Goal: Task Accomplishment & Management: Use online tool/utility

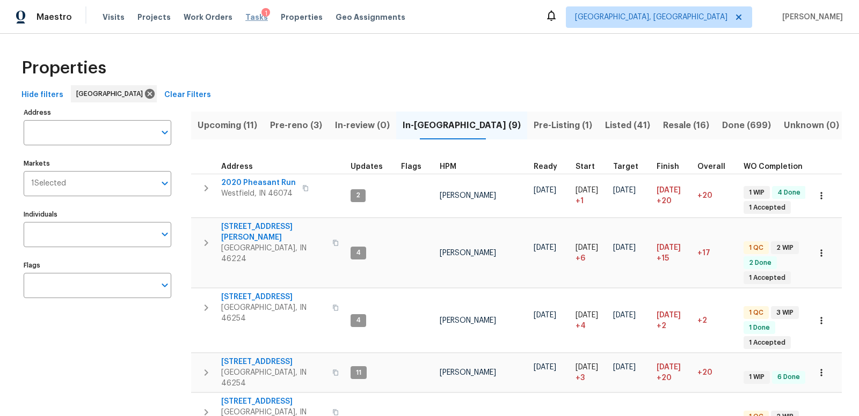
click at [246, 16] on span "Tasks" at bounding box center [256, 17] width 23 height 8
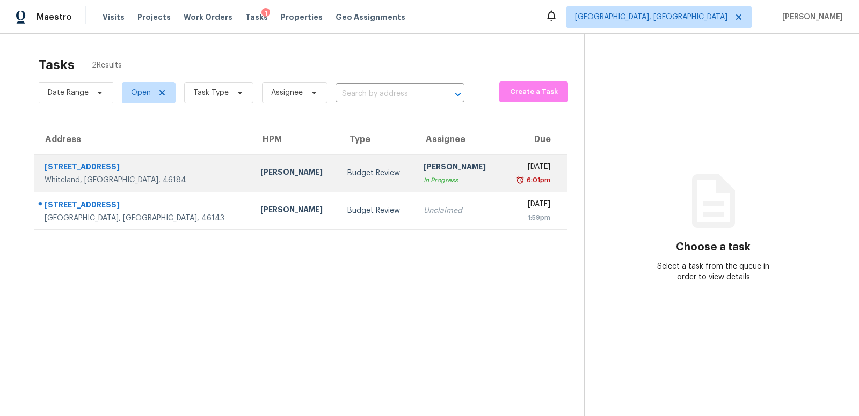
click at [437, 177] on td "[PERSON_NAME] In Progress" at bounding box center [458, 174] width 87 height 38
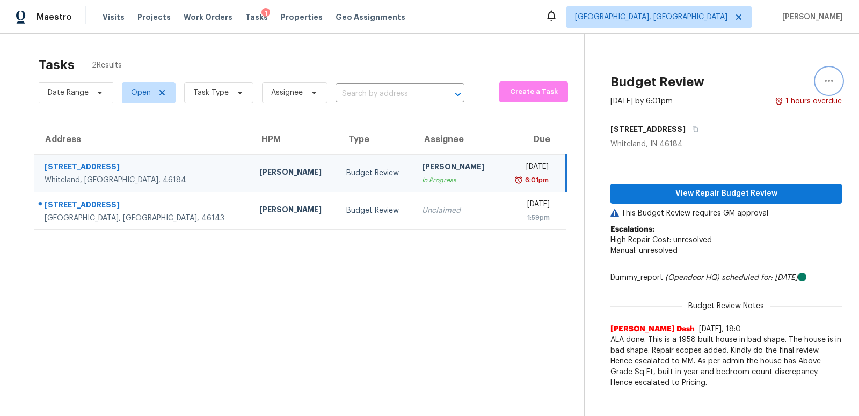
click at [826, 81] on icon "button" at bounding box center [828, 81] width 13 height 13
click at [754, 81] on div "Unclaim this task" at bounding box center [768, 83] width 84 height 11
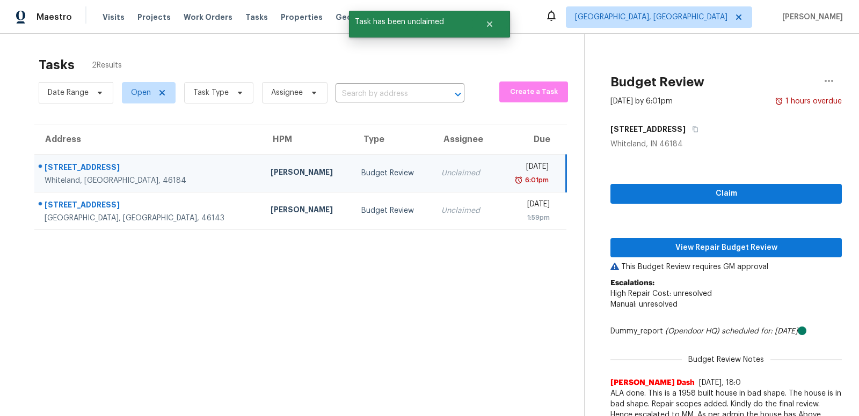
click at [421, 309] on section "Tasks 2 Results Date Range Open Task Type Assignee ​ Create a Task Address HPM …" at bounding box center [300, 250] width 567 height 399
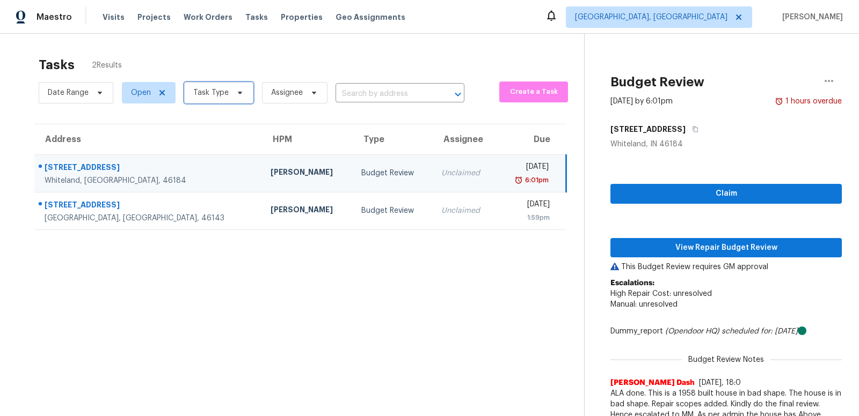
click at [207, 93] on span "Task Type" at bounding box center [210, 92] width 35 height 11
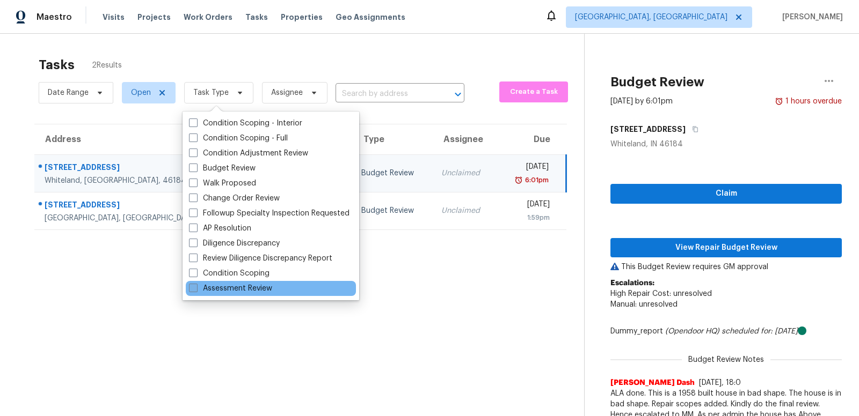
click at [193, 284] on span at bounding box center [193, 288] width 9 height 9
click at [193, 284] on input "Assessment Review" at bounding box center [192, 286] width 7 height 7
checkbox input "true"
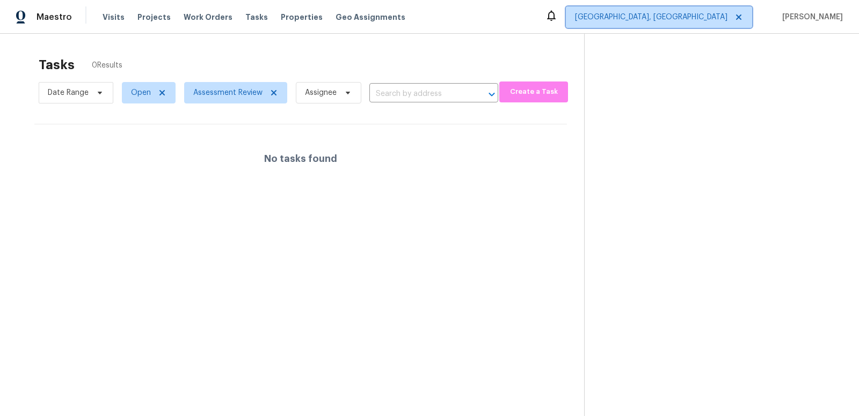
click at [691, 18] on span "[GEOGRAPHIC_DATA], [GEOGRAPHIC_DATA]" at bounding box center [651, 17] width 152 height 11
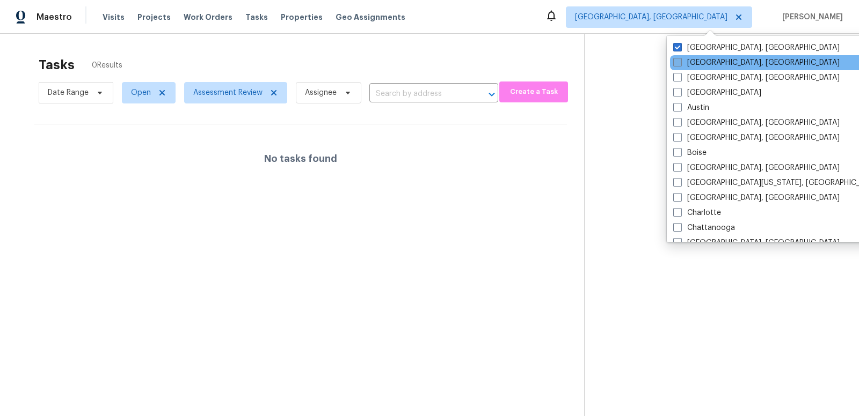
click at [677, 63] on span at bounding box center [677, 62] width 9 height 9
click at [677, 63] on input "[GEOGRAPHIC_DATA], [GEOGRAPHIC_DATA]" at bounding box center [676, 60] width 7 height 7
checkbox input "true"
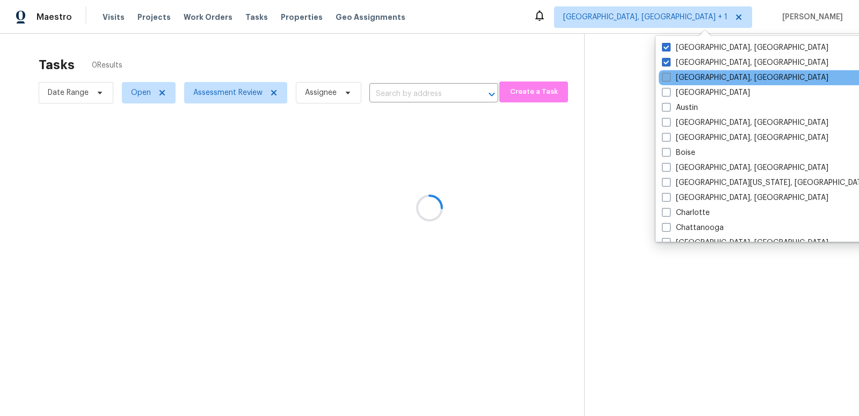
click at [667, 77] on span at bounding box center [666, 77] width 9 height 9
click at [667, 77] on input "Asheville, NC" at bounding box center [665, 75] width 7 height 7
checkbox input "true"
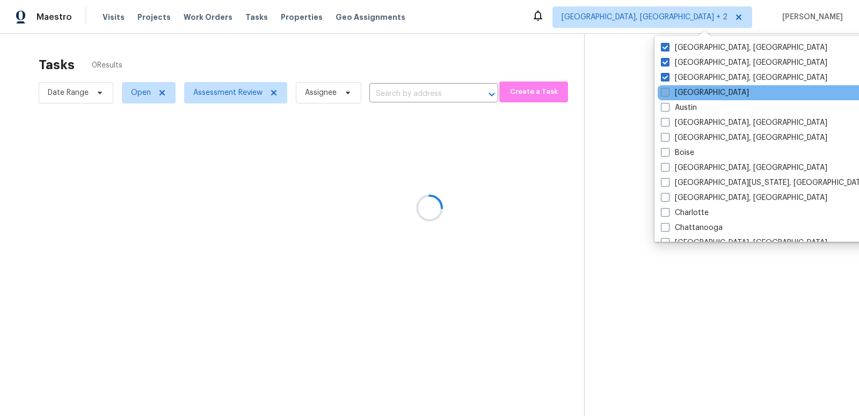
click at [664, 92] on span at bounding box center [665, 92] width 9 height 9
click at [664, 92] on input "Atlanta" at bounding box center [664, 90] width 7 height 7
checkbox input "true"
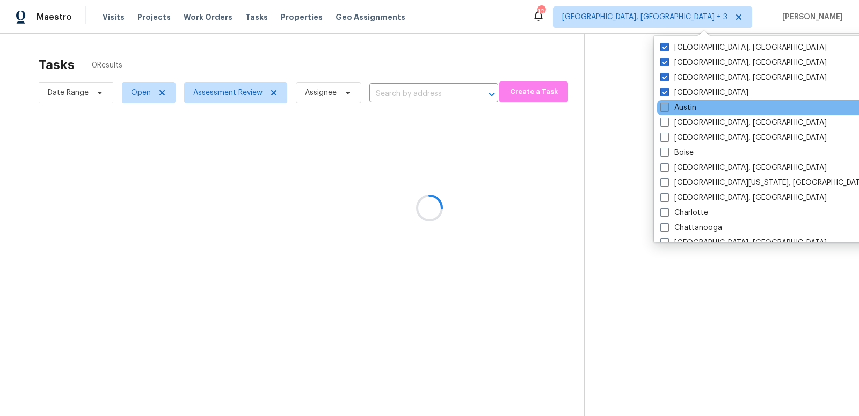
click at [665, 106] on span at bounding box center [664, 107] width 9 height 9
click at [665, 106] on input "Austin" at bounding box center [663, 106] width 7 height 7
checkbox input "true"
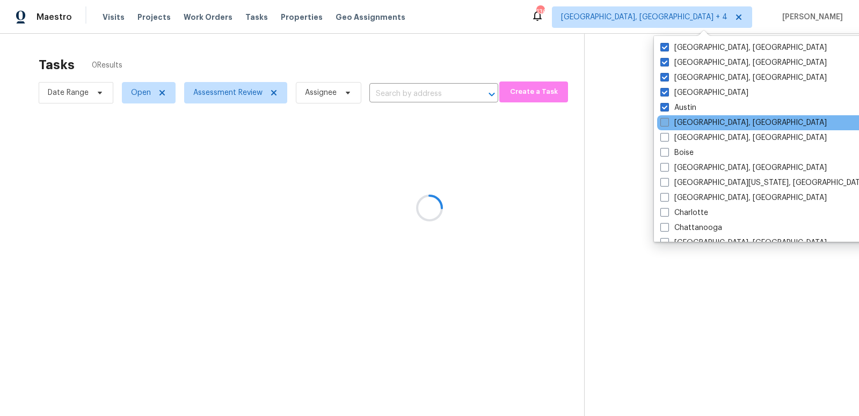
click at [667, 123] on span at bounding box center [664, 122] width 9 height 9
click at [667, 123] on input "Baltimore, MD" at bounding box center [663, 121] width 7 height 7
checkbox input "true"
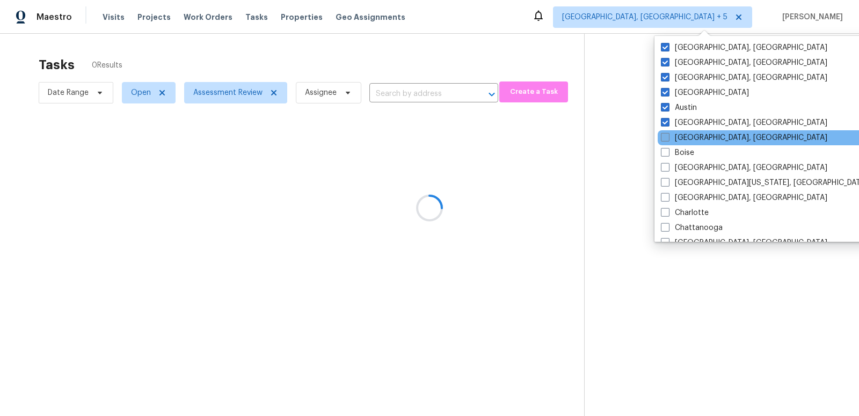
click at [666, 136] on span at bounding box center [665, 137] width 9 height 9
click at [666, 136] on input "Birmingham, AL" at bounding box center [664, 136] width 7 height 7
checkbox input "true"
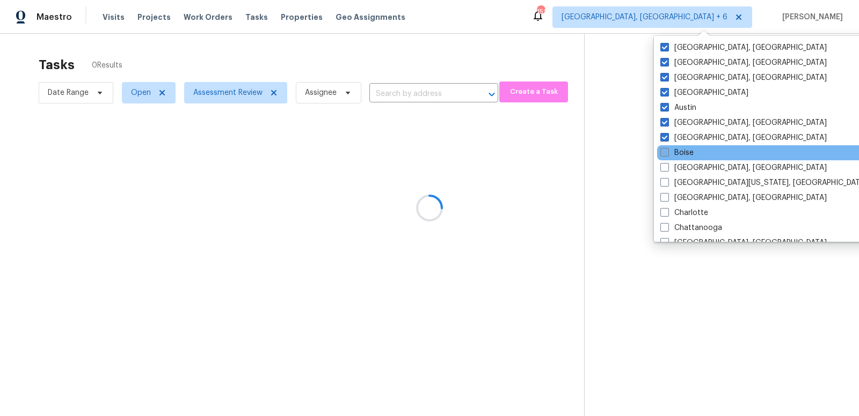
click at [666, 154] on span at bounding box center [664, 152] width 9 height 9
click at [666, 154] on input "Boise" at bounding box center [663, 151] width 7 height 7
checkbox input "true"
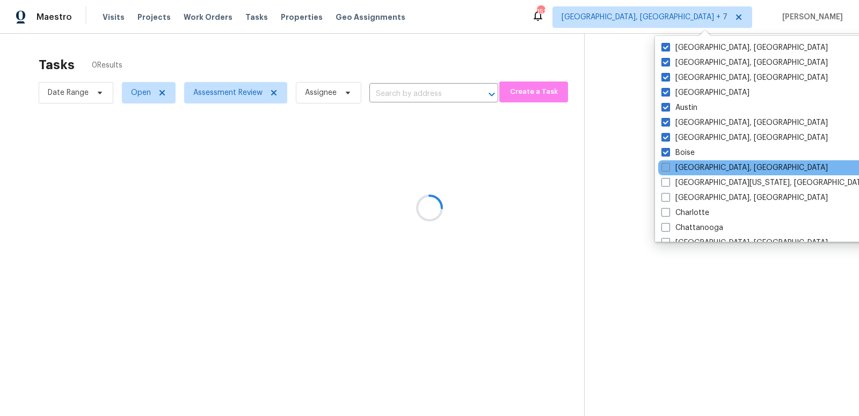
click at [665, 169] on span at bounding box center [665, 167] width 9 height 9
click at [665, 169] on input "Boston, MA" at bounding box center [664, 166] width 7 height 7
checkbox input "true"
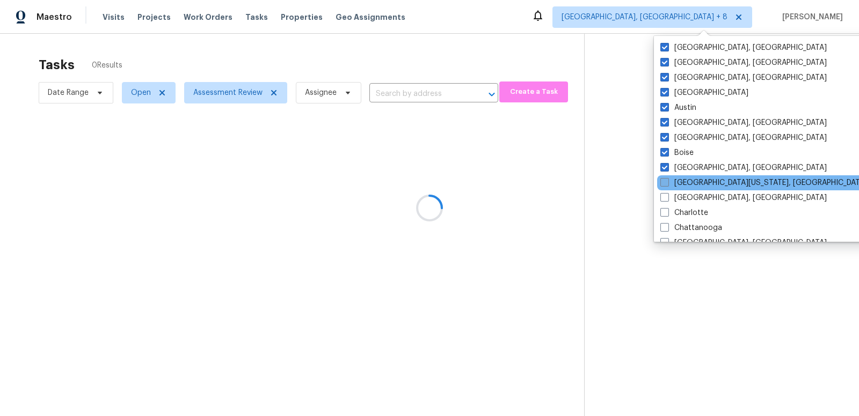
click at [666, 182] on span at bounding box center [664, 182] width 9 height 9
click at [666, 182] on input "Central California, CA" at bounding box center [663, 181] width 7 height 7
checkbox input "true"
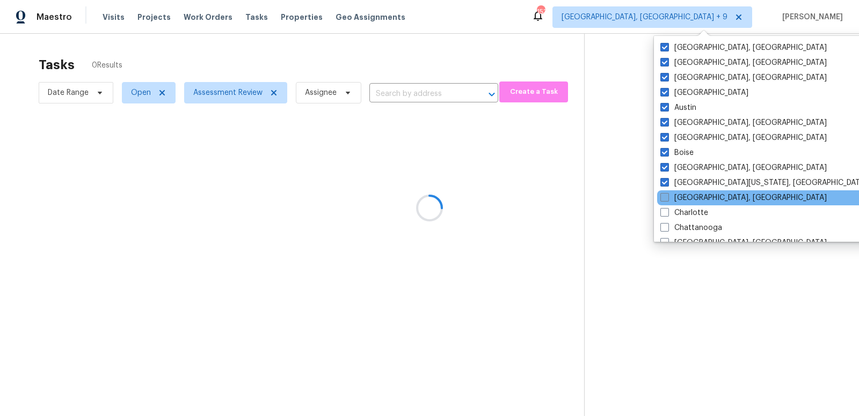
click at [666, 199] on span at bounding box center [664, 197] width 9 height 9
click at [666, 199] on input "Charleston, SC" at bounding box center [663, 196] width 7 height 7
checkbox input "true"
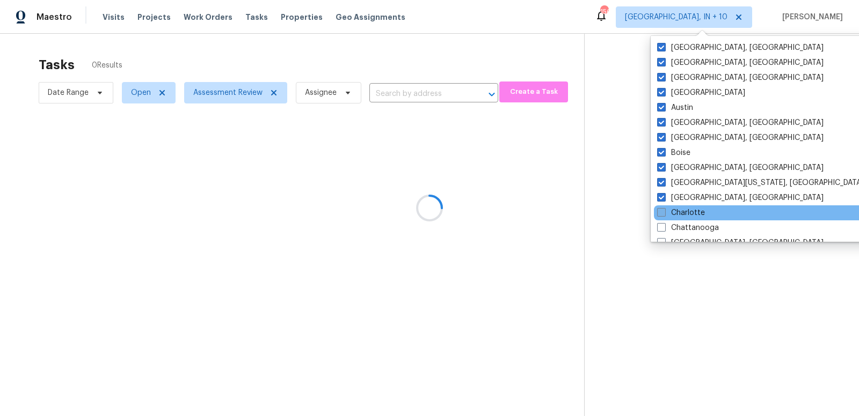
click at [663, 210] on span at bounding box center [661, 212] width 9 height 9
click at [663, 210] on input "Charlotte" at bounding box center [660, 211] width 7 height 7
checkbox input "true"
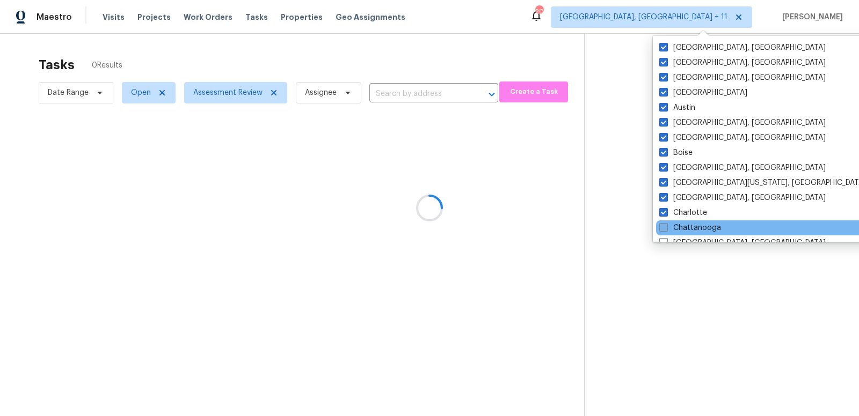
click at [663, 228] on span at bounding box center [663, 227] width 9 height 9
click at [663, 228] on input "Chattanooga" at bounding box center [662, 226] width 7 height 7
checkbox input "true"
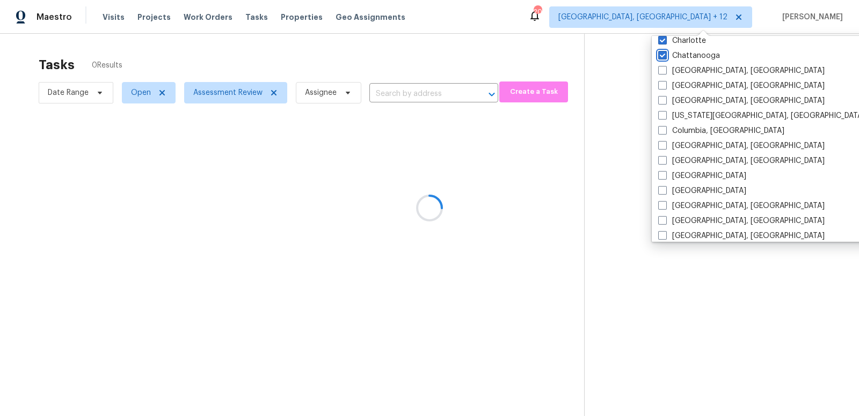
scroll to position [178, 0]
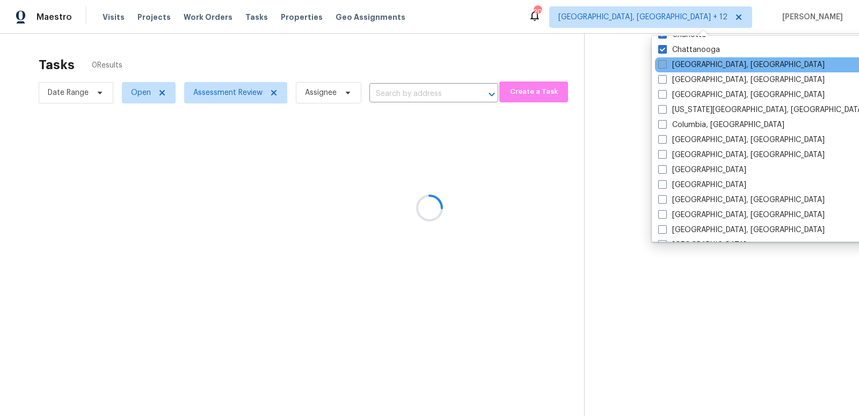
click at [664, 63] on span at bounding box center [662, 64] width 9 height 9
click at [664, 63] on input "Chicago, IL" at bounding box center [661, 63] width 7 height 7
checkbox input "true"
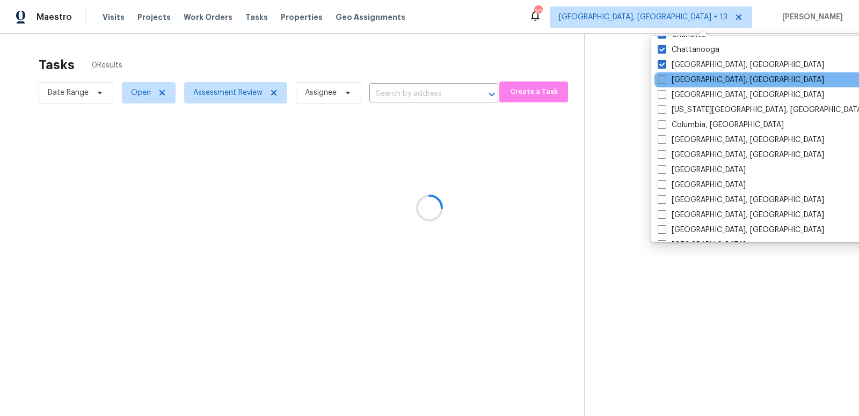
click at [663, 78] on span at bounding box center [661, 79] width 9 height 9
click at [663, 78] on input "Cincinnati, OH" at bounding box center [660, 78] width 7 height 7
checkbox input "true"
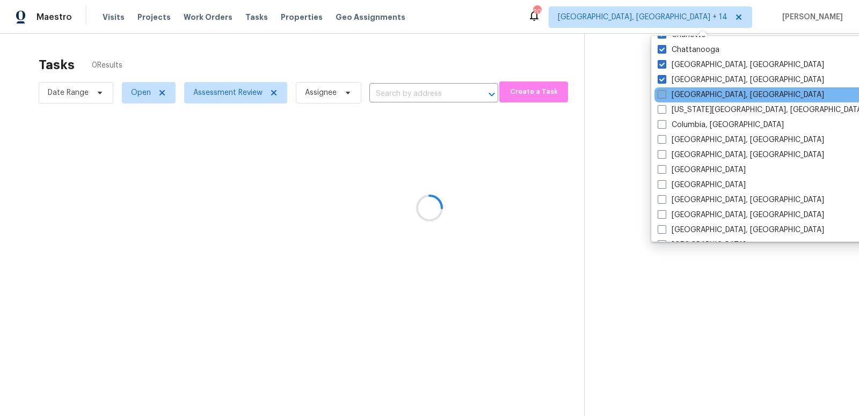
click at [662, 96] on span at bounding box center [661, 94] width 9 height 9
click at [662, 96] on input "Cleveland, OH" at bounding box center [660, 93] width 7 height 7
checkbox input "true"
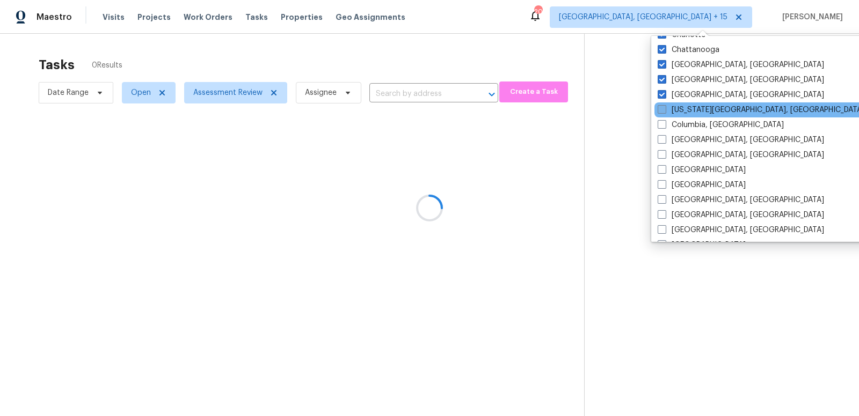
click at [662, 108] on span at bounding box center [661, 109] width 9 height 9
click at [662, 108] on input "Colorado Springs, CO" at bounding box center [660, 108] width 7 height 7
checkbox input "true"
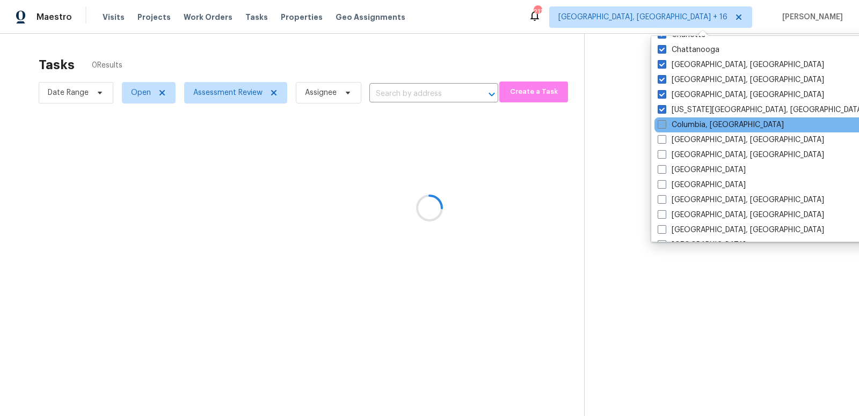
click at [661, 123] on span at bounding box center [661, 124] width 9 height 9
click at [661, 123] on input "Columbia, SC" at bounding box center [660, 123] width 7 height 7
checkbox input "true"
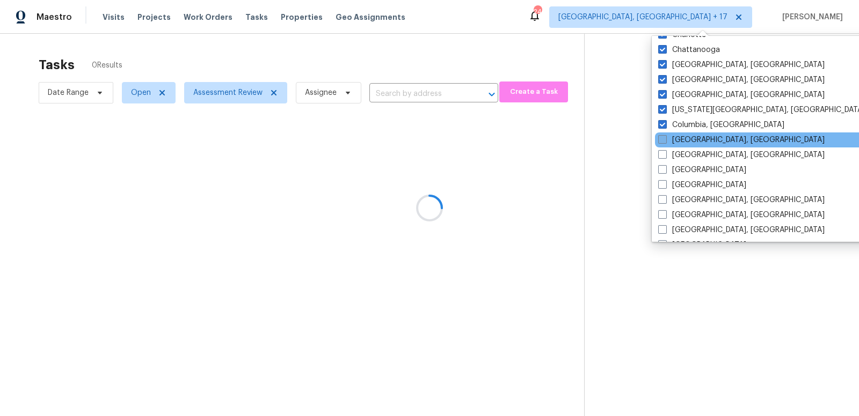
click at [664, 137] on span at bounding box center [662, 139] width 9 height 9
click at [664, 137] on input "Columbus, OH" at bounding box center [661, 138] width 7 height 7
checkbox input "true"
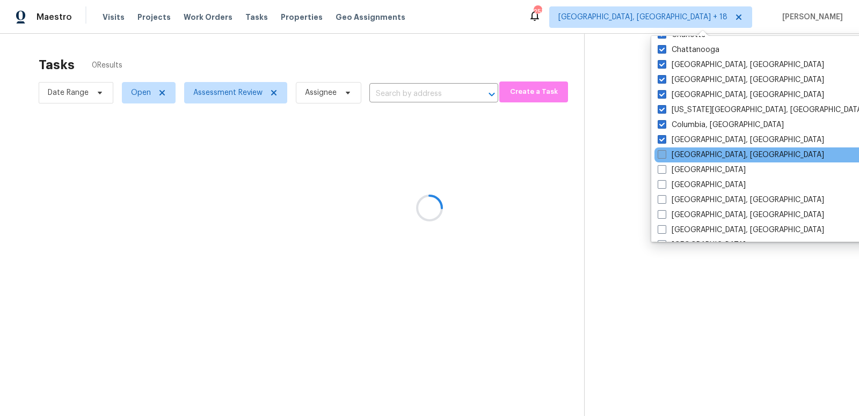
drag, startPoint x: 663, startPoint y: 156, endPoint x: 663, endPoint y: 162, distance: 5.9
click at [663, 156] on span at bounding box center [661, 154] width 9 height 9
click at [663, 156] on input "Corpus Christi, TX" at bounding box center [660, 153] width 7 height 7
checkbox input "true"
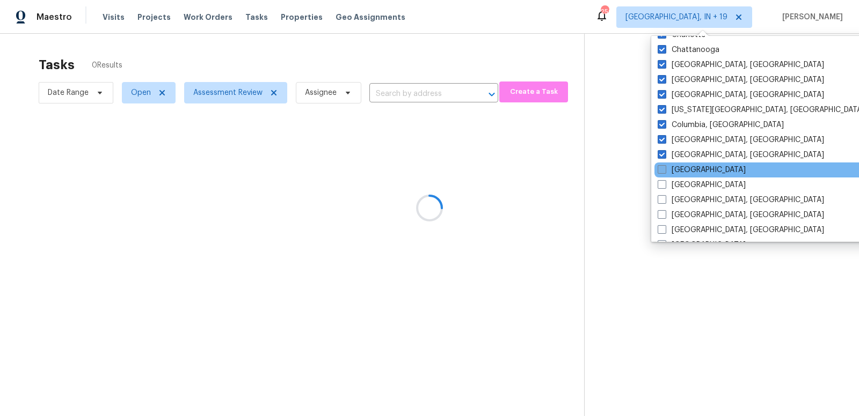
click at [662, 170] on span at bounding box center [661, 169] width 9 height 9
click at [662, 170] on input "Dallas" at bounding box center [660, 168] width 7 height 7
checkbox input "true"
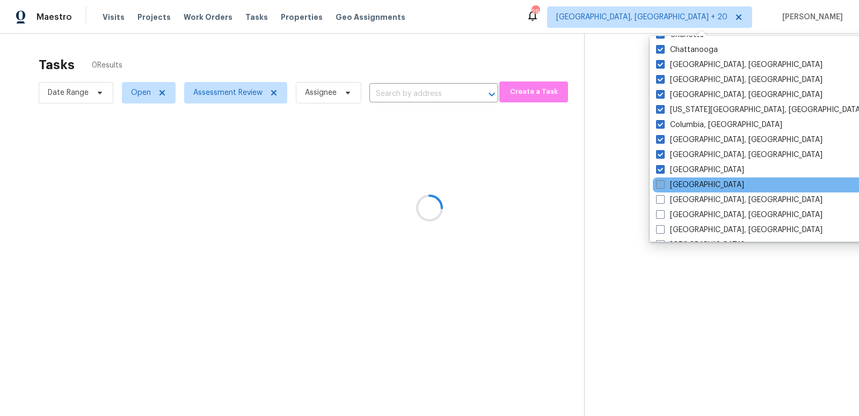
click at [663, 185] on span at bounding box center [660, 184] width 9 height 9
click at [663, 185] on input "Denver" at bounding box center [659, 183] width 7 height 7
checkbox input "true"
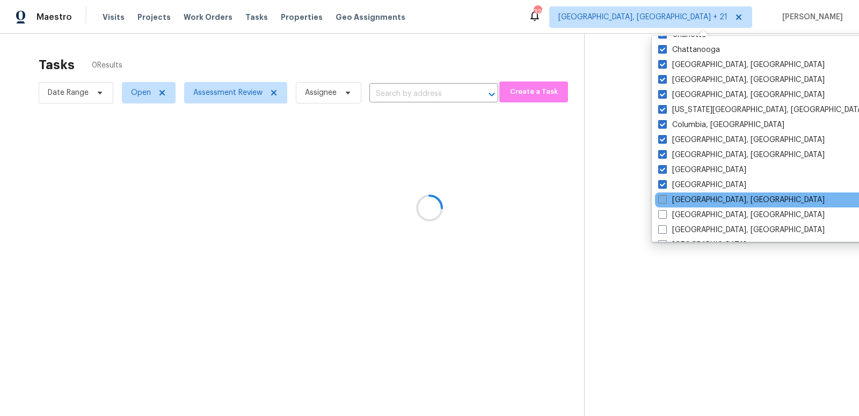
click at [663, 198] on span at bounding box center [662, 199] width 9 height 9
click at [663, 198] on input "Detroit, MI" at bounding box center [661, 198] width 7 height 7
checkbox input "true"
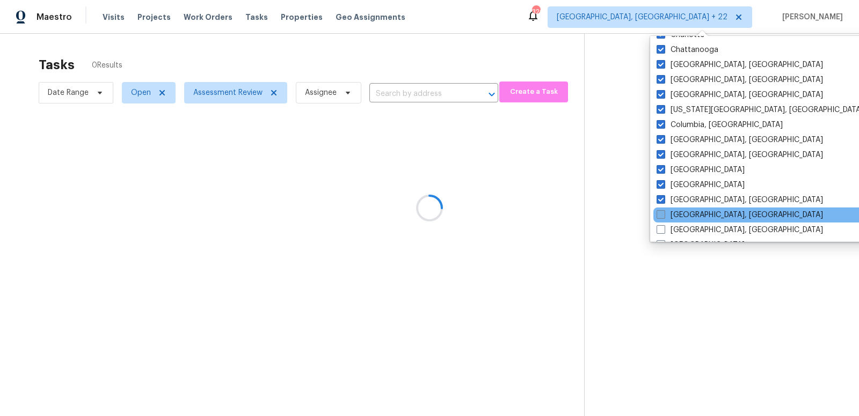
click at [663, 217] on span at bounding box center [660, 214] width 9 height 9
click at [663, 217] on input "Greensboro, NC" at bounding box center [659, 213] width 7 height 7
checkbox input "true"
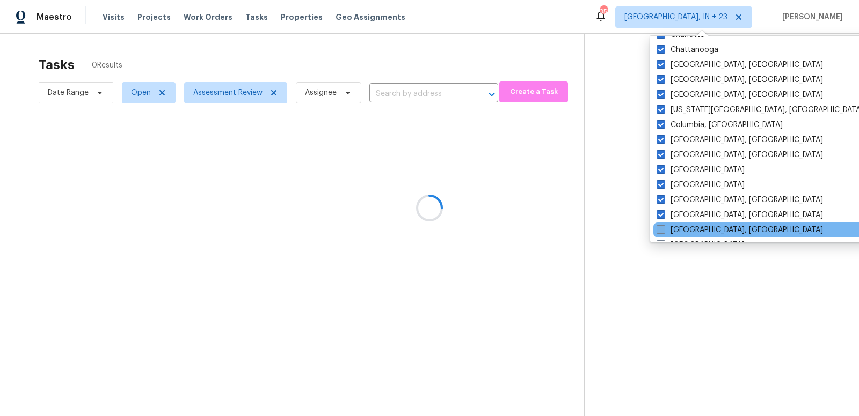
click at [662, 226] on span at bounding box center [660, 229] width 9 height 9
click at [662, 226] on input "Greenville, SC" at bounding box center [659, 228] width 7 height 7
checkbox input "true"
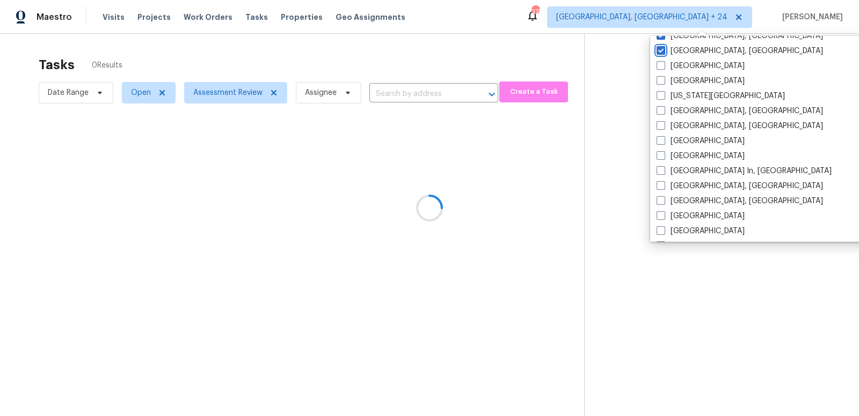
scroll to position [354, 0]
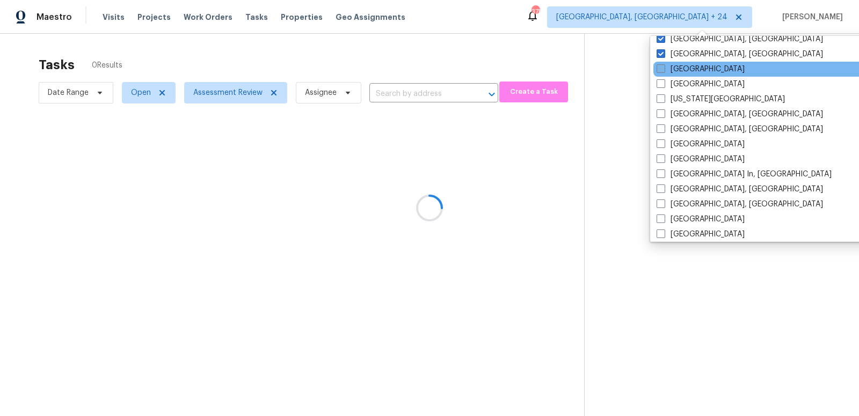
click at [660, 68] on span at bounding box center [660, 68] width 9 height 9
click at [660, 68] on input "Houston" at bounding box center [659, 67] width 7 height 7
checkbox input "true"
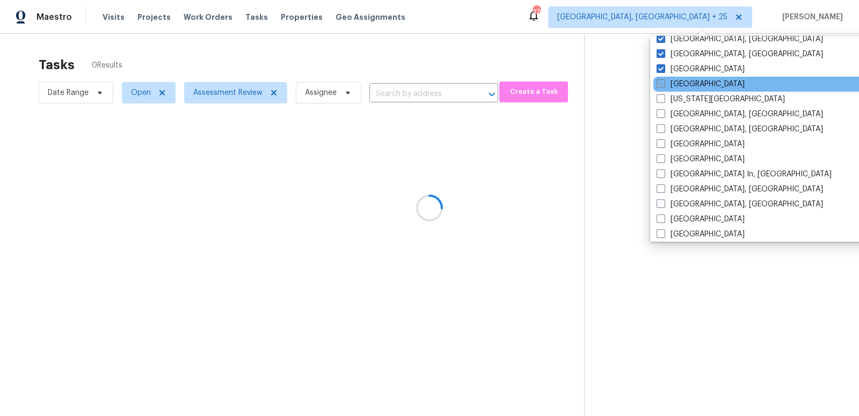
click at [662, 85] on span at bounding box center [660, 83] width 9 height 9
click at [662, 85] on input "Jacksonville" at bounding box center [659, 82] width 7 height 7
checkbox input "true"
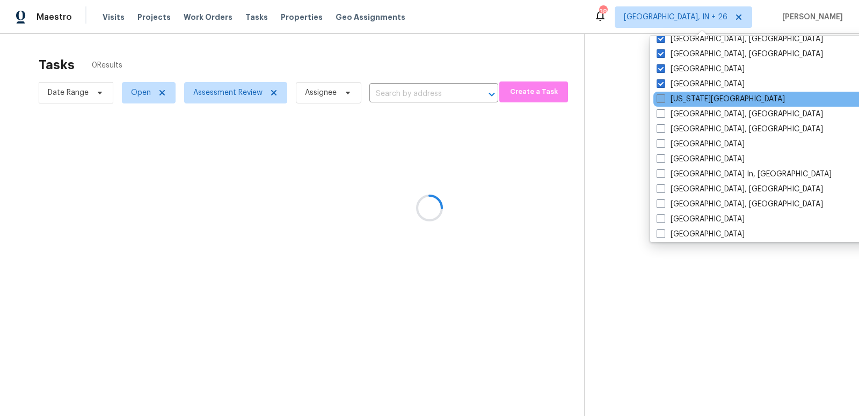
click at [661, 100] on span at bounding box center [660, 98] width 9 height 9
click at [661, 100] on input "Kansas City" at bounding box center [659, 97] width 7 height 7
checkbox input "true"
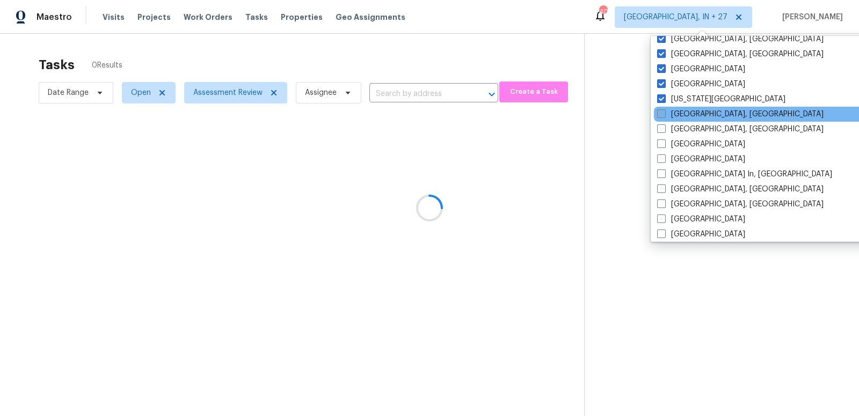
click at [661, 115] on span at bounding box center [661, 113] width 9 height 9
click at [661, 115] on input "Killeen, TX" at bounding box center [660, 112] width 7 height 7
checkbox input "true"
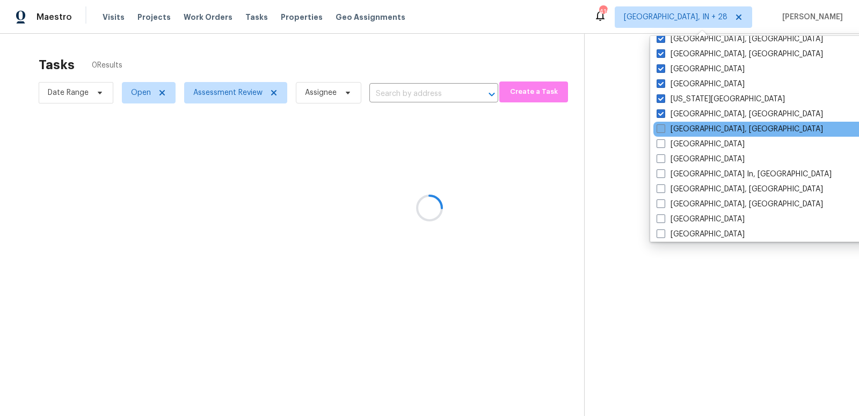
click at [662, 128] on span at bounding box center [660, 129] width 9 height 9
click at [662, 128] on input "Knoxville, TN" at bounding box center [659, 127] width 7 height 7
checkbox input "true"
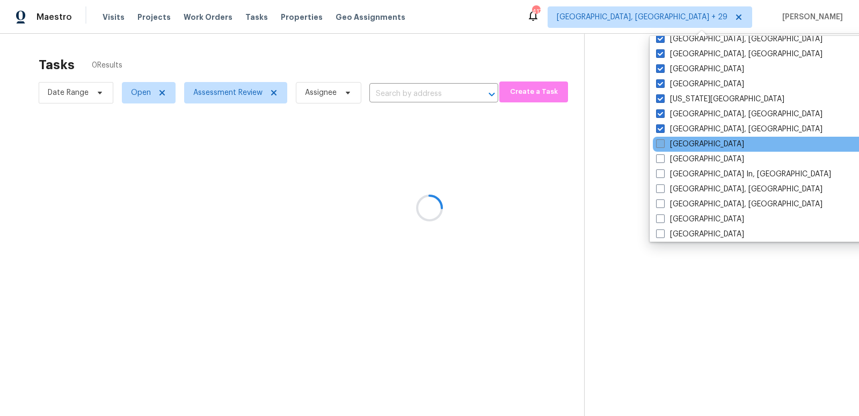
click at [662, 144] on span at bounding box center [660, 144] width 9 height 9
click at [662, 144] on input "Las Vegas" at bounding box center [659, 142] width 7 height 7
checkbox input "true"
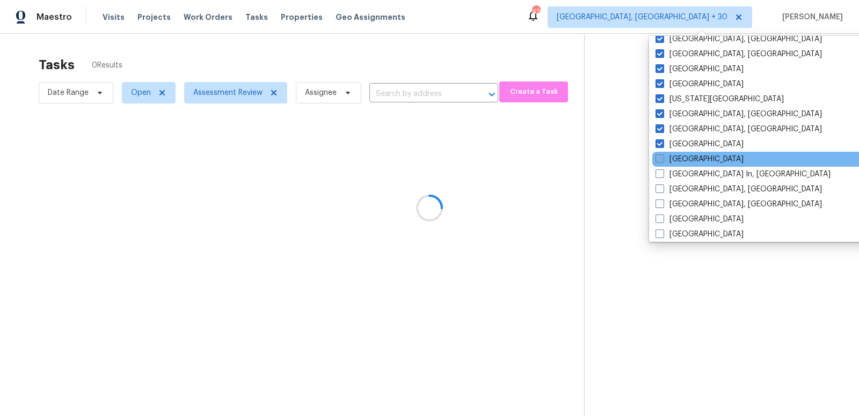
click at [663, 158] on span at bounding box center [659, 159] width 9 height 9
click at [662, 158] on input "Los Angeles" at bounding box center [658, 157] width 7 height 7
checkbox input "true"
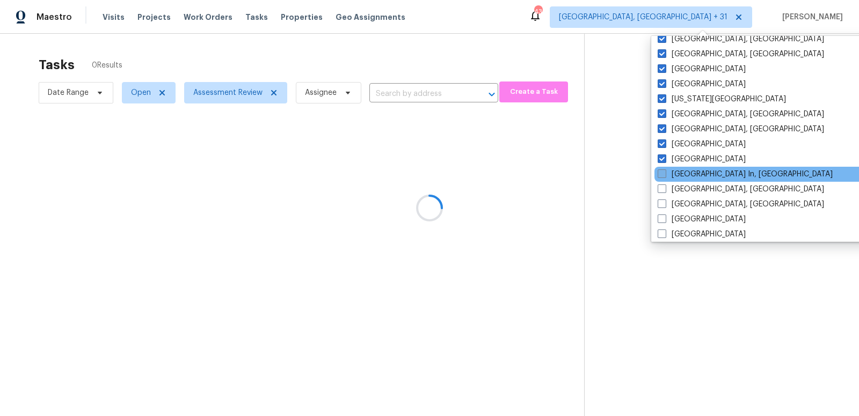
click at [662, 178] on span at bounding box center [661, 174] width 9 height 9
click at [662, 176] on input "Louisville In, KY" at bounding box center [660, 172] width 7 height 7
checkbox input "true"
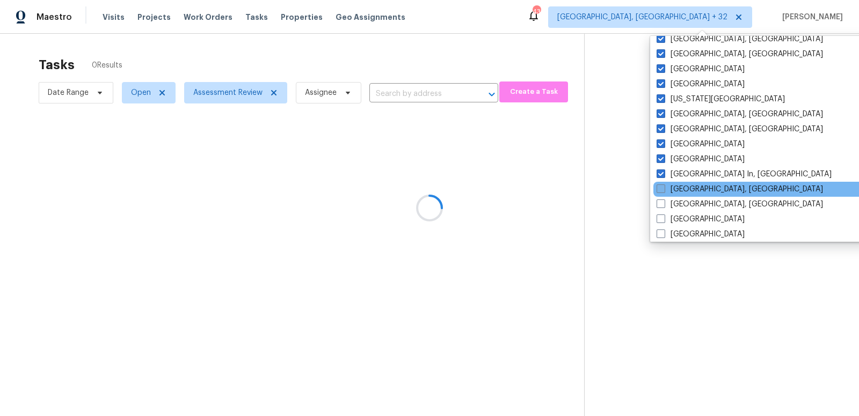
click at [663, 191] on span at bounding box center [660, 189] width 9 height 9
click at [663, 191] on input "Memphis, TN" at bounding box center [659, 187] width 7 height 7
checkbox input "true"
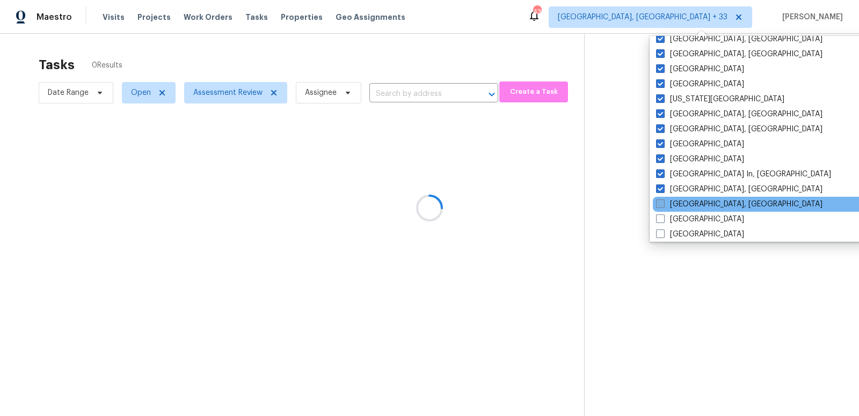
click at [662, 204] on span at bounding box center [660, 204] width 9 height 9
click at [662, 204] on input "Miami, FL" at bounding box center [659, 202] width 7 height 7
checkbox input "true"
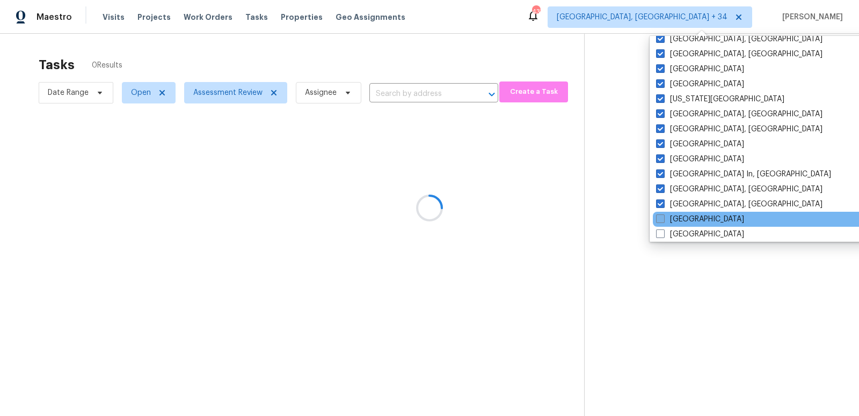
click at [661, 219] on span at bounding box center [660, 219] width 9 height 9
click at [661, 219] on input "Minneapolis" at bounding box center [659, 217] width 7 height 7
checkbox input "true"
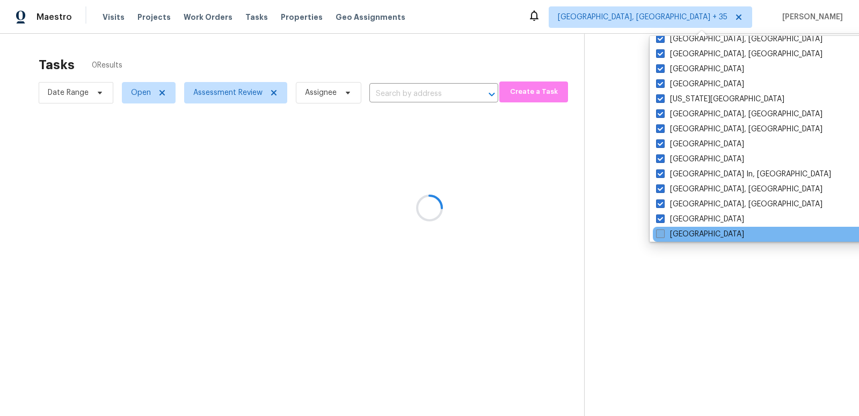
click at [662, 235] on span at bounding box center [660, 234] width 9 height 9
click at [662, 235] on input "Nashville" at bounding box center [659, 232] width 7 height 7
checkbox input "true"
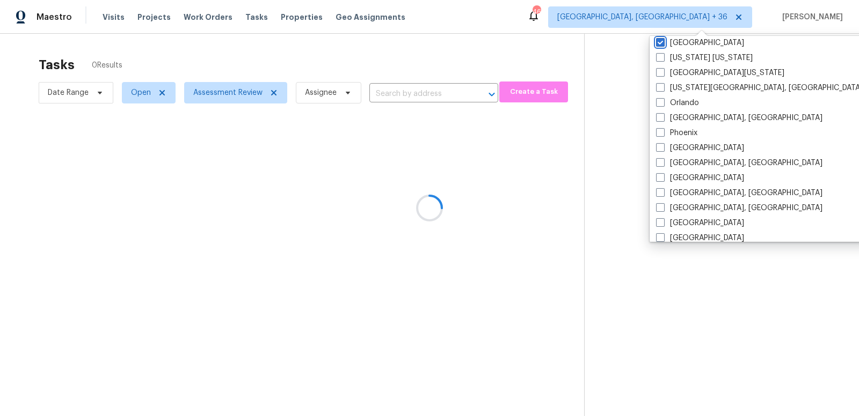
scroll to position [545, 0]
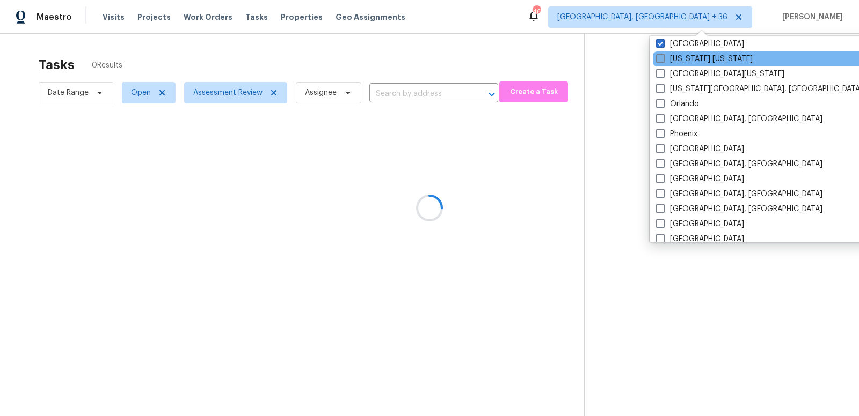
click at [663, 58] on span at bounding box center [660, 58] width 9 height 9
click at [663, 58] on input "New York New Jersey" at bounding box center [659, 57] width 7 height 7
checkbox input "true"
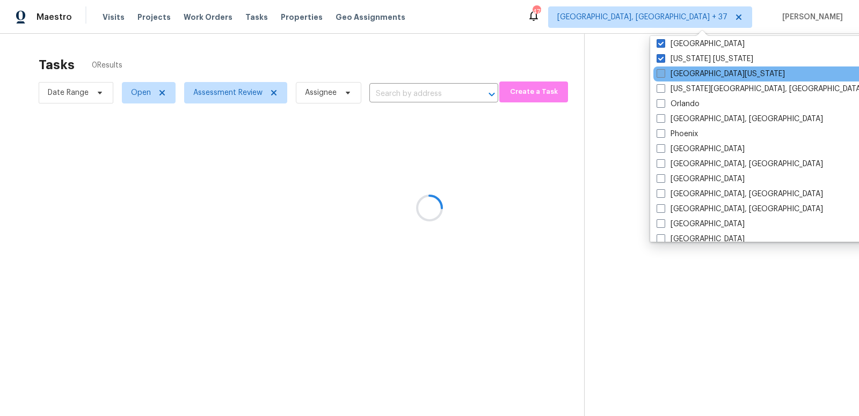
click at [661, 72] on span at bounding box center [660, 73] width 9 height 9
click at [661, 72] on input "Northern Colorado" at bounding box center [659, 72] width 7 height 7
checkbox input "true"
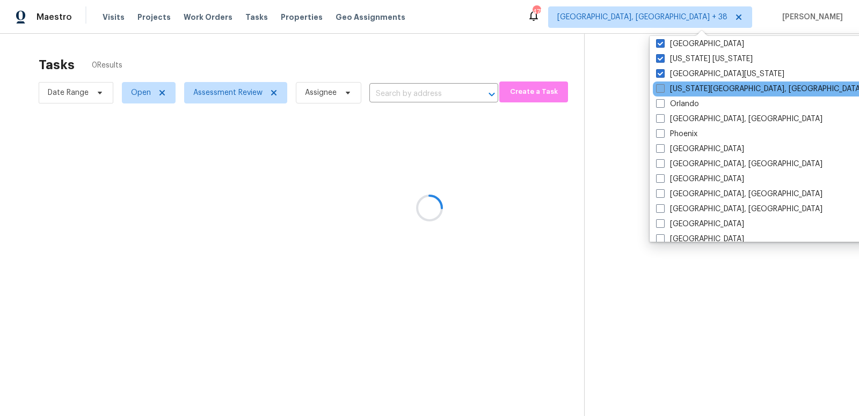
click at [661, 85] on span at bounding box center [660, 88] width 9 height 9
click at [661, 85] on input "Oklahoma City, OK" at bounding box center [659, 87] width 7 height 7
checkbox input "true"
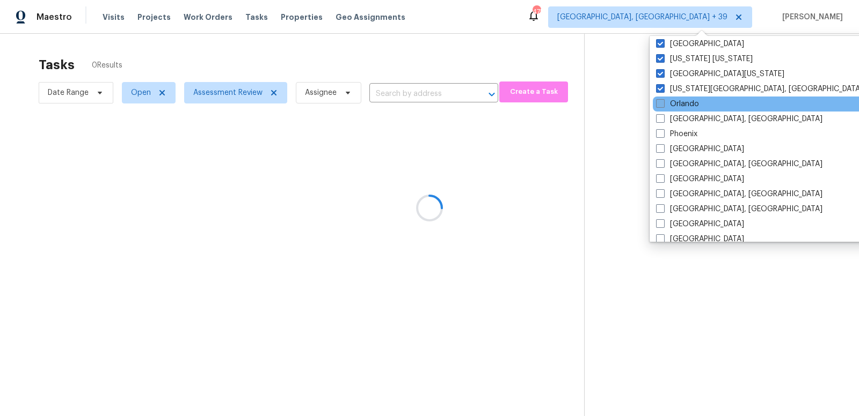
click at [660, 101] on span at bounding box center [660, 103] width 9 height 9
click at [660, 101] on input "Orlando" at bounding box center [659, 102] width 7 height 7
checkbox input "true"
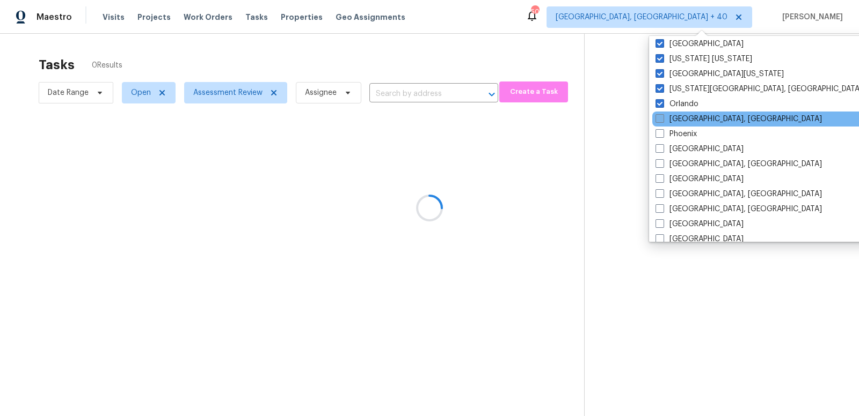
click at [660, 119] on span at bounding box center [659, 118] width 9 height 9
click at [660, 119] on input "Philadelphia, PA" at bounding box center [658, 117] width 7 height 7
checkbox input "true"
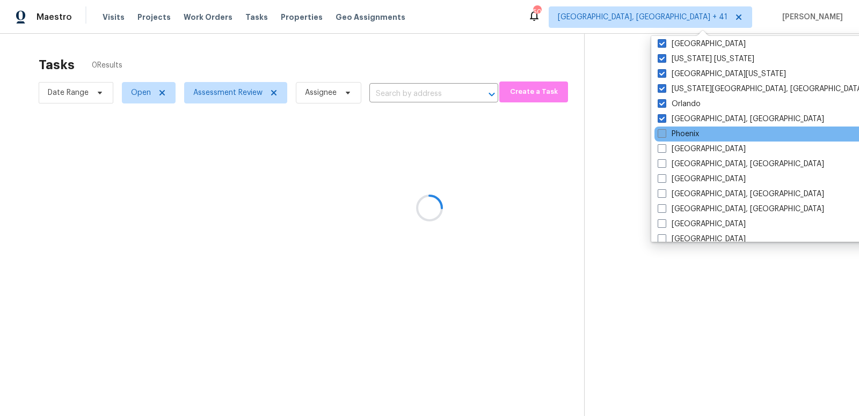
click at [661, 132] on span at bounding box center [661, 133] width 9 height 9
click at [661, 132] on input "Phoenix" at bounding box center [660, 132] width 7 height 7
checkbox input "true"
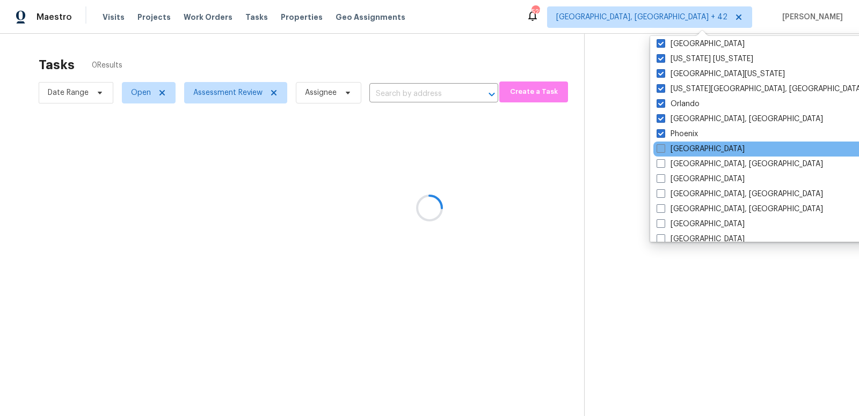
click at [660, 146] on span at bounding box center [660, 148] width 9 height 9
click at [660, 146] on input "Portland" at bounding box center [659, 147] width 7 height 7
checkbox input "true"
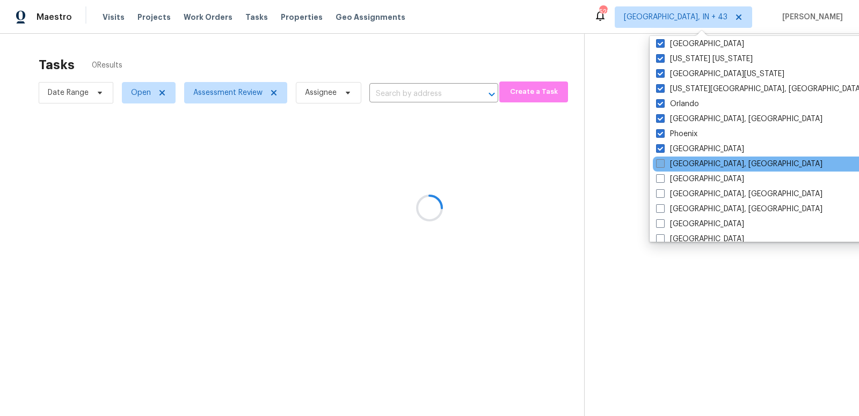
click at [660, 167] on span at bounding box center [660, 163] width 9 height 9
click at [660, 166] on input "Prescott, AZ" at bounding box center [659, 162] width 7 height 7
checkbox input "true"
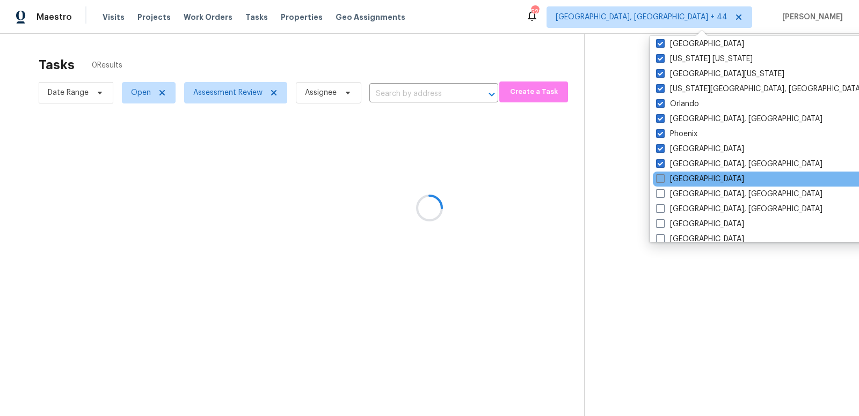
click at [663, 180] on span at bounding box center [660, 178] width 9 height 9
click at [663, 180] on input "Raleigh" at bounding box center [659, 177] width 7 height 7
checkbox input "true"
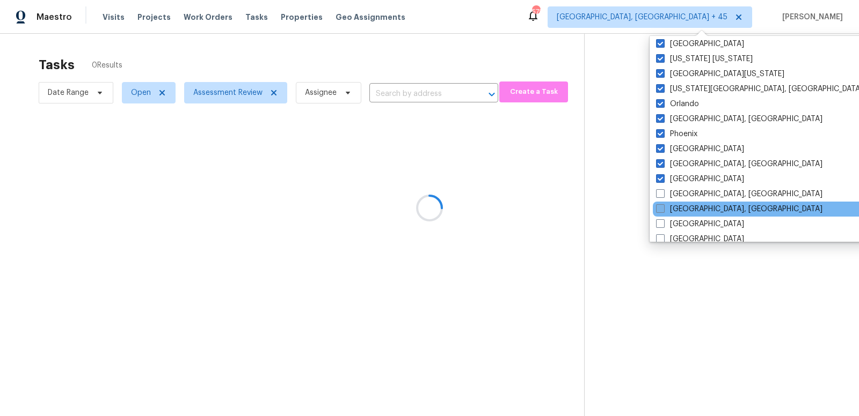
drag, startPoint x: 663, startPoint y: 191, endPoint x: 660, endPoint y: 208, distance: 17.5
click at [663, 191] on span at bounding box center [660, 193] width 9 height 9
click at [663, 191] on input "Reno, NV" at bounding box center [659, 192] width 7 height 7
checkbox input "true"
click at [660, 210] on span at bounding box center [660, 208] width 9 height 9
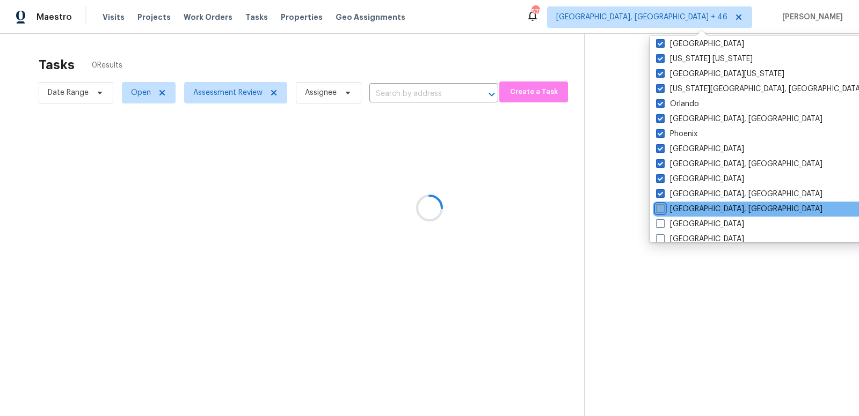
click at [660, 210] on input "Richmond, VA" at bounding box center [659, 207] width 7 height 7
checkbox input "true"
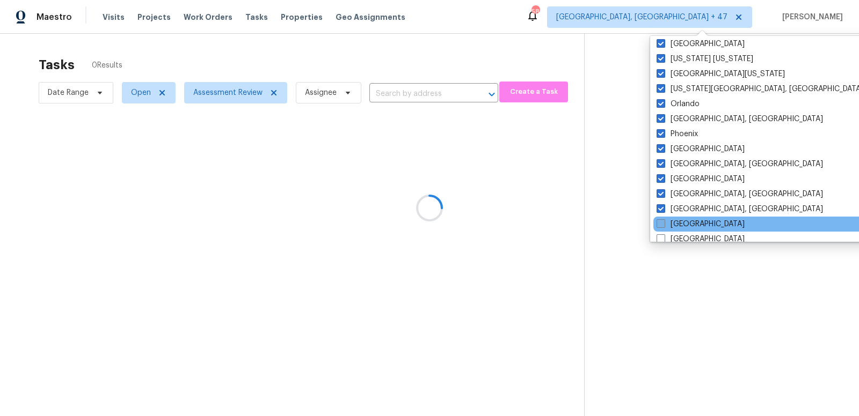
click at [660, 224] on span at bounding box center [660, 224] width 9 height 9
click at [660, 224] on input "Riverside" at bounding box center [659, 222] width 7 height 7
checkbox input "true"
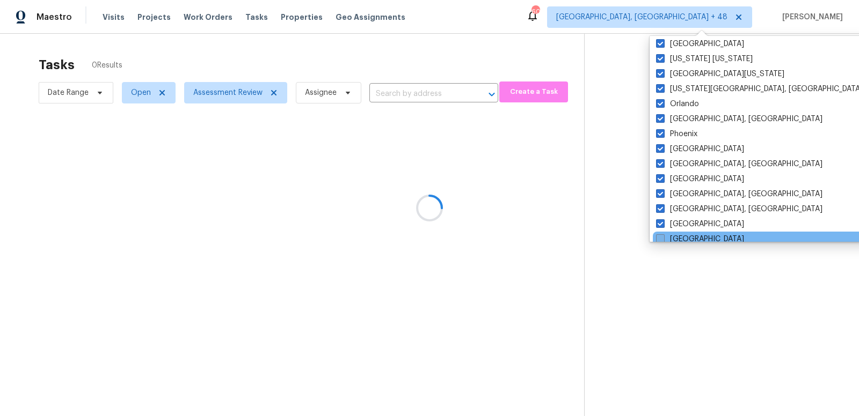
click at [660, 238] on span at bounding box center [660, 239] width 9 height 9
click at [660, 238] on input "Sacramento" at bounding box center [659, 237] width 7 height 7
checkbox input "true"
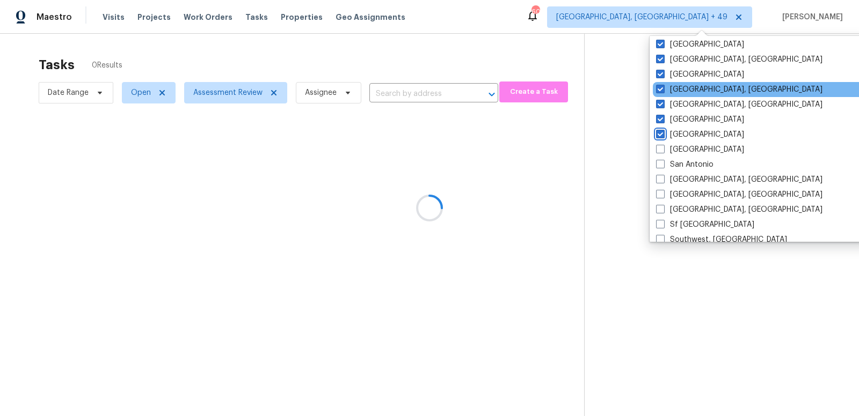
scroll to position [719, 0]
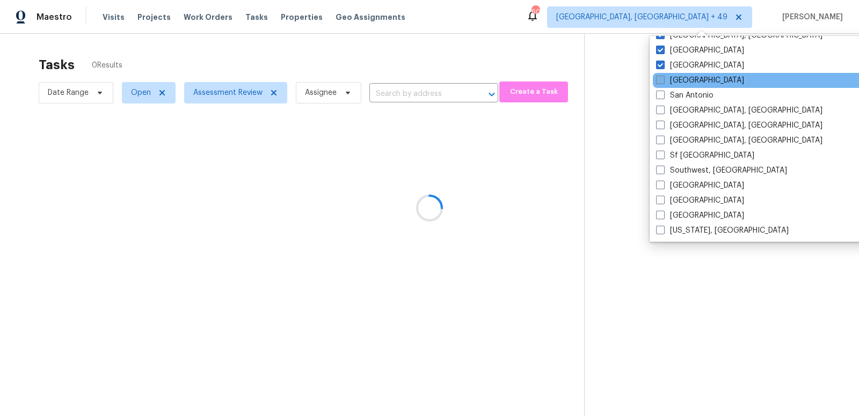
click at [661, 79] on span at bounding box center [660, 80] width 9 height 9
click at [661, 79] on input "Salt Lake City" at bounding box center [659, 78] width 7 height 7
checkbox input "true"
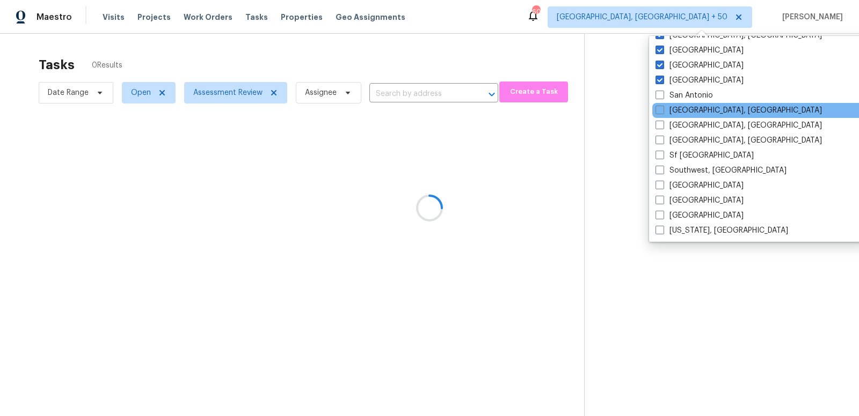
drag, startPoint x: 660, startPoint y: 95, endPoint x: 663, endPoint y: 102, distance: 7.5
click at [660, 96] on span at bounding box center [659, 95] width 9 height 9
click at [660, 96] on input "San Antonio" at bounding box center [658, 93] width 7 height 7
checkbox input "true"
click at [663, 109] on span at bounding box center [661, 110] width 9 height 9
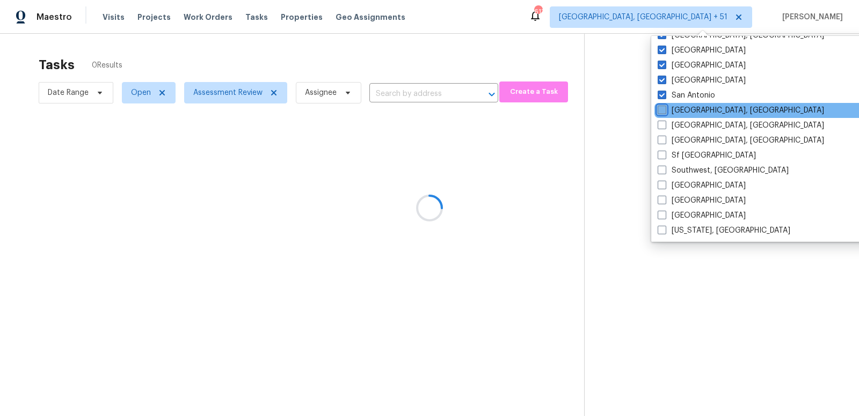
click at [663, 109] on input "San Diego, CA" at bounding box center [660, 108] width 7 height 7
checkbox input "true"
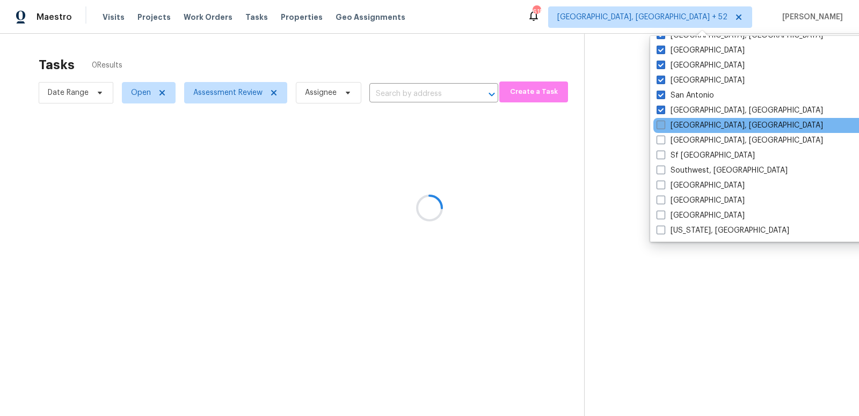
click at [663, 126] on span at bounding box center [660, 125] width 9 height 9
click at [663, 126] on input "Savannah, GA" at bounding box center [659, 123] width 7 height 7
checkbox input "true"
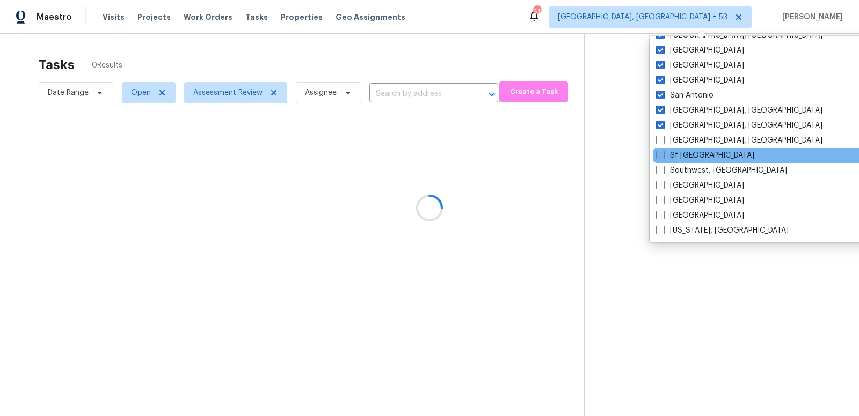
drag, startPoint x: 660, startPoint y: 141, endPoint x: 661, endPoint y: 155, distance: 14.0
click at [660, 141] on span at bounding box center [660, 140] width 9 height 9
click at [660, 141] on input "Seattle, WA" at bounding box center [659, 138] width 7 height 7
checkbox input "true"
click at [661, 155] on span at bounding box center [660, 155] width 9 height 9
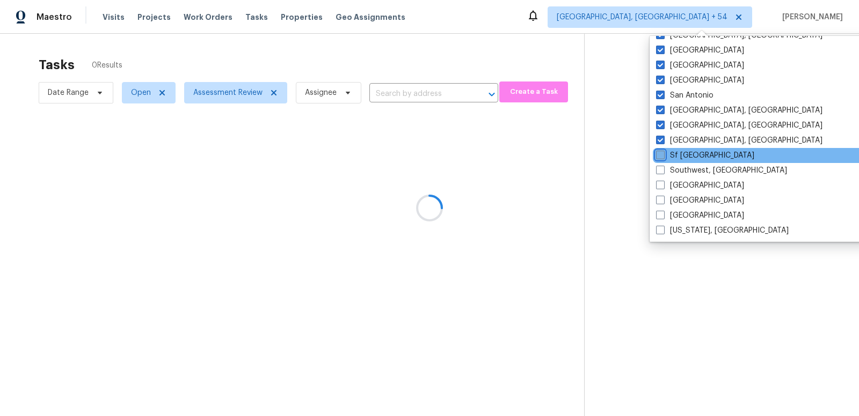
click at [661, 155] on input "Sf Bay Area" at bounding box center [659, 153] width 7 height 7
checkbox input "true"
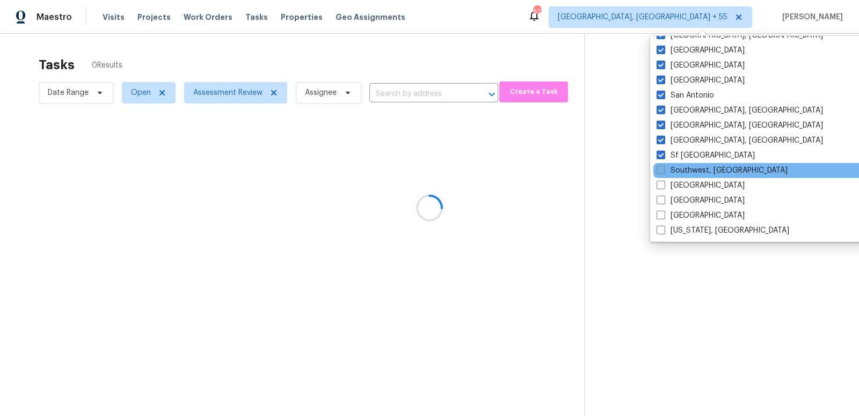
click at [661, 171] on span at bounding box center [660, 170] width 9 height 9
click at [661, 171] on input "Southwest, FL" at bounding box center [659, 168] width 7 height 7
checkbox input "true"
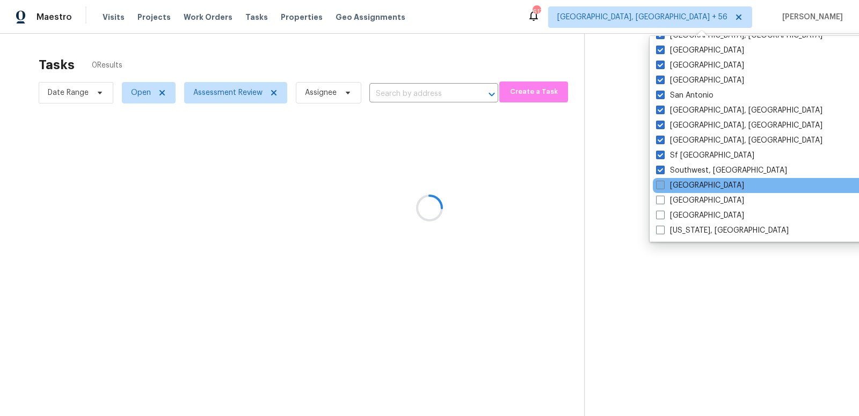
click at [664, 182] on span at bounding box center [660, 185] width 9 height 9
click at [663, 182] on input "St Louis" at bounding box center [659, 183] width 7 height 7
checkbox input "true"
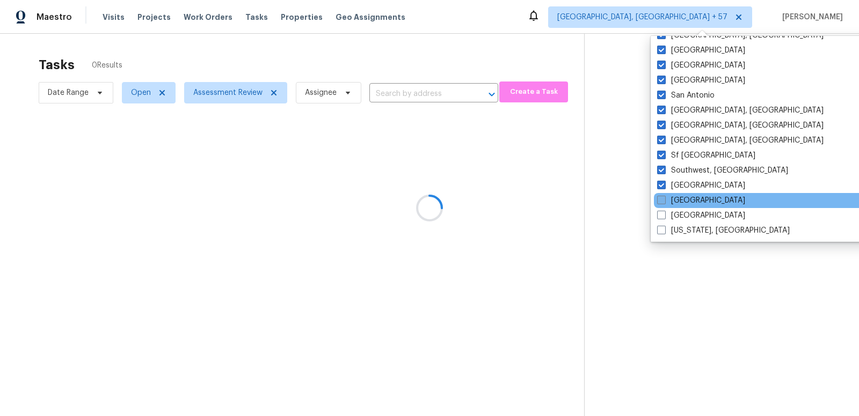
click at [663, 203] on span at bounding box center [661, 200] width 9 height 9
click at [663, 202] on input "Tampa" at bounding box center [660, 198] width 7 height 7
checkbox input "true"
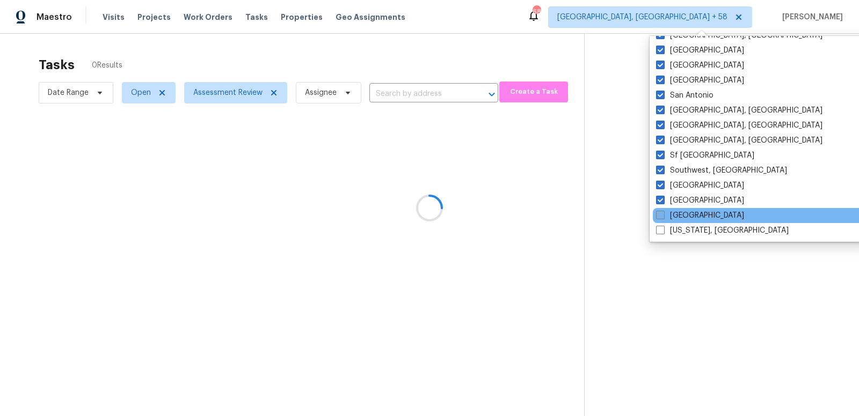
click at [662, 216] on span at bounding box center [660, 215] width 9 height 9
click at [662, 216] on input "Tucson" at bounding box center [659, 213] width 7 height 7
checkbox input "true"
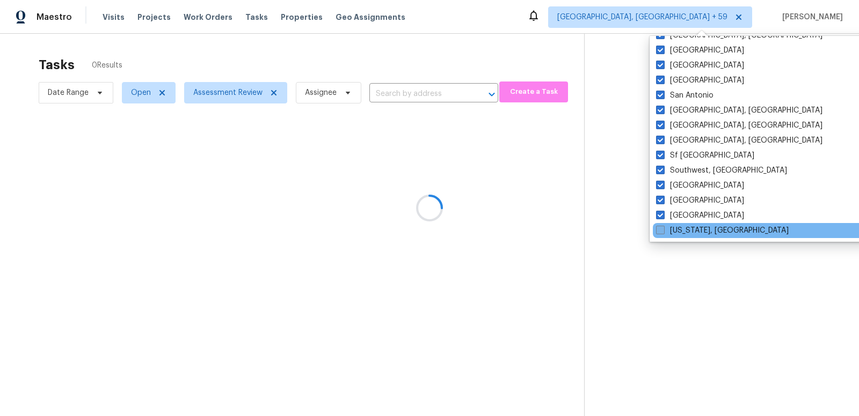
click at [663, 227] on span at bounding box center [660, 230] width 9 height 9
click at [663, 227] on input "Washington, DC" at bounding box center [659, 228] width 7 height 7
checkbox input "true"
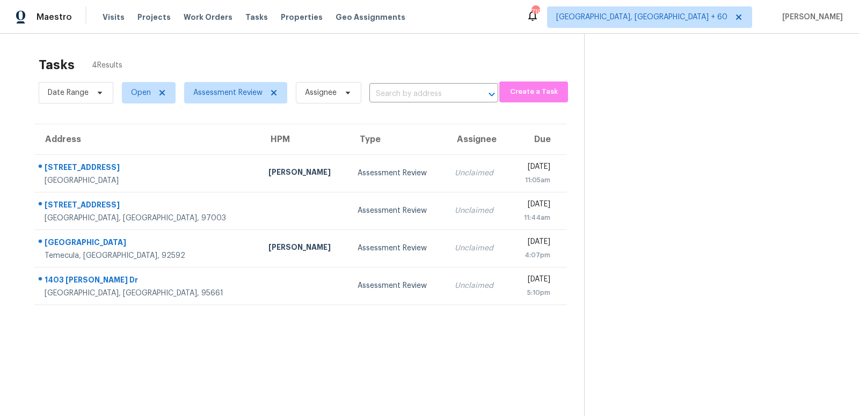
click at [367, 49] on div "Tasks 4 Results Date Range Open Assessment Review Assignee ​ Create a Task Addr…" at bounding box center [429, 242] width 859 height 416
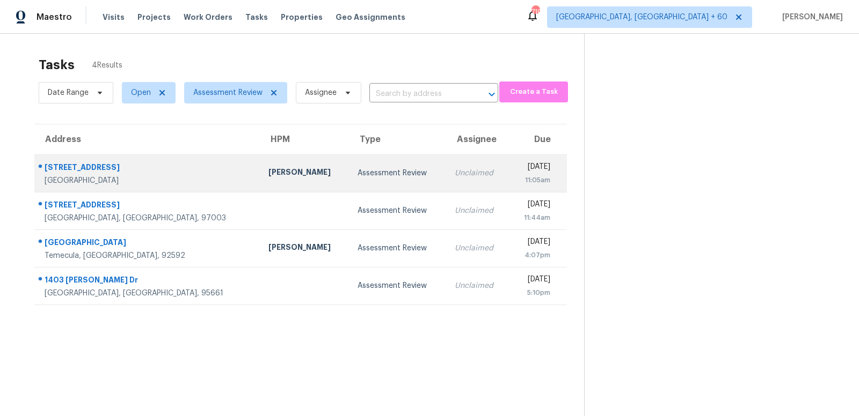
click at [173, 172] on td "1135 S Longwood Loop Mesa, AZ, 85208" at bounding box center [146, 174] width 225 height 38
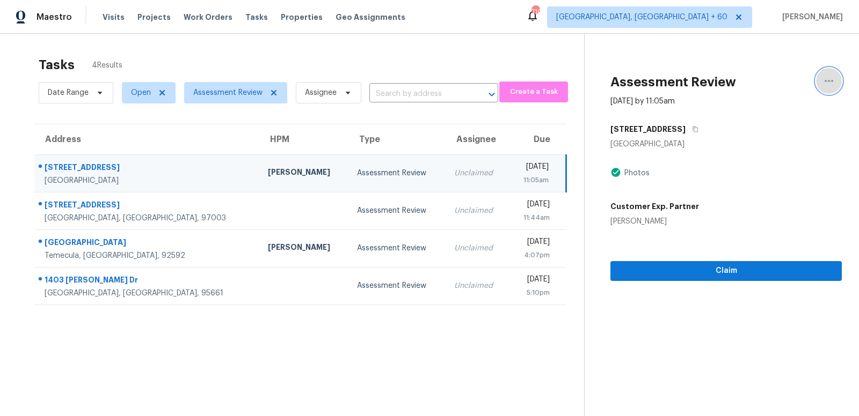
click at [829, 79] on icon "button" at bounding box center [828, 81] width 13 height 13
click at [793, 157] on div "1135 S Longwood Loop Mesa, AZ 85208 Photos Customer Exp. Partner Claire Buser" at bounding box center [725, 173] width 231 height 107
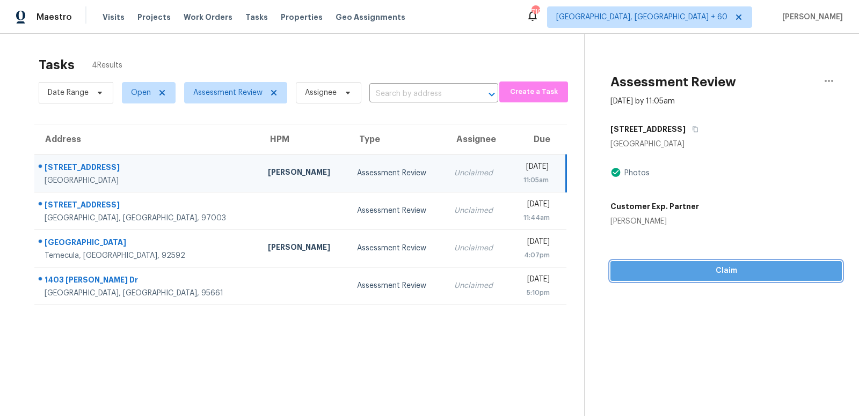
click at [726, 272] on span "Claim" at bounding box center [726, 271] width 214 height 13
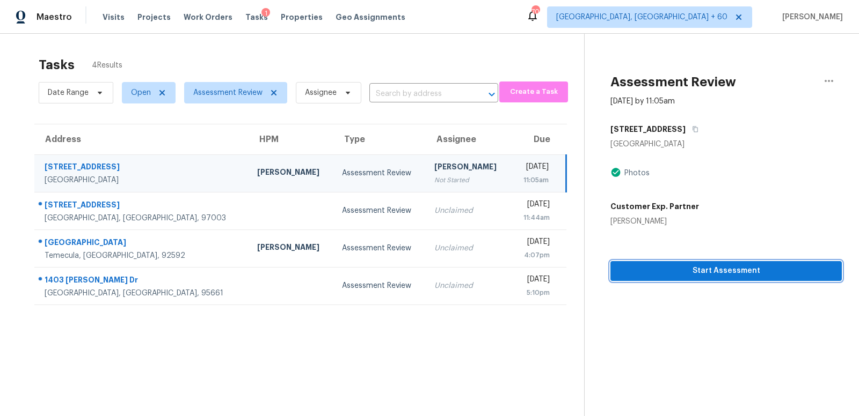
click at [728, 270] on span "Start Assessment" at bounding box center [726, 271] width 214 height 13
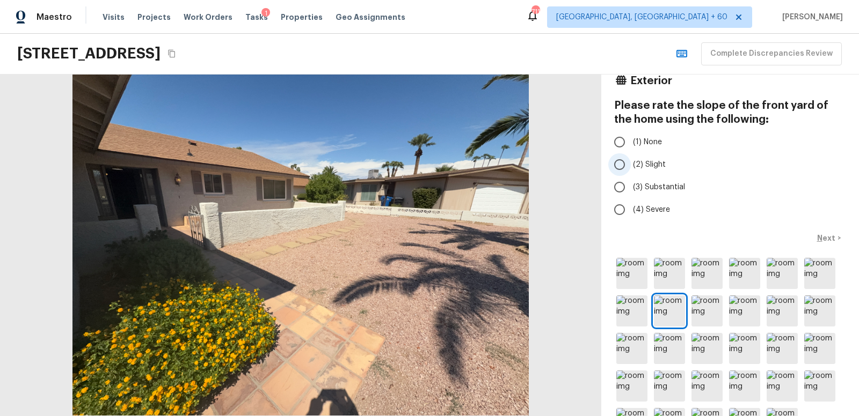
scroll to position [33, 0]
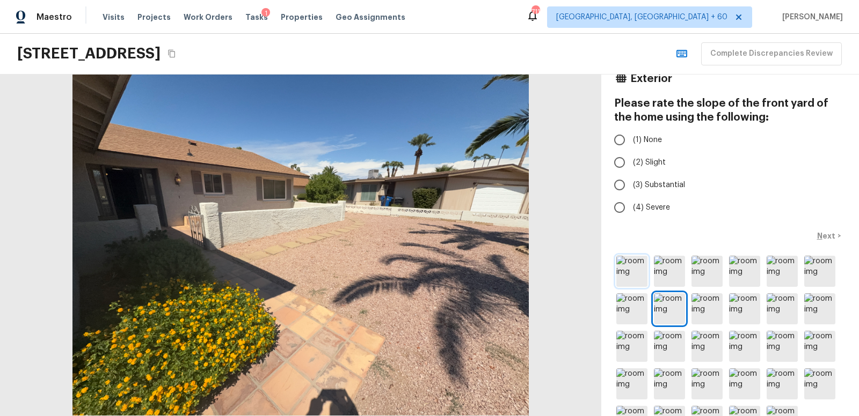
click at [632, 269] on img at bounding box center [631, 271] width 31 height 31
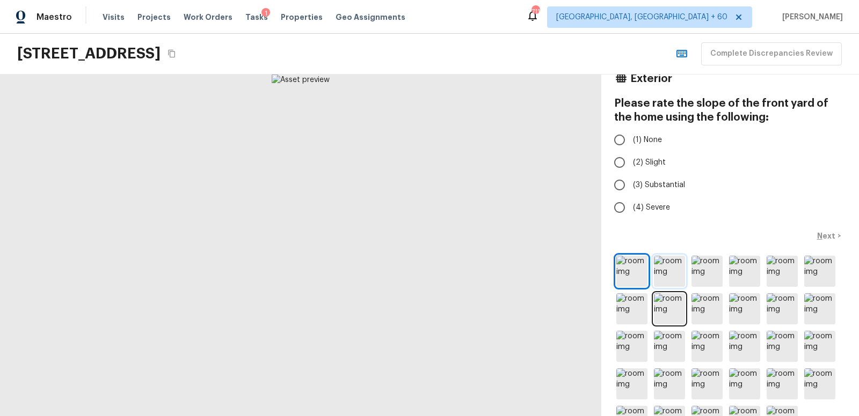
click at [670, 269] on img at bounding box center [669, 271] width 31 height 31
click at [704, 269] on img at bounding box center [706, 271] width 31 height 31
click at [744, 269] on img at bounding box center [744, 271] width 31 height 31
click at [788, 272] on img at bounding box center [781, 271] width 31 height 31
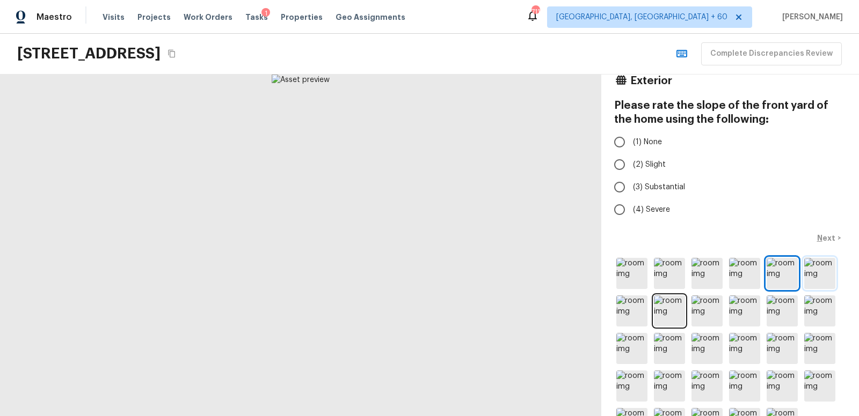
click at [828, 273] on img at bounding box center [819, 273] width 31 height 31
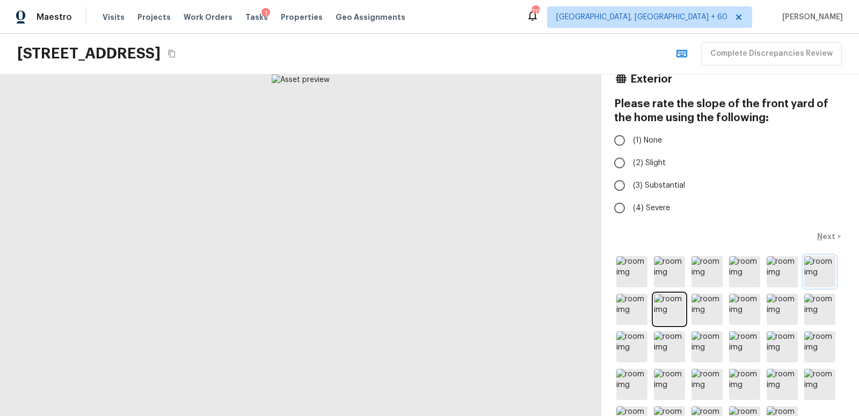
scroll to position [36, 0]
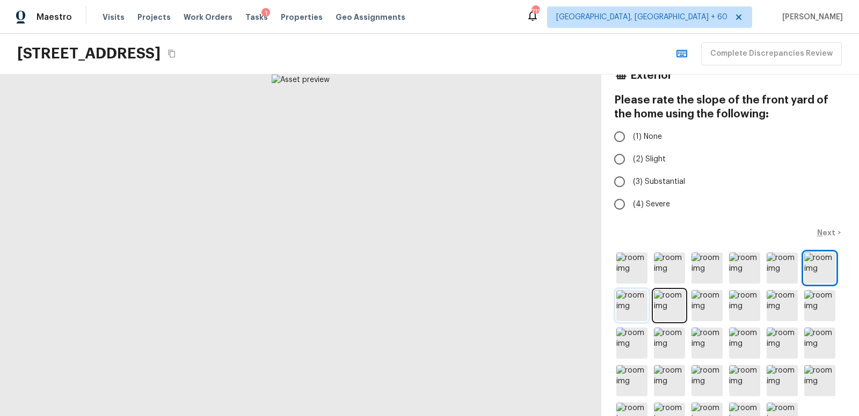
click at [625, 312] on img at bounding box center [631, 305] width 31 height 31
click at [620, 133] on input "(1) None" at bounding box center [619, 137] width 23 height 23
radio input "true"
click at [829, 231] on p "Next" at bounding box center [827, 233] width 20 height 11
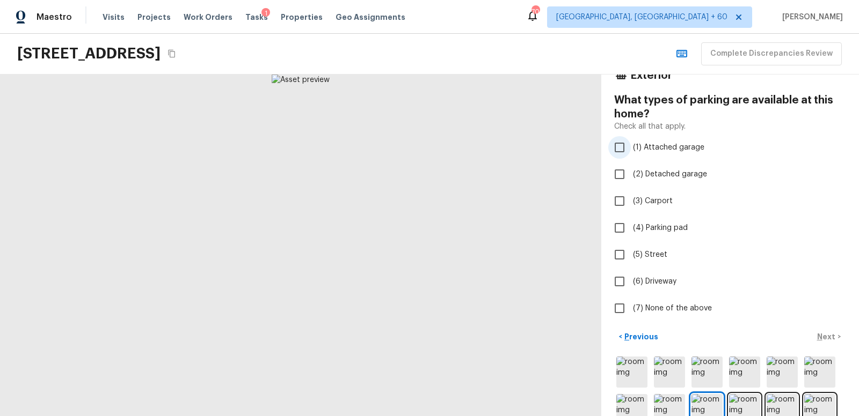
click at [623, 148] on input "(1) Attached garage" at bounding box center [619, 147] width 23 height 23
checkbox input "true"
click at [829, 334] on p "Next" at bounding box center [827, 337] width 20 height 11
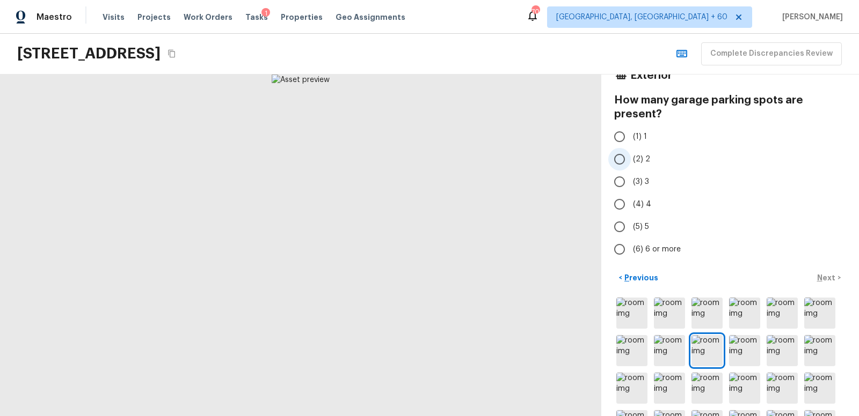
click at [619, 159] on input "(2) 2" at bounding box center [619, 159] width 23 height 23
radio input "true"
click at [830, 276] on p "Next" at bounding box center [827, 278] width 20 height 11
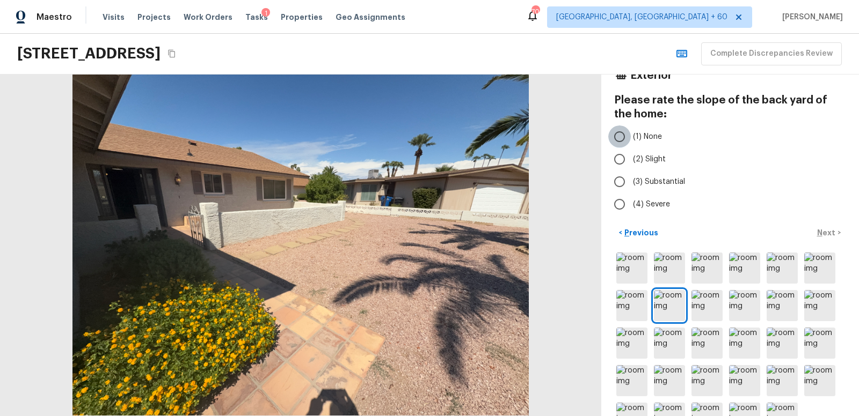
click at [619, 134] on input "(1) None" at bounding box center [619, 137] width 23 height 23
radio input "true"
click at [823, 233] on p "Next" at bounding box center [827, 233] width 20 height 11
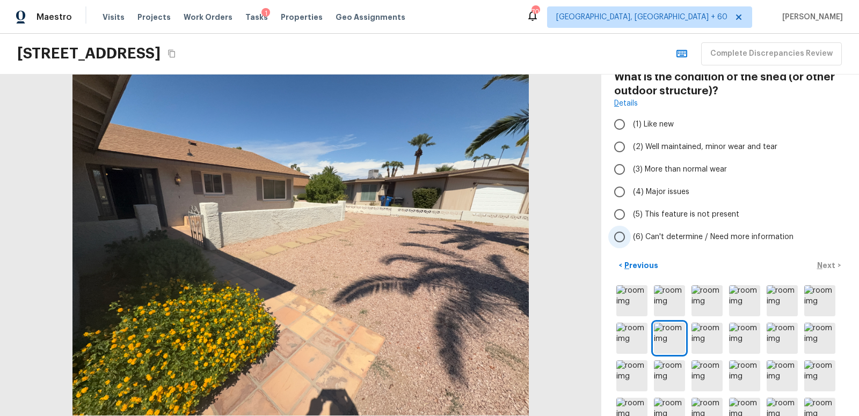
scroll to position [67, 0]
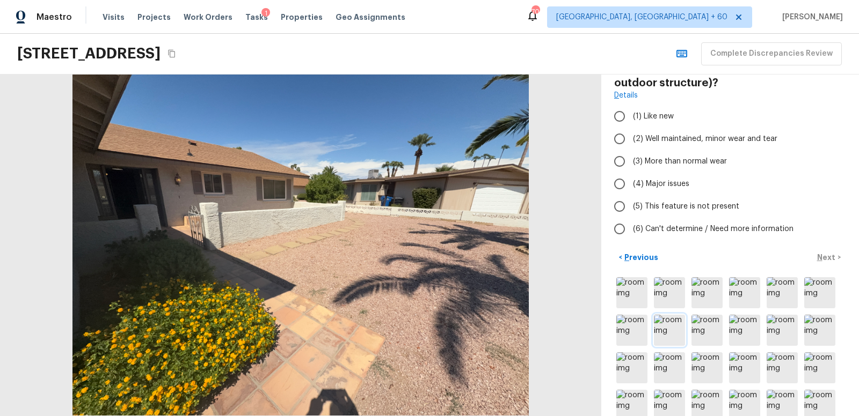
click at [674, 331] on img at bounding box center [669, 330] width 31 height 31
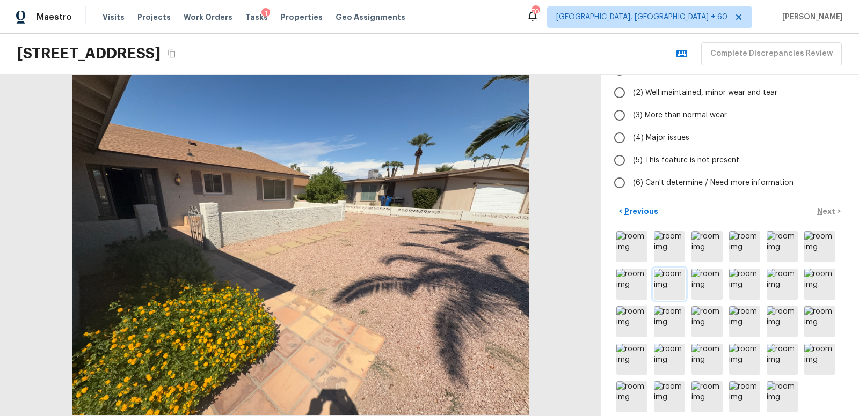
scroll to position [124, 0]
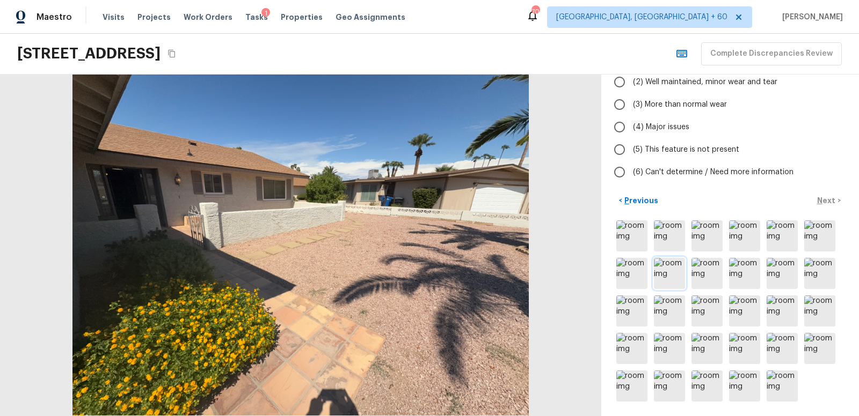
click at [664, 272] on img at bounding box center [669, 273] width 31 height 31
click at [623, 232] on img at bounding box center [631, 236] width 31 height 31
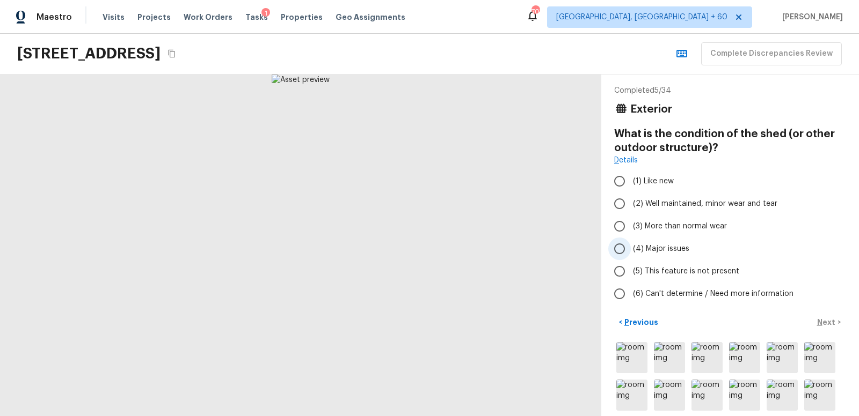
scroll to position [0, 0]
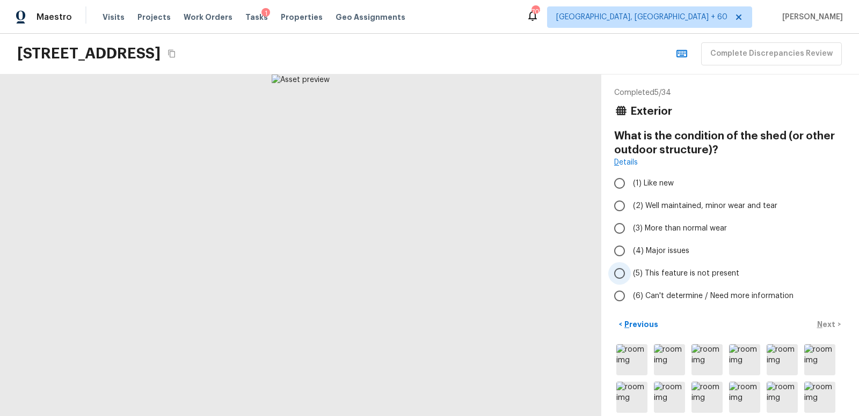
click at [618, 273] on input "(5) This feature is not present" at bounding box center [619, 273] width 23 height 23
radio input "true"
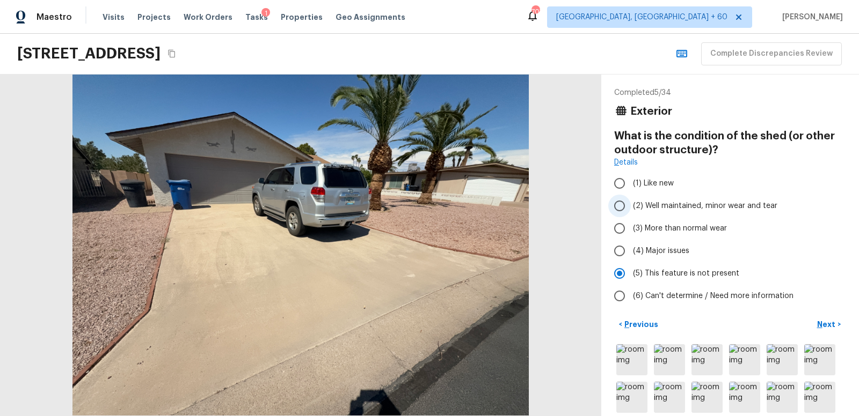
click at [619, 204] on input "(2) Well maintained, minor wear and tear" at bounding box center [619, 206] width 23 height 23
radio input "true"
click at [829, 321] on p "Next" at bounding box center [827, 324] width 20 height 11
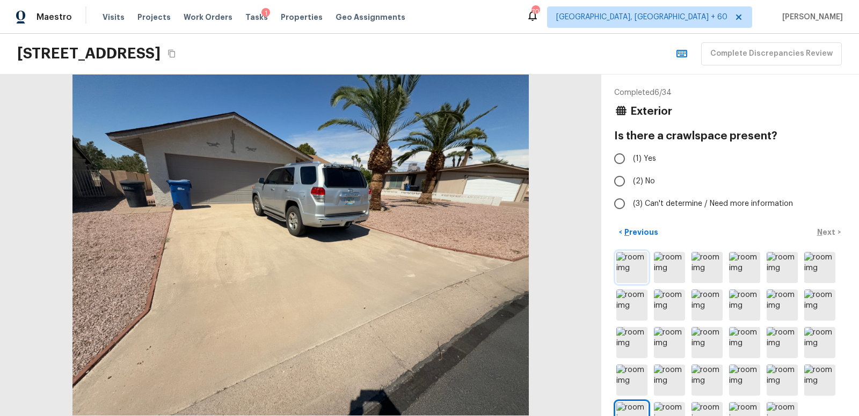
click at [632, 265] on img at bounding box center [631, 267] width 31 height 31
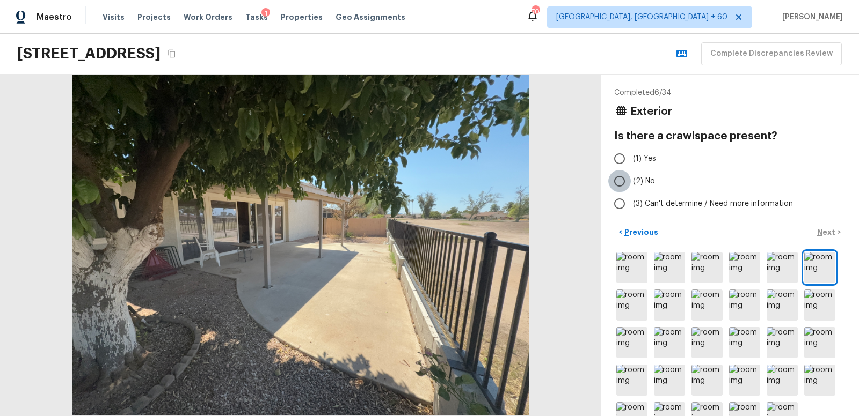
click at [619, 179] on input "(2) No" at bounding box center [619, 181] width 23 height 23
radio input "true"
click at [827, 230] on p "Next" at bounding box center [827, 232] width 20 height 11
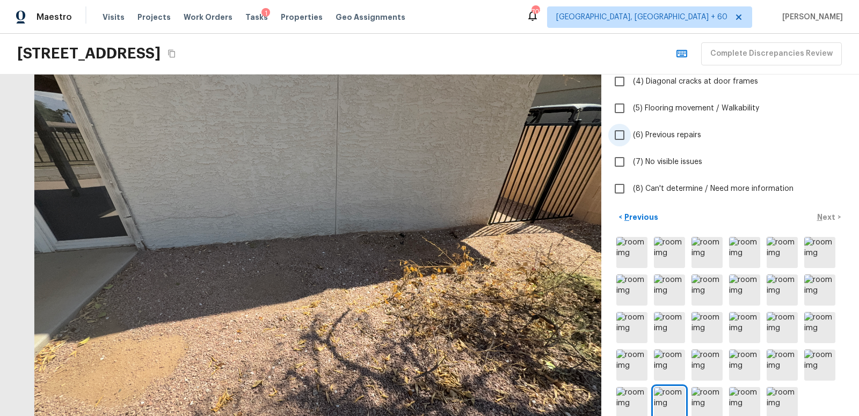
scroll to position [188, 0]
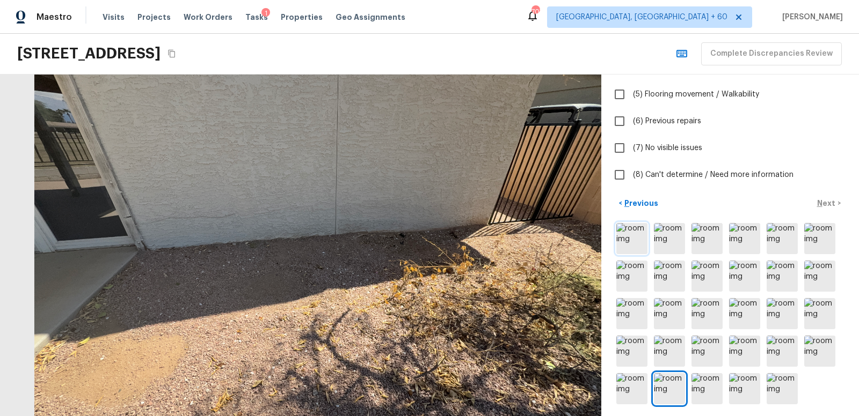
click at [633, 238] on img at bounding box center [631, 238] width 31 height 31
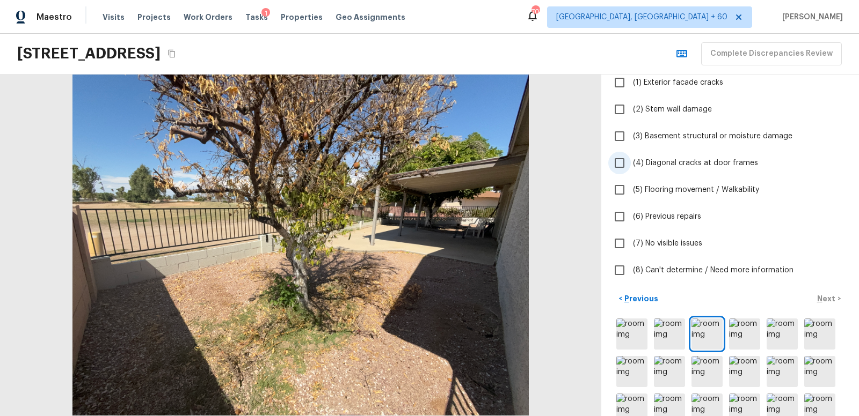
scroll to position [75, 0]
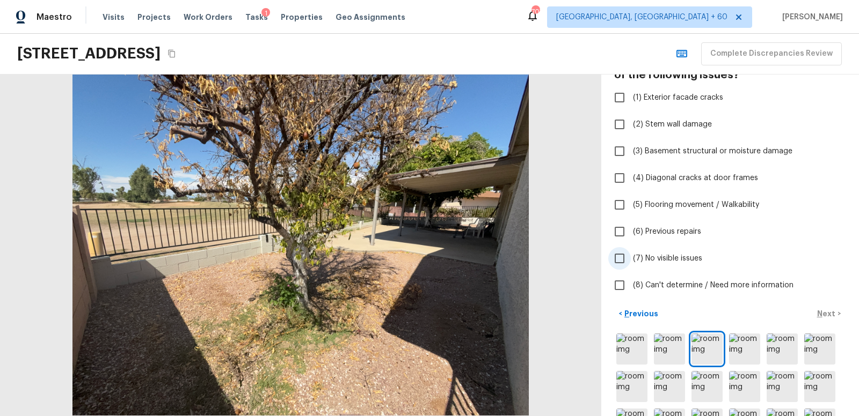
click at [621, 257] on input "(7) No visible issues" at bounding box center [619, 258] width 23 height 23
checkbox input "true"
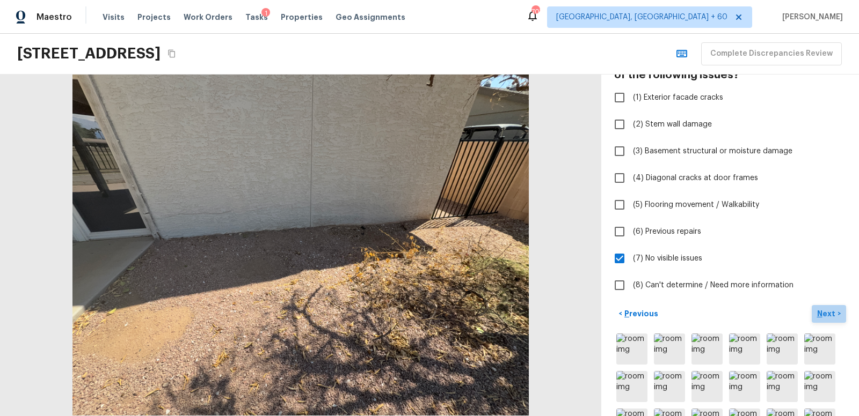
click at [828, 311] on p "Next" at bounding box center [827, 314] width 20 height 11
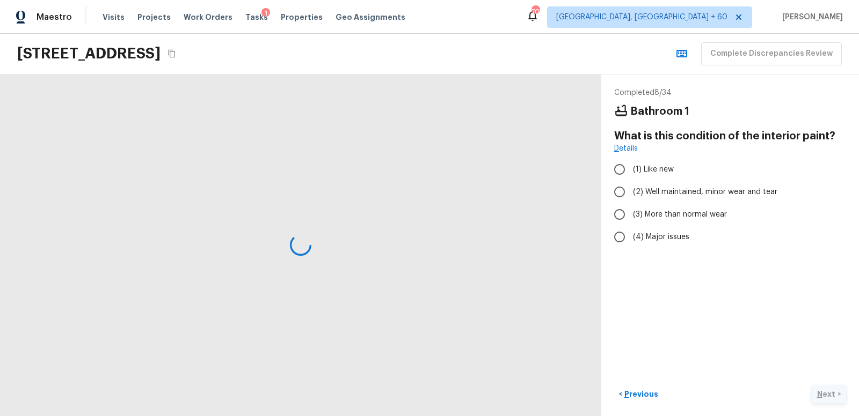
scroll to position [0, 0]
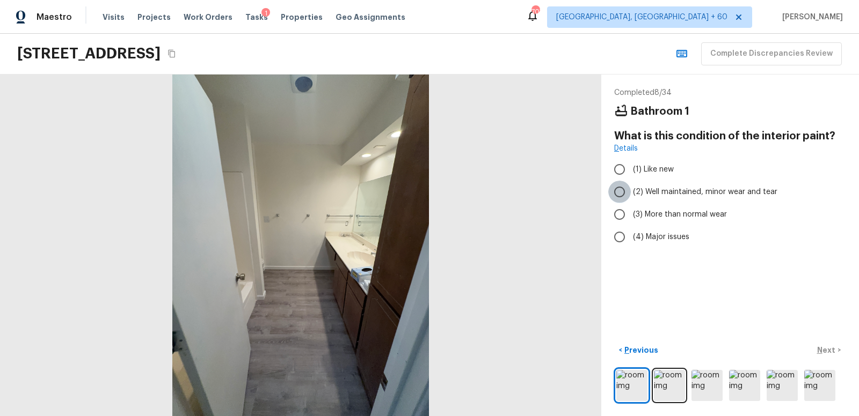
click at [620, 190] on input "(2) Well maintained, minor wear and tear" at bounding box center [619, 192] width 23 height 23
radio input "true"
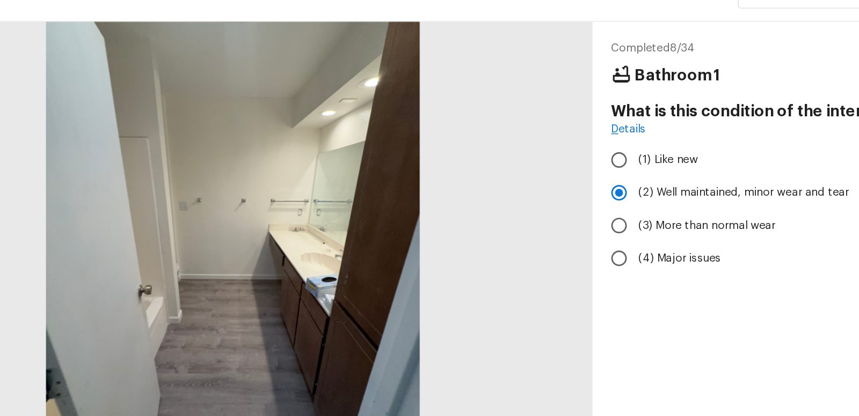
drag, startPoint x: 368, startPoint y: 223, endPoint x: 446, endPoint y: 204, distance: 79.9
click at [446, 204] on div at bounding box center [354, 227] width 601 height 342
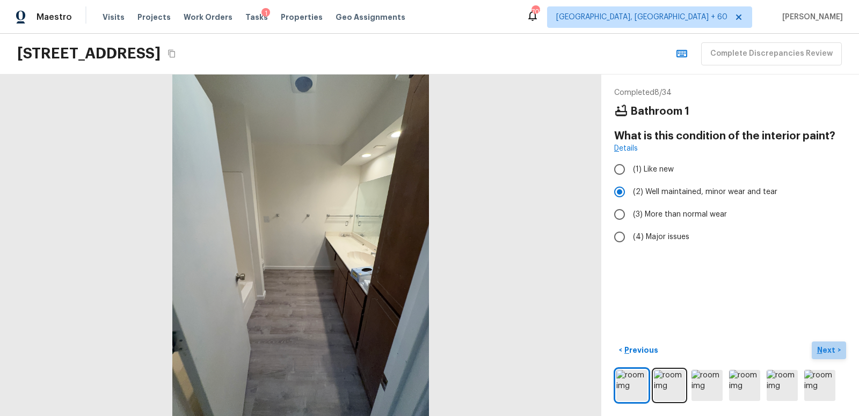
click at [822, 348] on p "Next" at bounding box center [827, 350] width 20 height 11
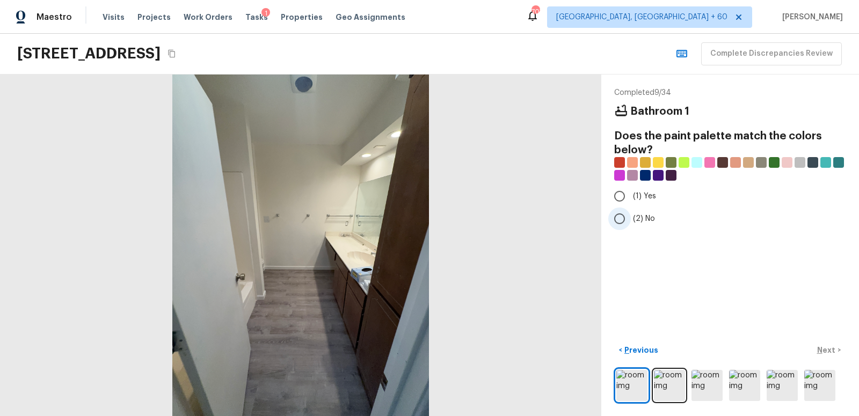
click at [623, 216] on input "(2) No" at bounding box center [619, 219] width 23 height 23
radio input "true"
click at [825, 350] on p "Next" at bounding box center [827, 350] width 20 height 11
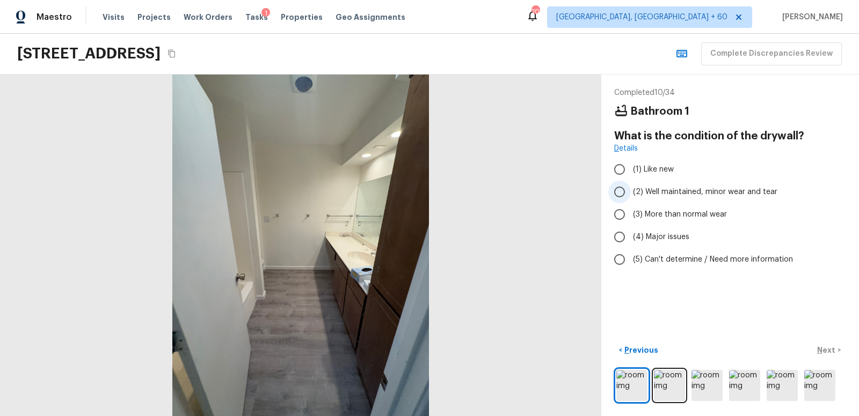
click at [620, 190] on input "(2) Well maintained, minor wear and tear" at bounding box center [619, 192] width 23 height 23
radio input "true"
click at [829, 348] on p "Next" at bounding box center [827, 350] width 20 height 11
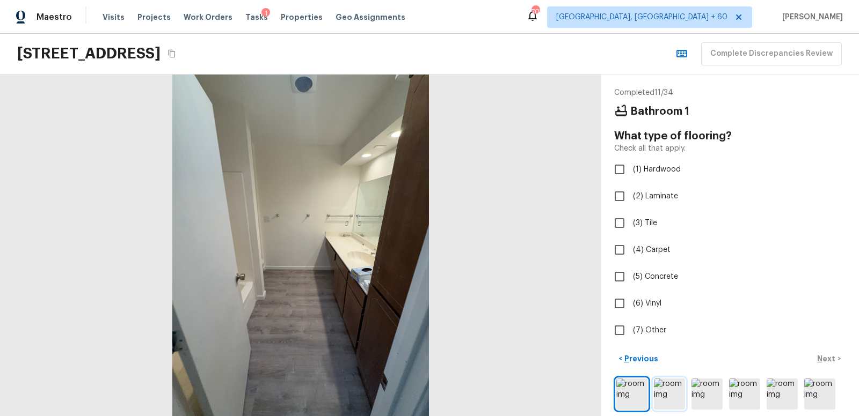
click at [671, 393] on img at bounding box center [669, 394] width 31 height 31
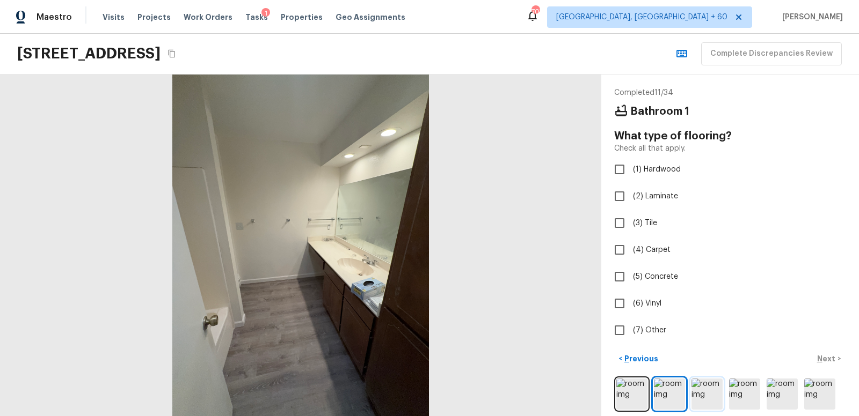
click at [714, 395] on img at bounding box center [706, 394] width 31 height 31
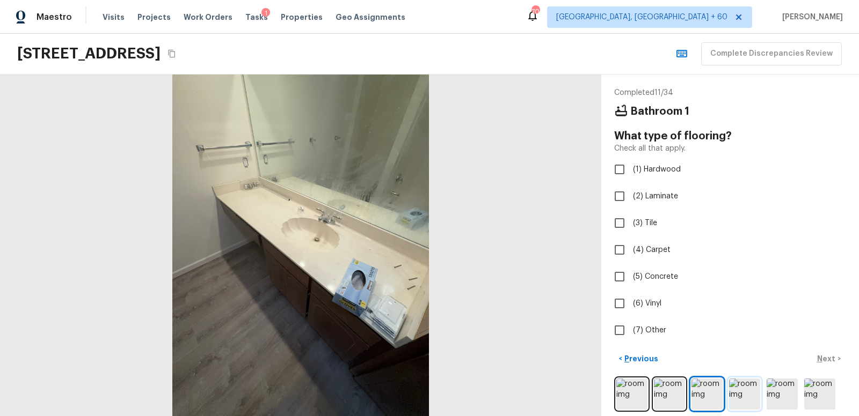
click at [738, 393] on img at bounding box center [744, 394] width 31 height 31
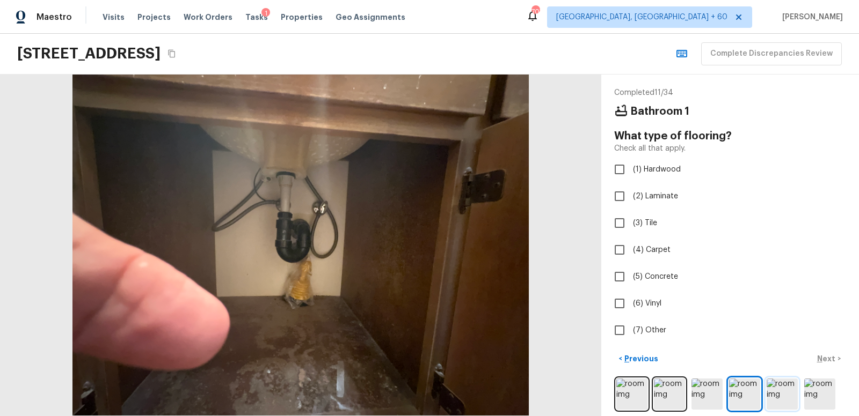
click at [780, 392] on img at bounding box center [781, 394] width 31 height 31
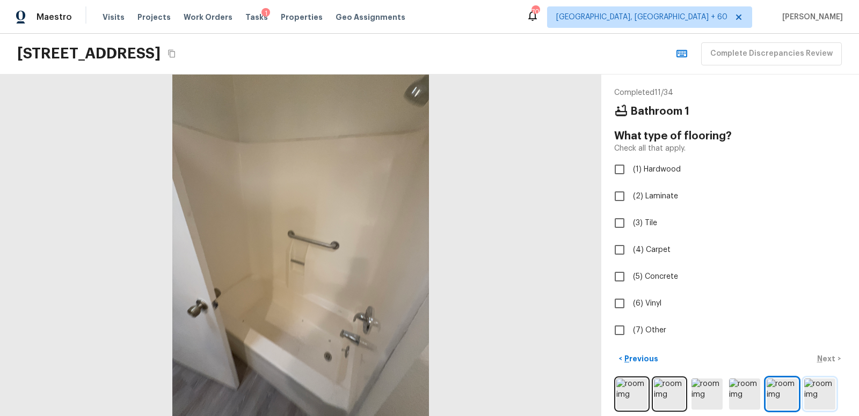
click at [829, 390] on img at bounding box center [819, 394] width 31 height 31
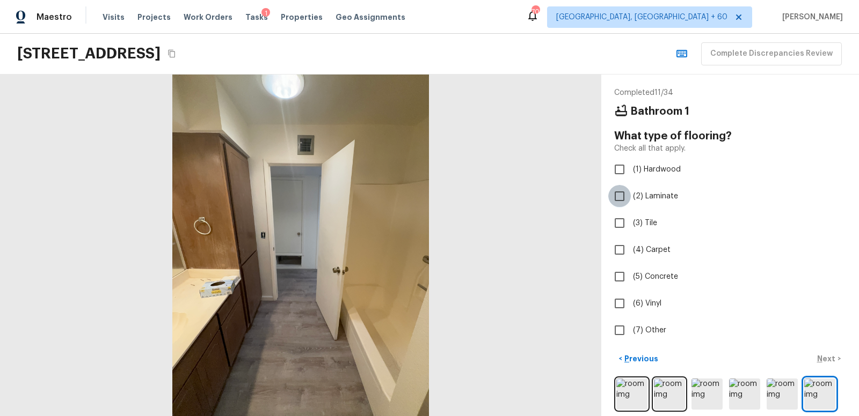
click at [620, 196] on input "(2) Laminate" at bounding box center [619, 196] width 23 height 23
checkbox input "true"
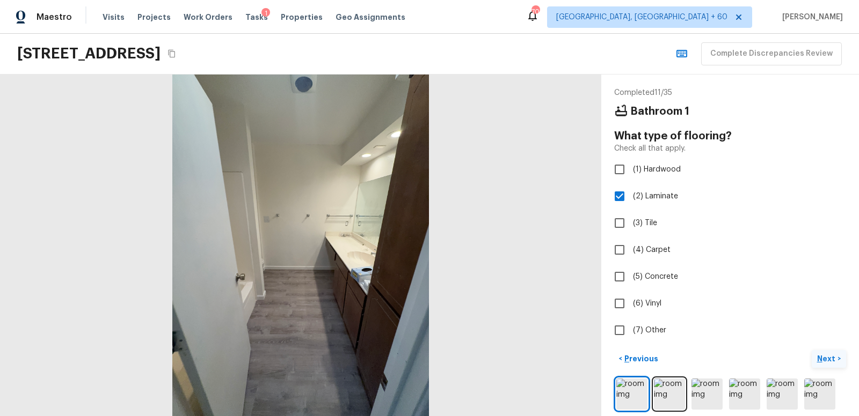
click at [830, 357] on p "Next" at bounding box center [827, 359] width 20 height 11
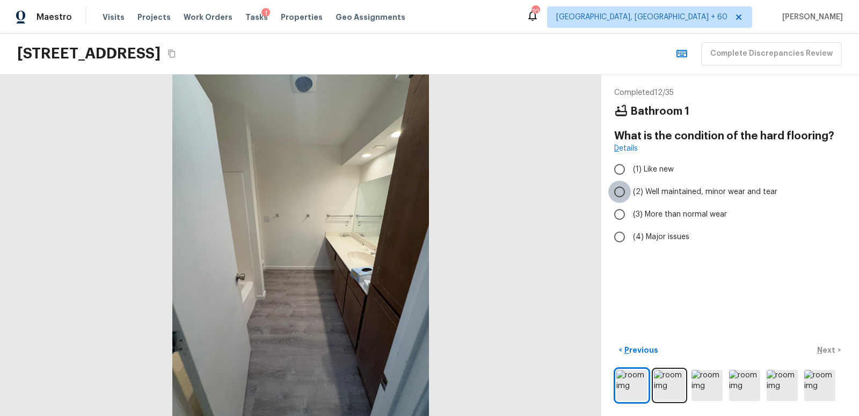
click at [622, 192] on input "(2) Well maintained, minor wear and tear" at bounding box center [619, 192] width 23 height 23
radio input "true"
click at [825, 346] on p "Next" at bounding box center [827, 350] width 20 height 11
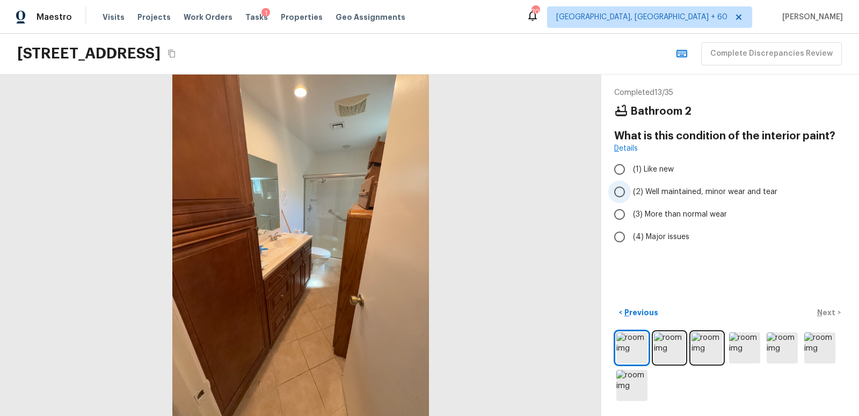
click at [619, 192] on input "(2) Well maintained, minor wear and tear" at bounding box center [619, 192] width 23 height 23
radio input "true"
click at [826, 311] on p "Next" at bounding box center [827, 313] width 20 height 11
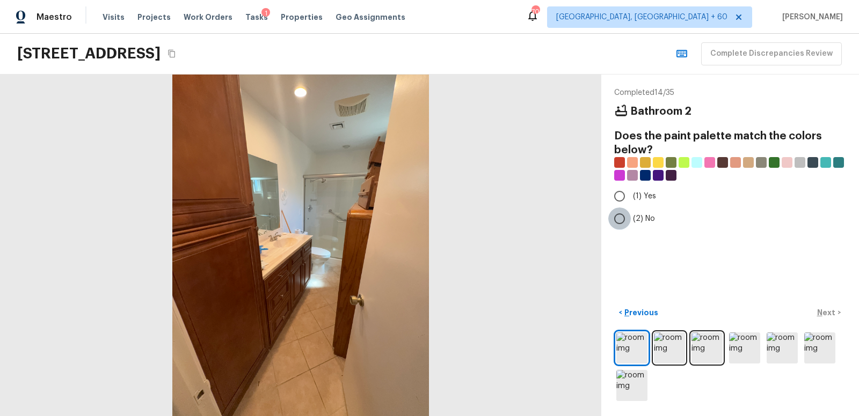
drag, startPoint x: 620, startPoint y: 218, endPoint x: 630, endPoint y: 225, distance: 12.1
click at [621, 218] on input "(2) No" at bounding box center [619, 219] width 23 height 23
radio input "true"
click at [828, 313] on p "Next" at bounding box center [827, 313] width 20 height 11
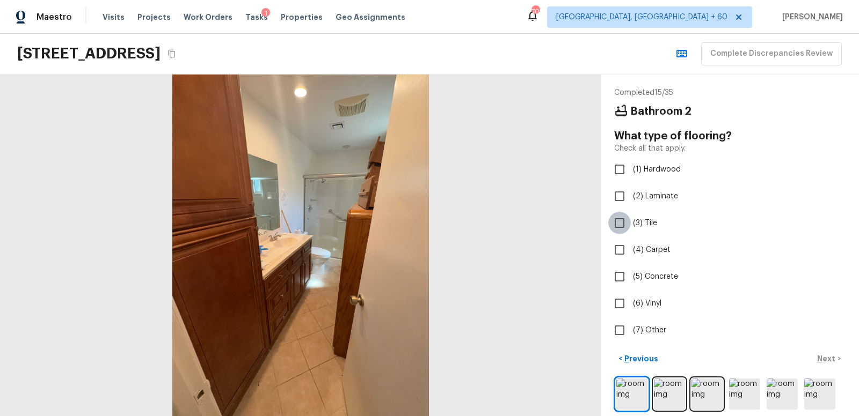
click at [620, 222] on input "(3) Tile" at bounding box center [619, 223] width 23 height 23
checkbox input "true"
click at [830, 357] on p "Next" at bounding box center [827, 359] width 20 height 11
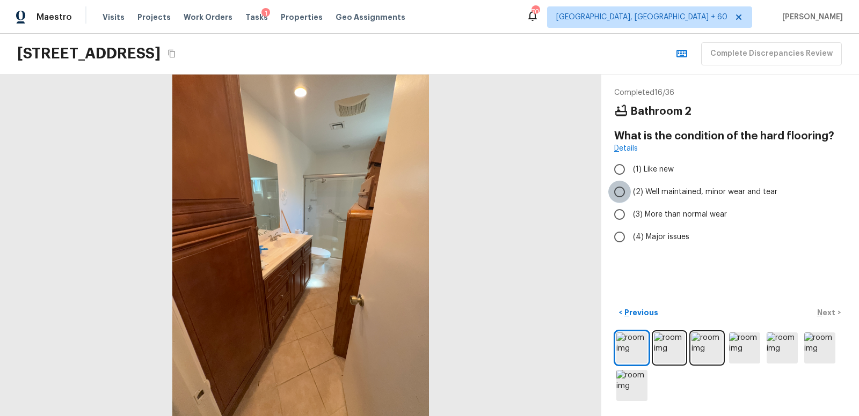
drag, startPoint x: 618, startPoint y: 191, endPoint x: 628, endPoint y: 199, distance: 13.3
click at [618, 191] on input "(2) Well maintained, minor wear and tear" at bounding box center [619, 192] width 23 height 23
radio input "true"
click at [824, 311] on p "Next" at bounding box center [827, 313] width 20 height 11
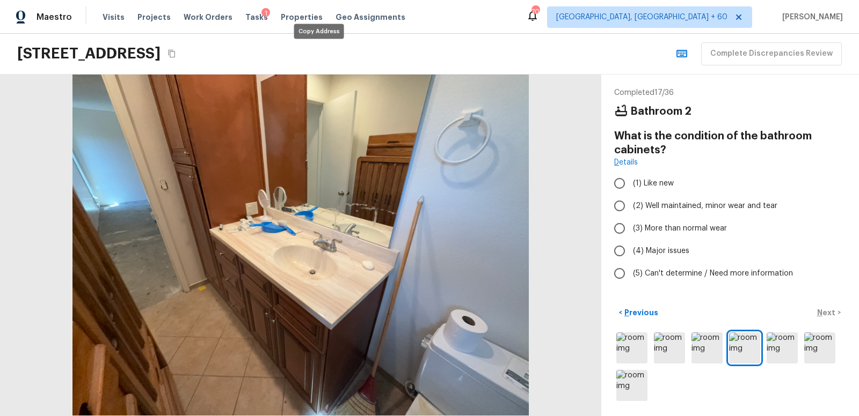
click at [176, 52] on icon "Copy Address" at bounding box center [171, 53] width 9 height 9
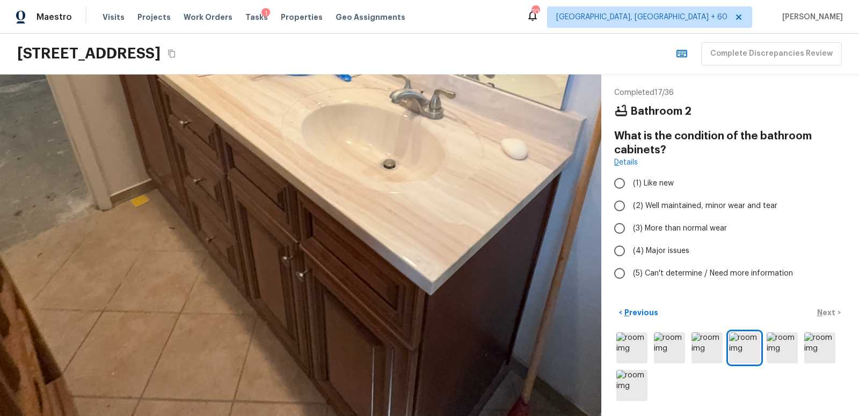
drag, startPoint x: 204, startPoint y: 182, endPoint x: 208, endPoint y: 43, distance: 138.5
click at [208, 43] on div "Maestro Visits Projects Work Orders Tasks 1 Properties Geo Assignments 705 Indi…" at bounding box center [429, 208] width 859 height 416
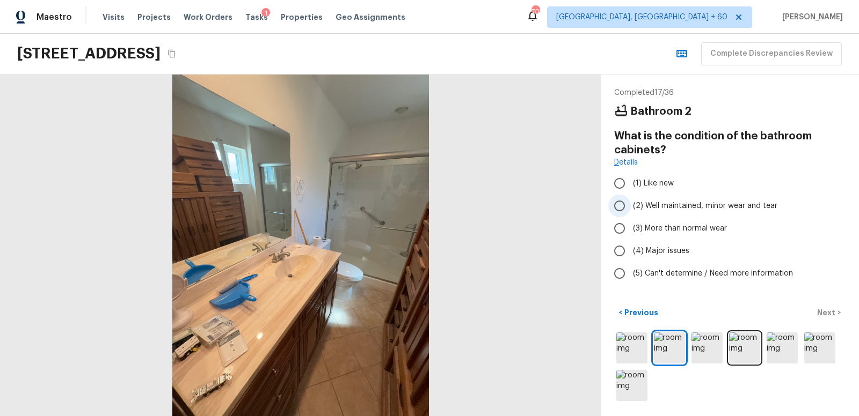
click at [620, 205] on input "(2) Well maintained, minor wear and tear" at bounding box center [619, 206] width 23 height 23
radio input "true"
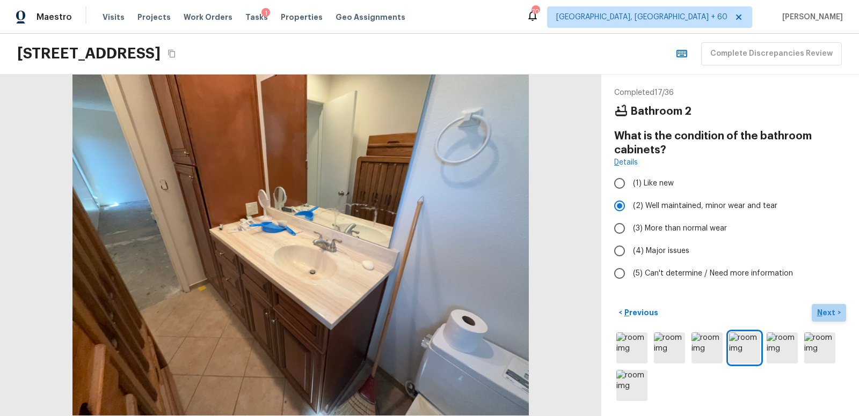
click at [827, 313] on p "Next" at bounding box center [827, 313] width 20 height 11
click at [622, 208] on input "(2) Well maintained, minor wear and tear" at bounding box center [619, 206] width 23 height 23
radio input "true"
click at [828, 312] on p "Next" at bounding box center [827, 313] width 20 height 11
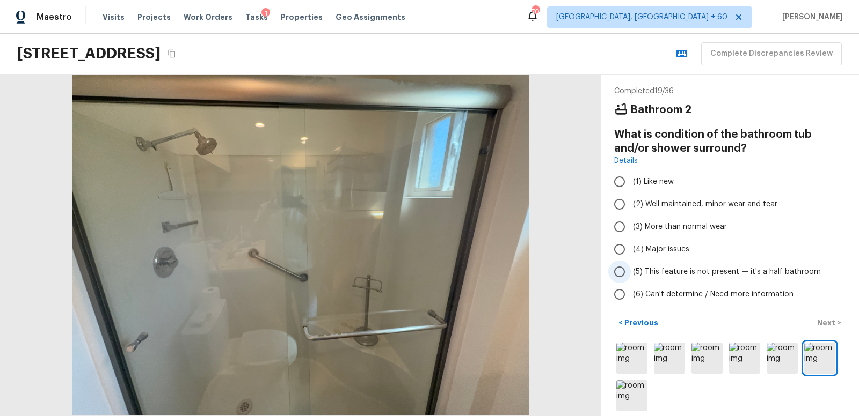
scroll to position [11, 0]
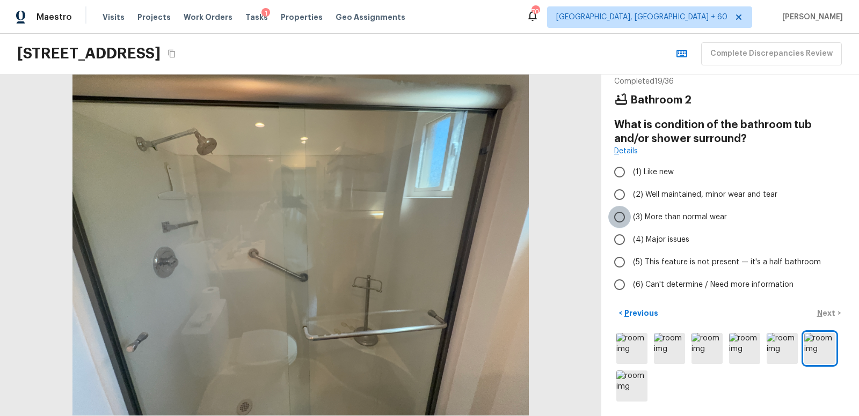
click at [618, 217] on input "(3) More than normal wear" at bounding box center [619, 217] width 23 height 23
radio input "true"
click at [826, 312] on p "Next" at bounding box center [827, 313] width 20 height 11
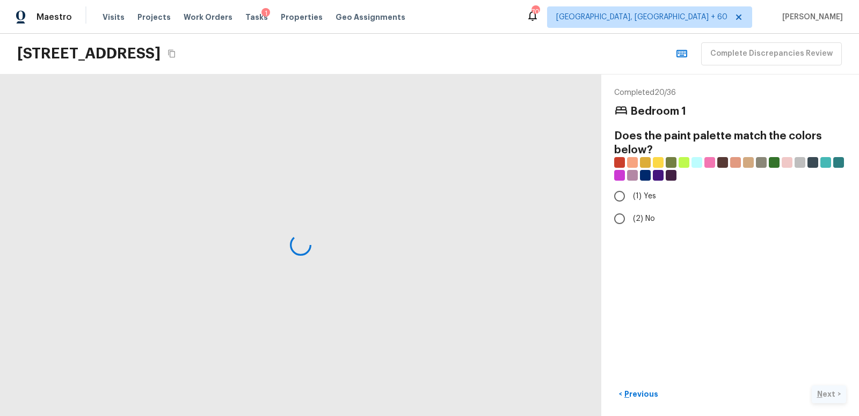
scroll to position [0, 0]
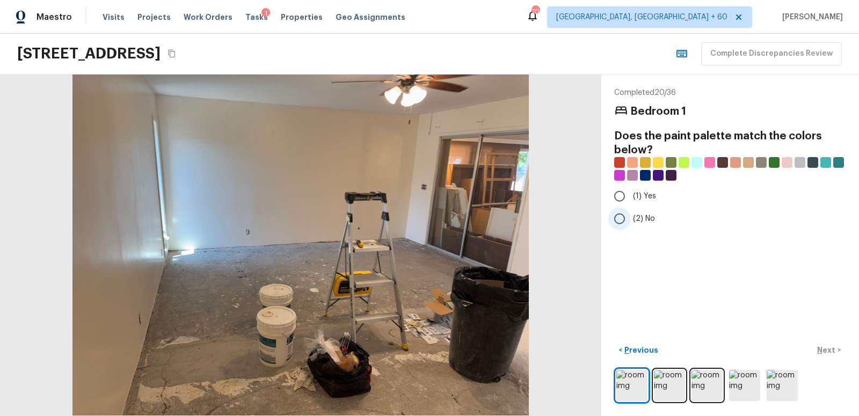
click at [619, 220] on input "(2) No" at bounding box center [619, 219] width 23 height 23
radio input "true"
click at [829, 346] on p "Next" at bounding box center [827, 350] width 20 height 11
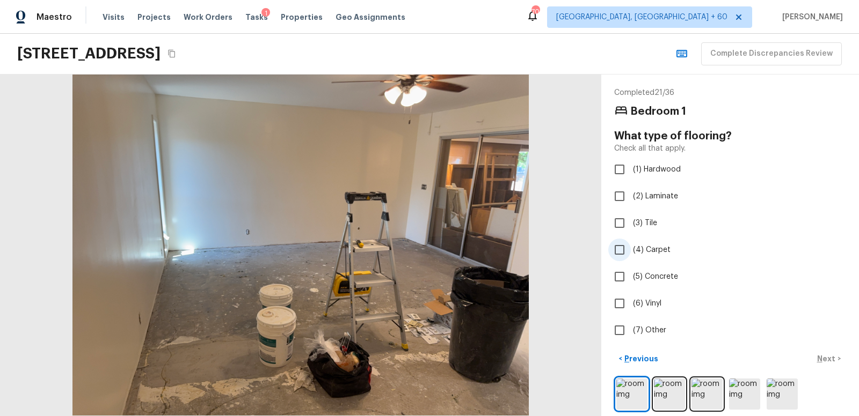
click at [620, 248] on input "(4) Carpet" at bounding box center [619, 250] width 23 height 23
checkbox input "true"
click at [620, 330] on input "(7) Other" at bounding box center [619, 330] width 23 height 23
checkbox input "true"
click at [621, 251] on input "(4) Carpet" at bounding box center [619, 250] width 23 height 23
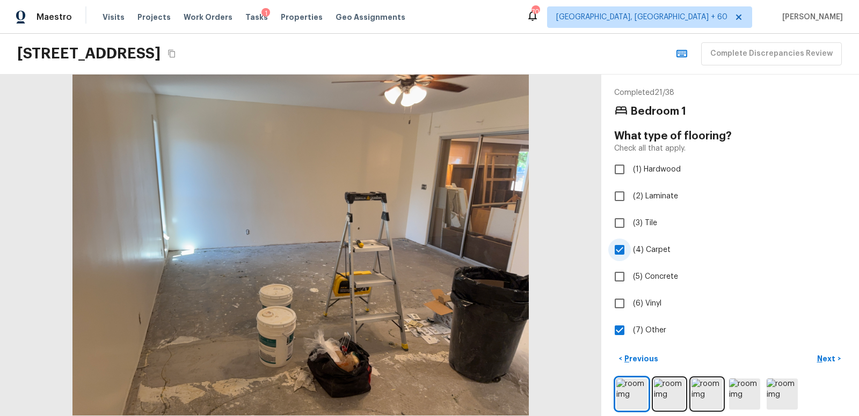
checkbox input "false"
click at [618, 329] on input "(7) Other" at bounding box center [619, 330] width 23 height 23
checkbox input "false"
click at [618, 275] on input "(5) Concrete" at bounding box center [619, 277] width 23 height 23
checkbox input "true"
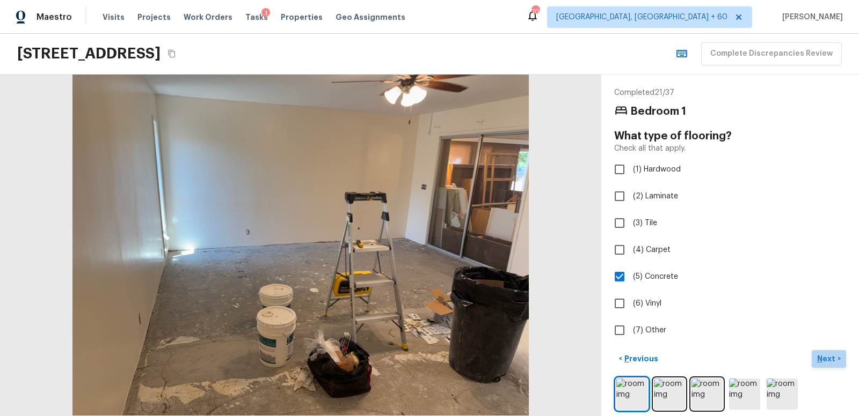
click at [828, 359] on p "Next" at bounding box center [827, 359] width 20 height 11
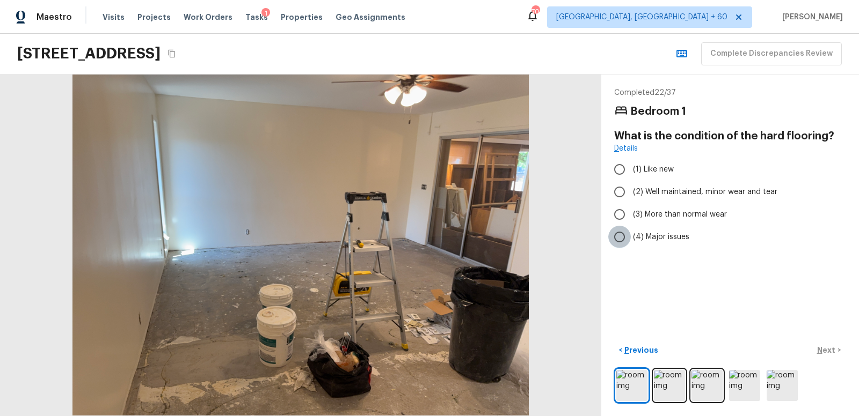
click at [623, 236] on input "(4) Major issues" at bounding box center [619, 237] width 23 height 23
radio input "true"
click at [827, 350] on p "Next" at bounding box center [827, 350] width 20 height 11
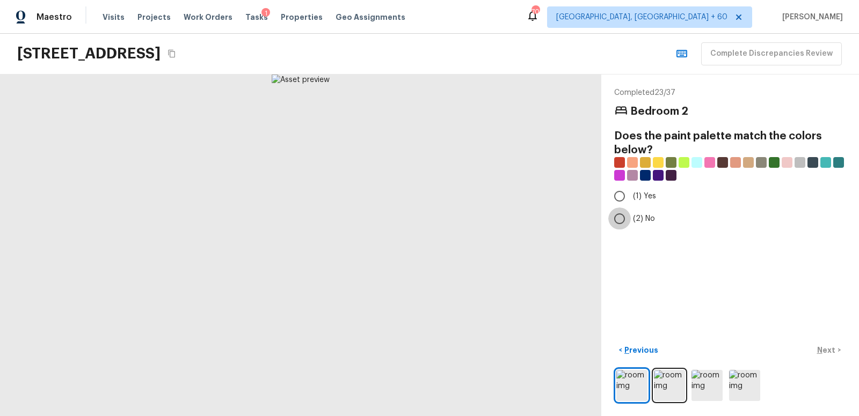
drag, startPoint x: 620, startPoint y: 216, endPoint x: 721, endPoint y: 291, distance: 126.1
click at [622, 217] on input "(2) No" at bounding box center [619, 219] width 23 height 23
radio input "true"
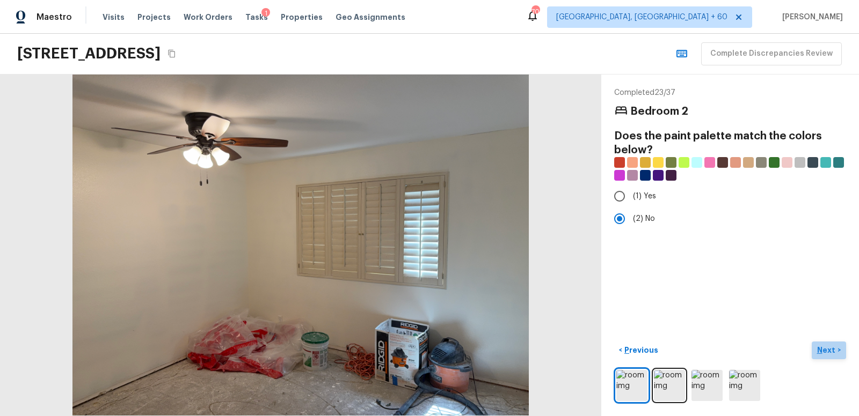
click at [830, 347] on p "Next" at bounding box center [827, 350] width 20 height 11
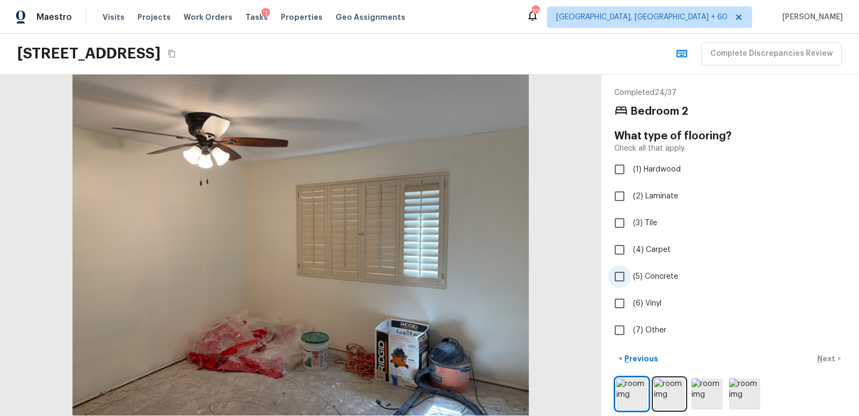
click at [620, 277] on input "(5) Concrete" at bounding box center [619, 277] width 23 height 23
checkbox input "true"
click at [826, 357] on p "Next" at bounding box center [827, 359] width 20 height 11
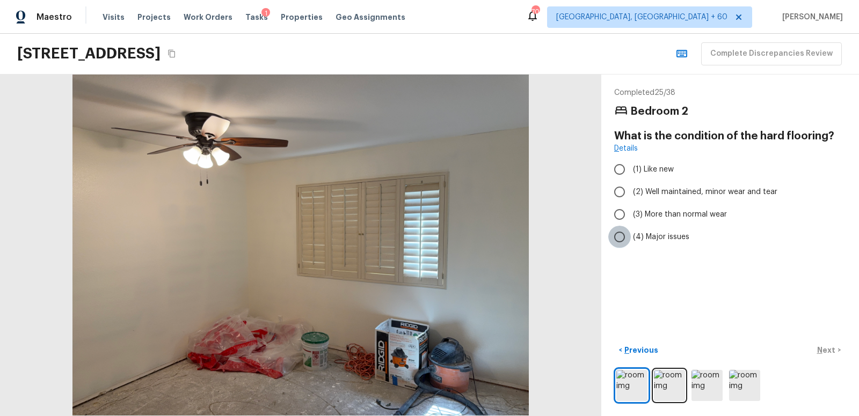
drag, startPoint x: 618, startPoint y: 235, endPoint x: 624, endPoint y: 240, distance: 8.0
click at [618, 235] on input "(4) Major issues" at bounding box center [619, 237] width 23 height 23
radio input "true"
click at [826, 349] on p "Next" at bounding box center [827, 350] width 20 height 11
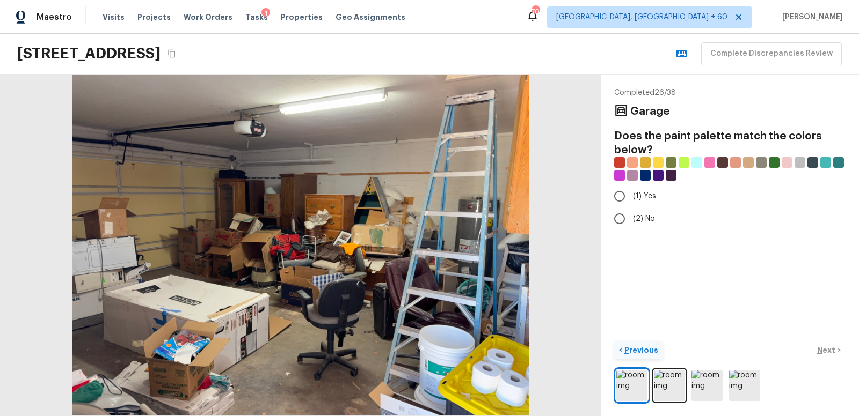
click at [642, 348] on p "Previous" at bounding box center [640, 350] width 36 height 11
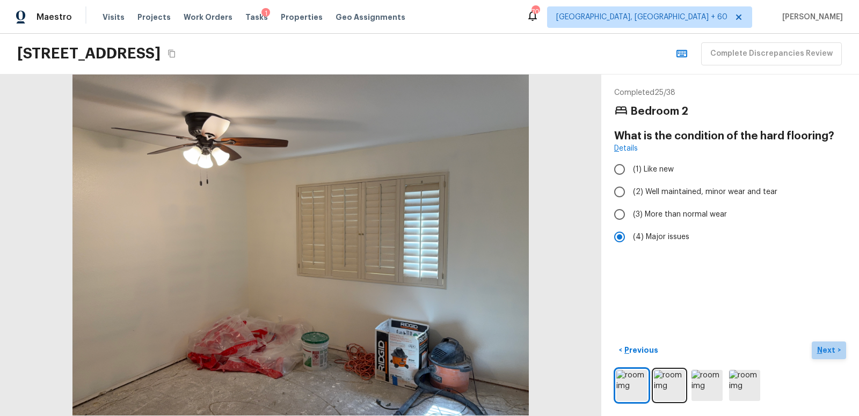
click at [828, 350] on p "Next" at bounding box center [827, 350] width 20 height 11
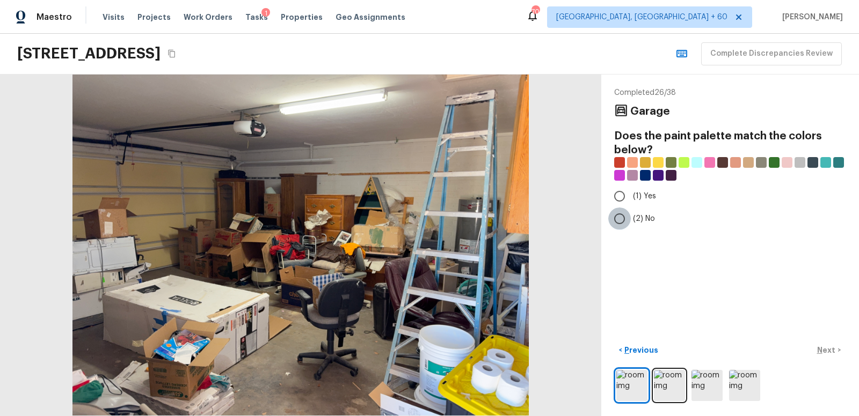
drag, startPoint x: 618, startPoint y: 217, endPoint x: 645, endPoint y: 228, distance: 29.1
click at [619, 217] on input "(2) No" at bounding box center [619, 219] width 23 height 23
radio input "true"
click at [828, 348] on p "Next" at bounding box center [827, 350] width 20 height 11
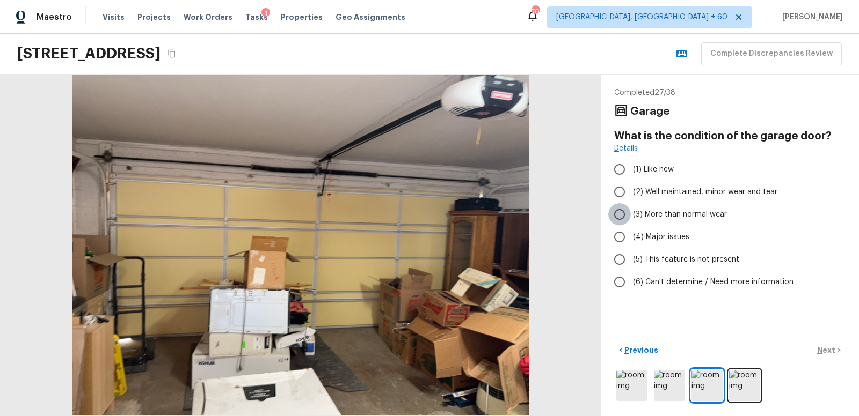
click at [620, 214] on input "(3) More than normal wear" at bounding box center [619, 214] width 23 height 23
radio input "true"
click at [825, 349] on p "Next" at bounding box center [827, 350] width 20 height 11
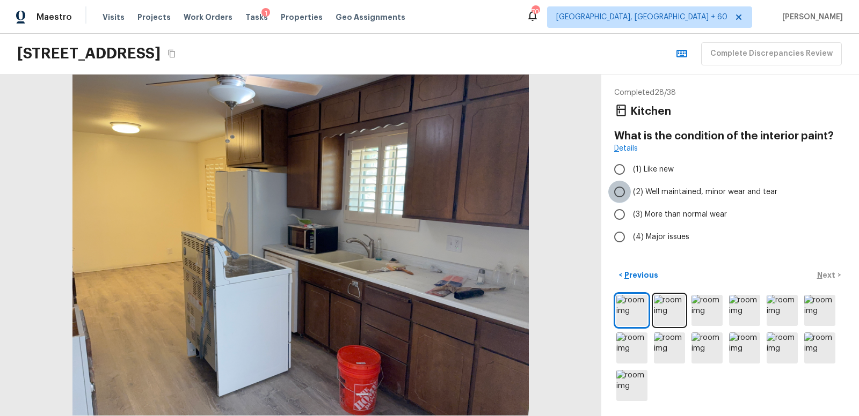
click at [619, 192] on input "(2) Well maintained, minor wear and tear" at bounding box center [619, 192] width 23 height 23
radio input "true"
click at [631, 312] on img at bounding box center [631, 310] width 31 height 31
click at [828, 273] on p "Next" at bounding box center [827, 275] width 20 height 11
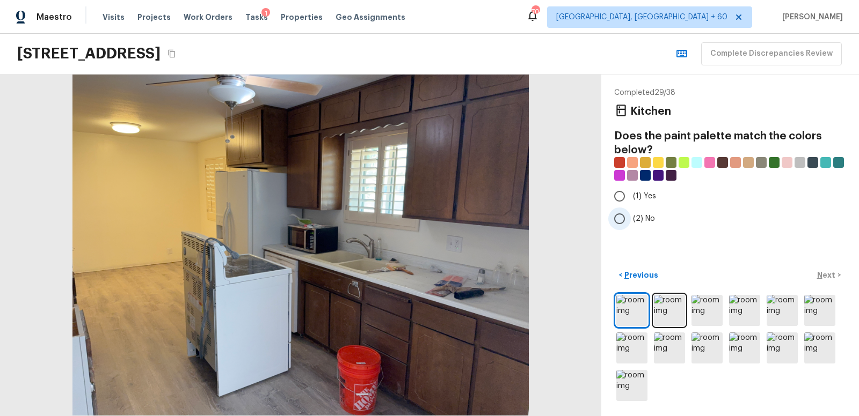
click at [619, 218] on input "(2) No" at bounding box center [619, 219] width 23 height 23
radio input "true"
click at [828, 274] on p "Next" at bounding box center [827, 275] width 20 height 11
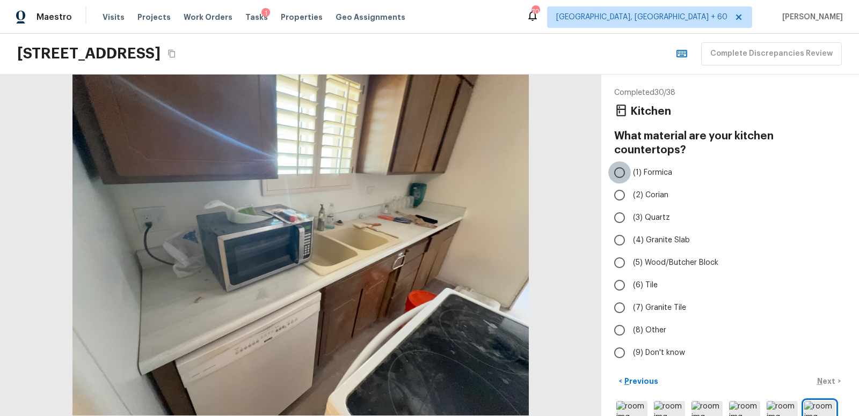
click at [622, 162] on input "(1) Formica" at bounding box center [619, 173] width 23 height 23
radio input "true"
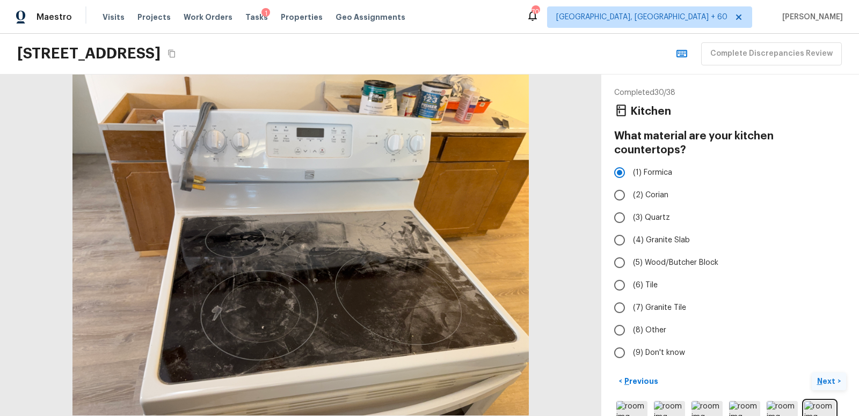
scroll to position [6, 0]
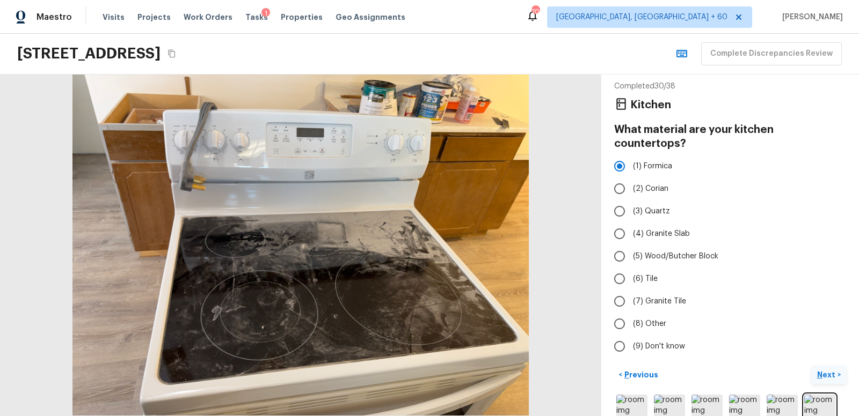
click at [827, 370] on p "Next" at bounding box center [827, 375] width 20 height 11
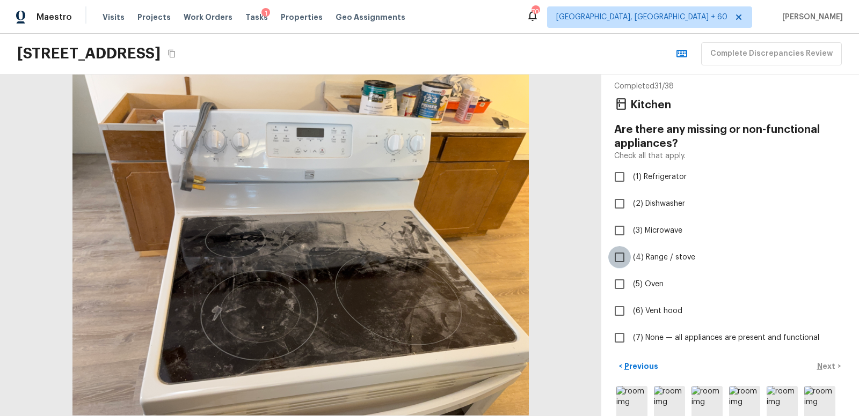
click at [621, 257] on input "(4) Range / stove" at bounding box center [619, 257] width 23 height 23
checkbox input "true"
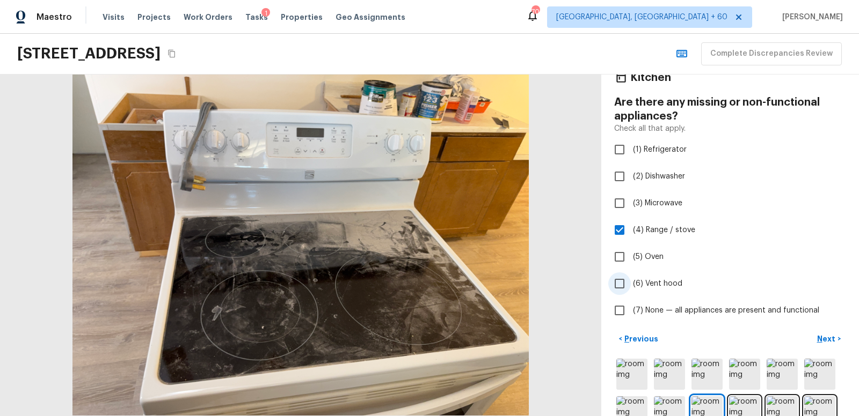
click at [620, 282] on input "(6) Vent hood" at bounding box center [619, 284] width 23 height 23
checkbox input "true"
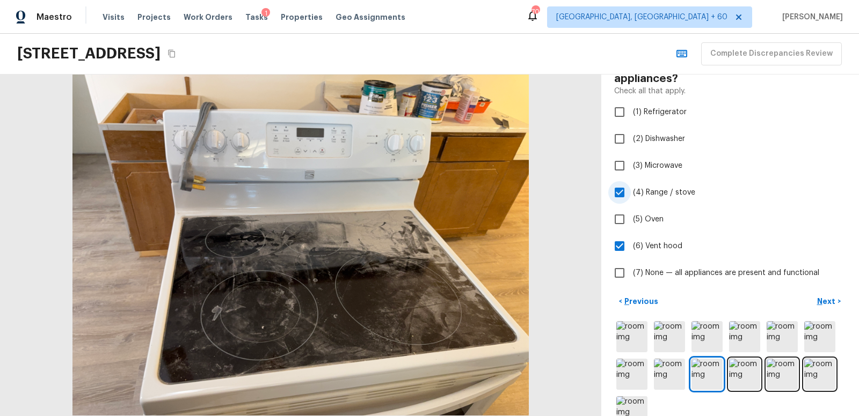
scroll to position [97, 0]
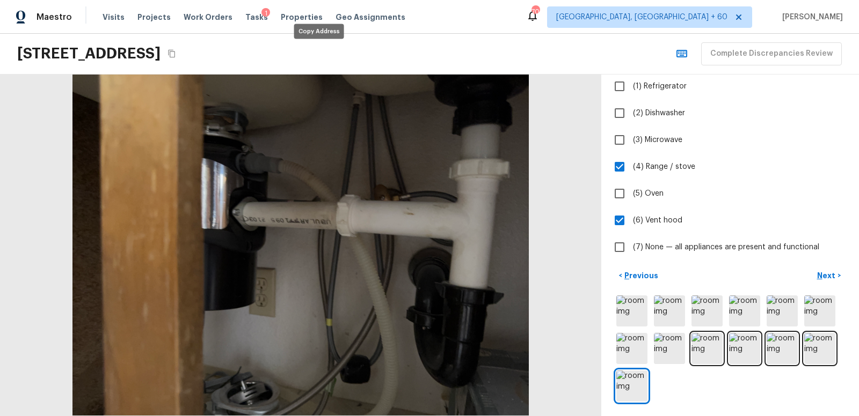
click at [176, 52] on icon "Copy Address" at bounding box center [171, 53] width 9 height 9
click at [827, 272] on p "Next" at bounding box center [827, 276] width 20 height 11
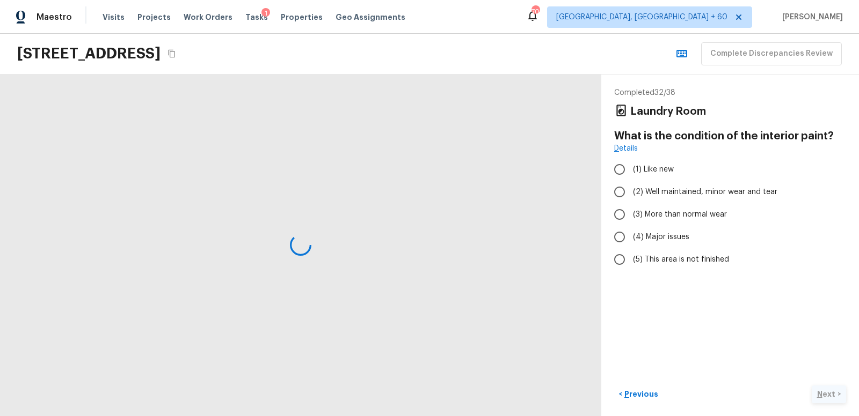
scroll to position [0, 0]
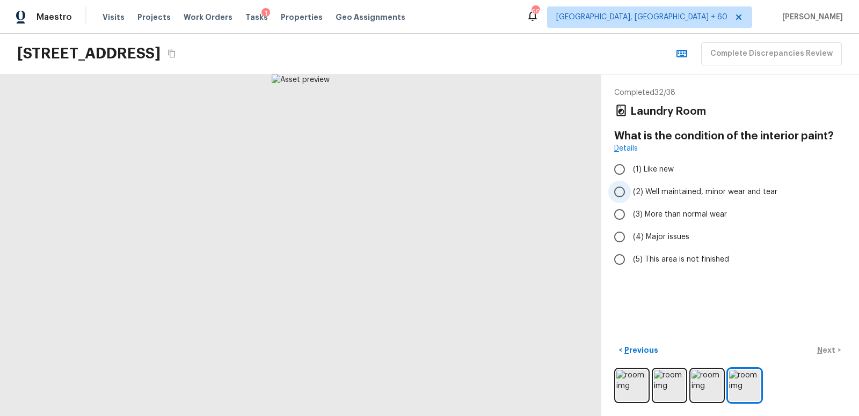
click at [621, 192] on input "(2) Well maintained, minor wear and tear" at bounding box center [619, 192] width 23 height 23
radio input "true"
click at [825, 349] on p "Next" at bounding box center [827, 350] width 20 height 11
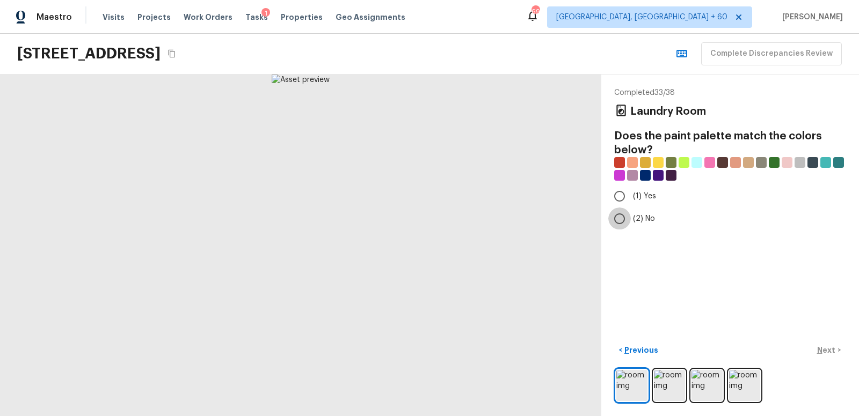
drag, startPoint x: 623, startPoint y: 218, endPoint x: 645, endPoint y: 232, distance: 26.2
click at [625, 219] on input "(2) No" at bounding box center [619, 219] width 23 height 23
radio input "true"
click at [821, 349] on p "Next" at bounding box center [827, 350] width 20 height 11
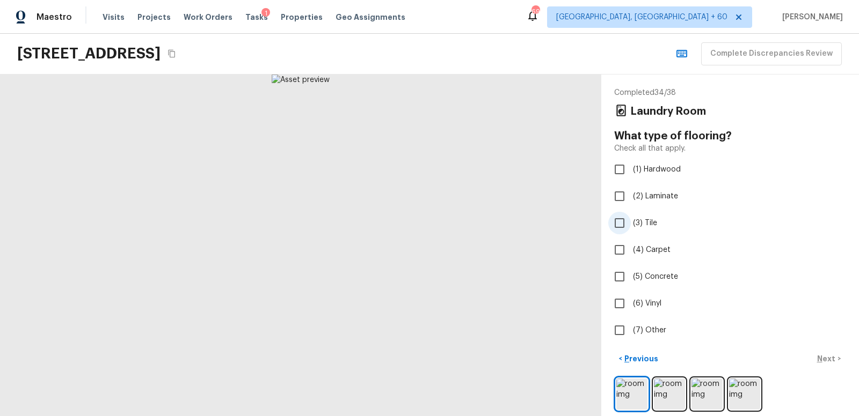
click at [622, 221] on input "(3) Tile" at bounding box center [619, 223] width 23 height 23
checkbox input "true"
click at [828, 356] on p "Next" at bounding box center [827, 359] width 20 height 11
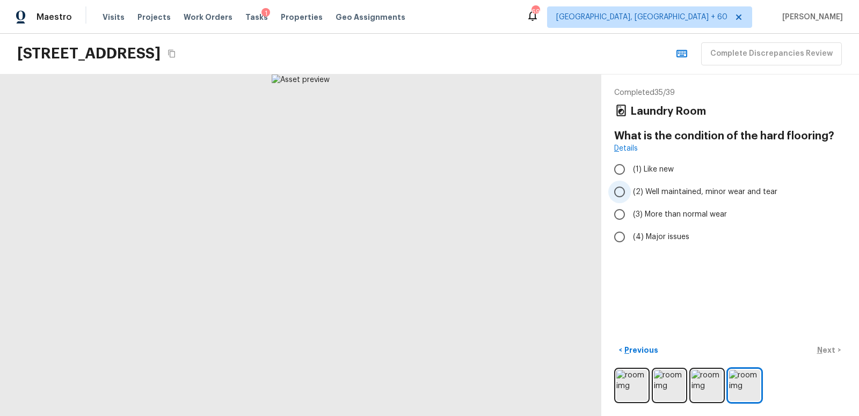
click at [621, 192] on input "(2) Well maintained, minor wear and tear" at bounding box center [619, 192] width 23 height 23
radio input "true"
click at [831, 353] on p "Next" at bounding box center [827, 350] width 20 height 11
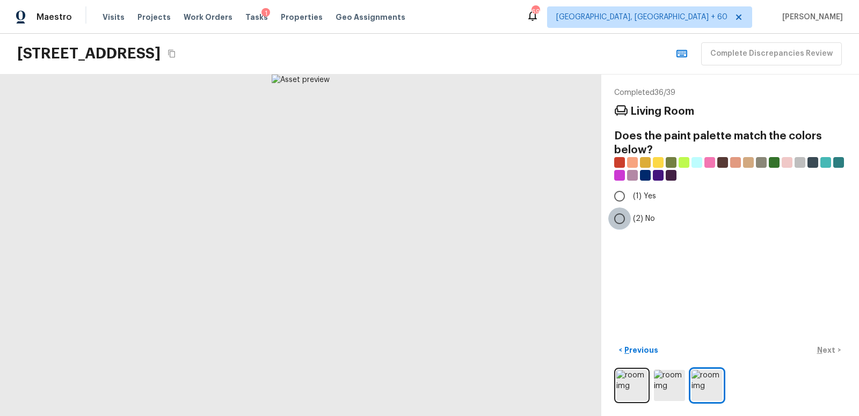
drag, startPoint x: 620, startPoint y: 219, endPoint x: 624, endPoint y: 223, distance: 5.7
click at [620, 219] on input "(2) No" at bounding box center [619, 219] width 23 height 23
radio input "true"
click at [834, 349] on p "Next" at bounding box center [827, 350] width 20 height 11
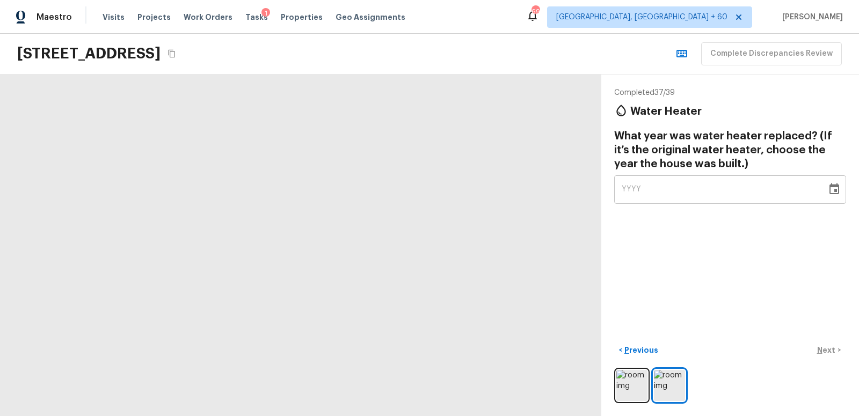
drag, startPoint x: 300, startPoint y: 148, endPoint x: 301, endPoint y: 238, distance: 90.2
click at [834, 189] on icon "Choose date" at bounding box center [834, 189] width 13 height 13
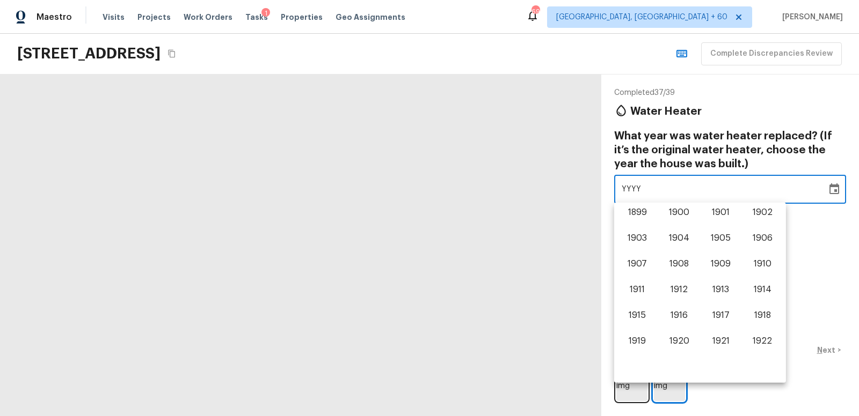
scroll to position [667, 0]
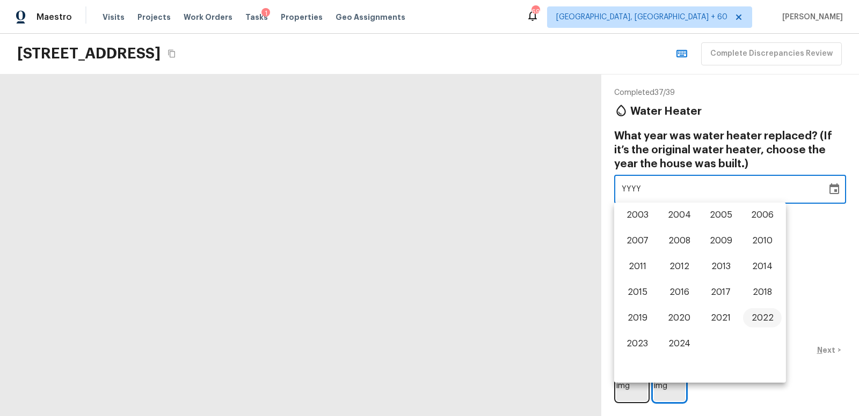
click at [762, 314] on button "2022" at bounding box center [762, 318] width 39 height 19
type input "2022"
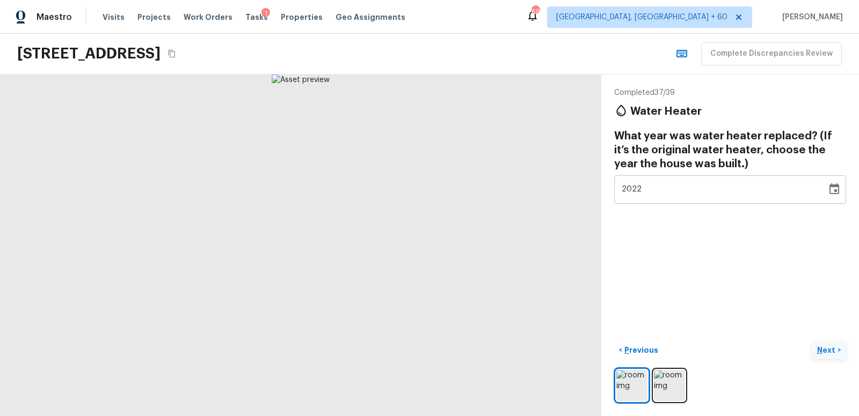
click at [825, 350] on p "Next" at bounding box center [827, 350] width 20 height 11
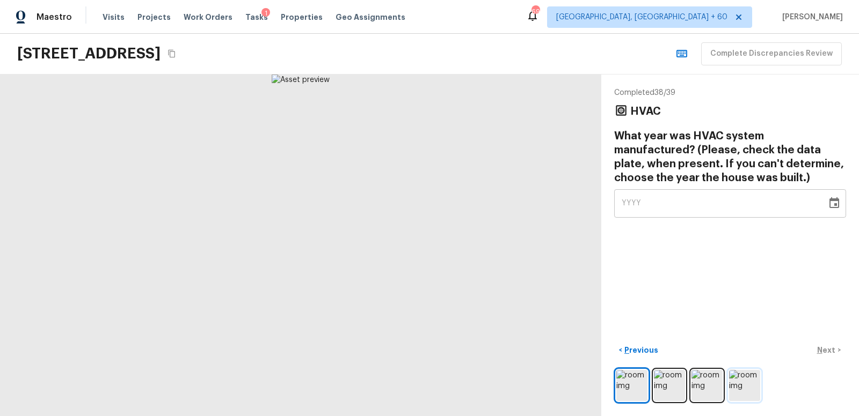
click at [740, 388] on img at bounding box center [744, 385] width 31 height 31
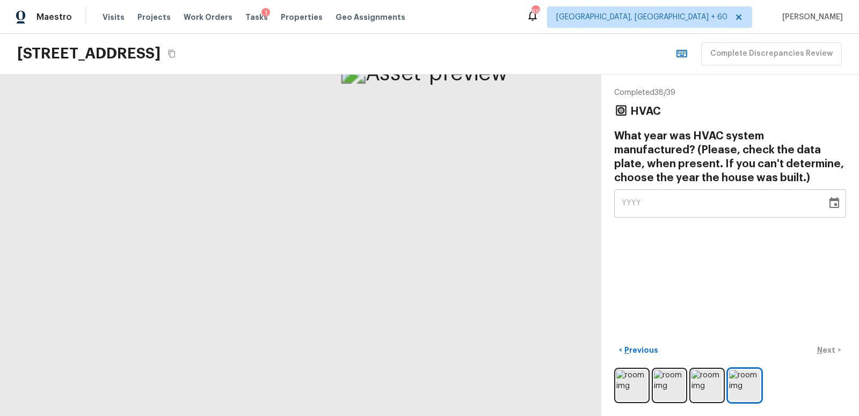
drag, startPoint x: 340, startPoint y: 125, endPoint x: 424, endPoint y: 216, distance: 124.6
drag, startPoint x: 234, startPoint y: 132, endPoint x: 251, endPoint y: 211, distance: 81.2
click at [251, 211] on div at bounding box center [316, 412] width 1083 height 616
click at [831, 203] on icon "Choose date" at bounding box center [834, 203] width 13 height 13
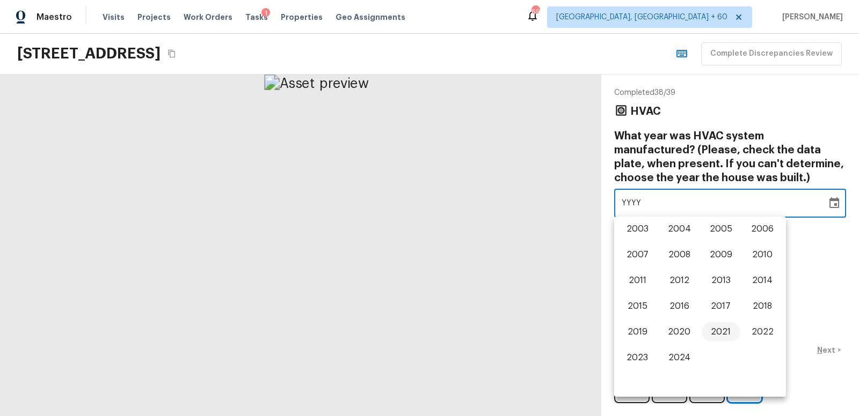
click at [725, 333] on button "2021" at bounding box center [720, 332] width 39 height 19
type input "2021"
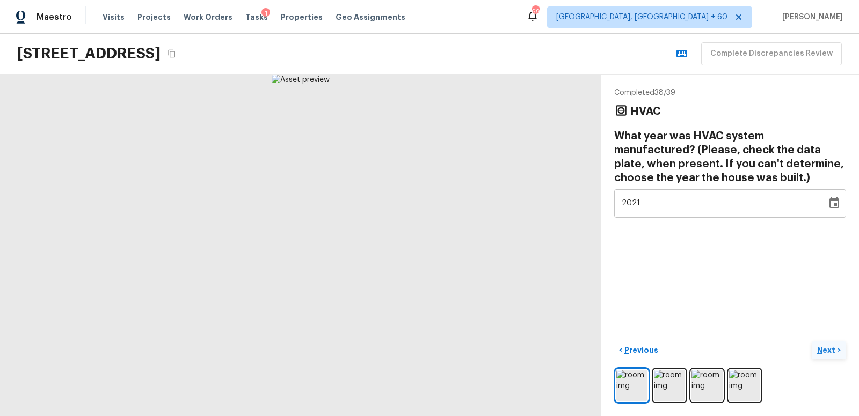
click at [829, 349] on p "Next" at bounding box center [827, 350] width 20 height 11
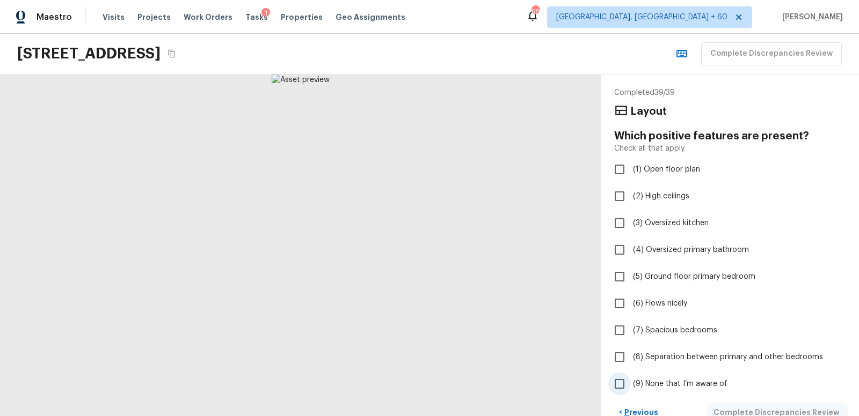
click at [621, 384] on input "(9) None that I’m aware of" at bounding box center [619, 384] width 23 height 23
checkbox input "true"
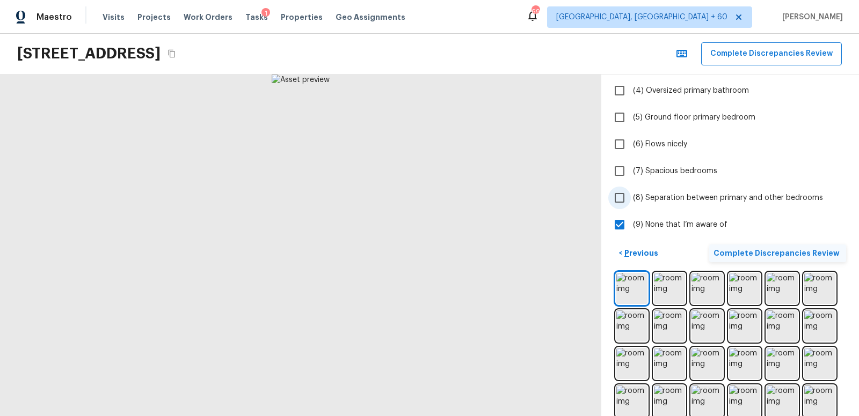
scroll to position [162, 0]
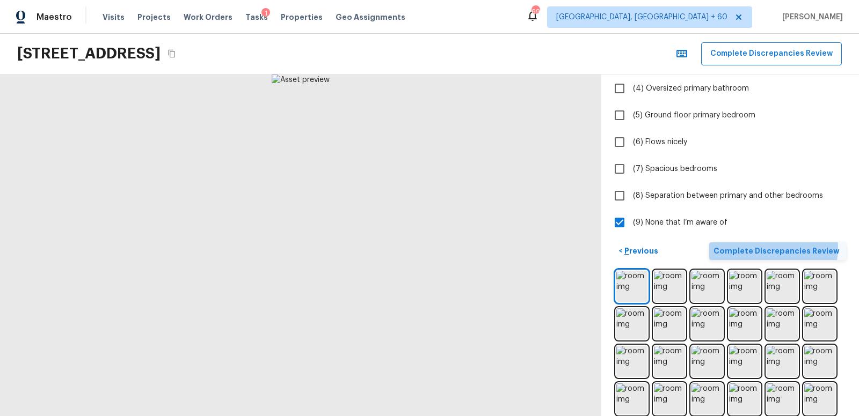
click at [778, 247] on p "Complete Discrepancies Review" at bounding box center [777, 251] width 128 height 11
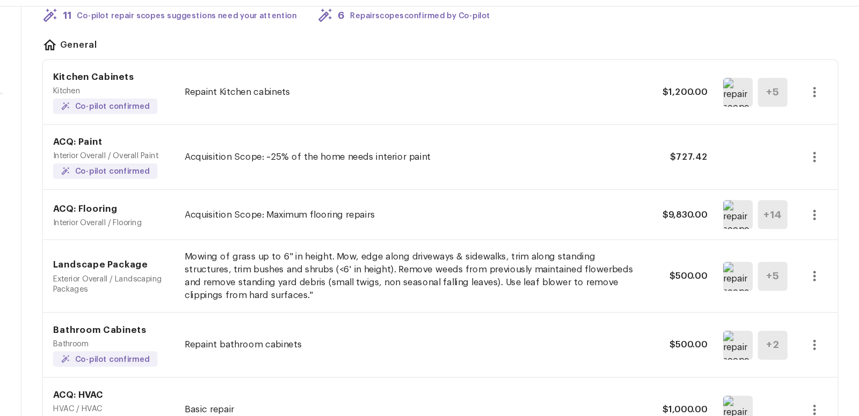
scroll to position [0, 0]
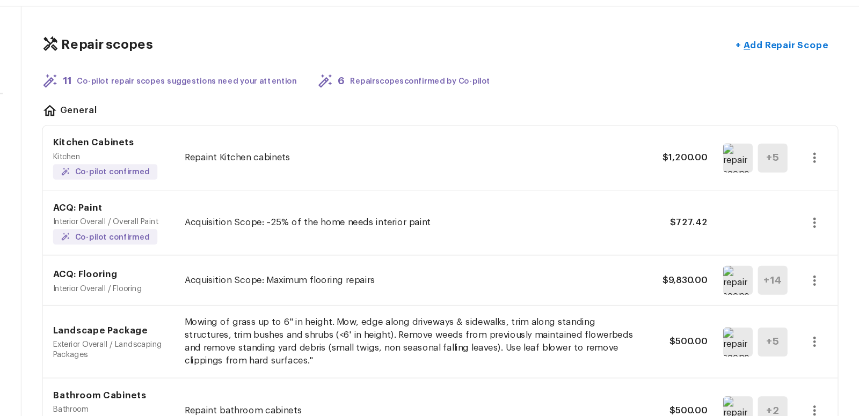
click at [821, 200] on icon "button" at bounding box center [822, 200] width 2 height 9
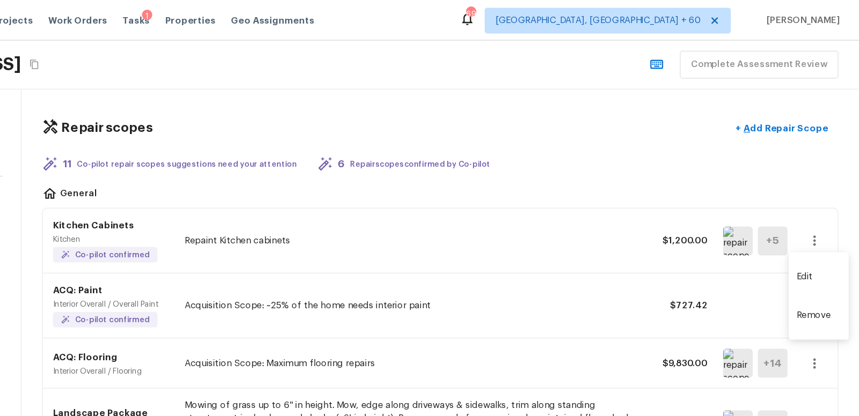
click at [819, 229] on li "Edit" at bounding box center [825, 231] width 50 height 32
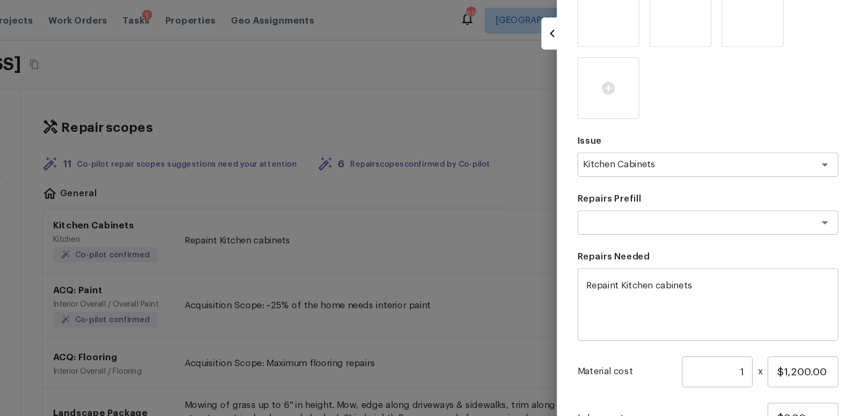
scroll to position [240, 0]
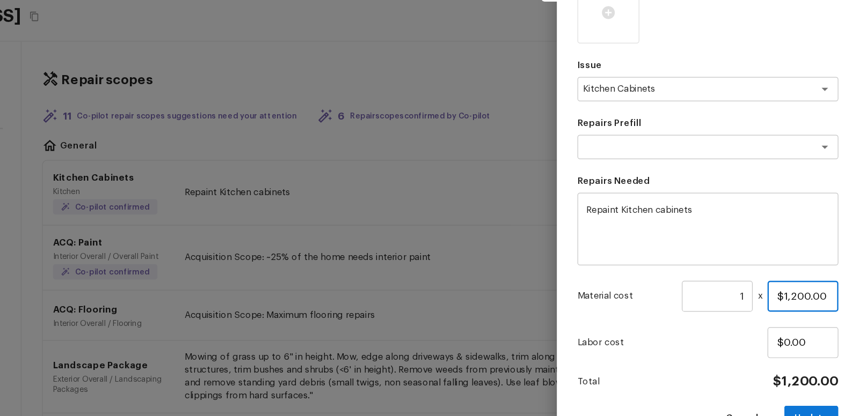
drag, startPoint x: 789, startPoint y: 286, endPoint x: 840, endPoint y: 283, distance: 51.1
click at [840, 283] on input "$1,200.00" at bounding box center [812, 287] width 59 height 26
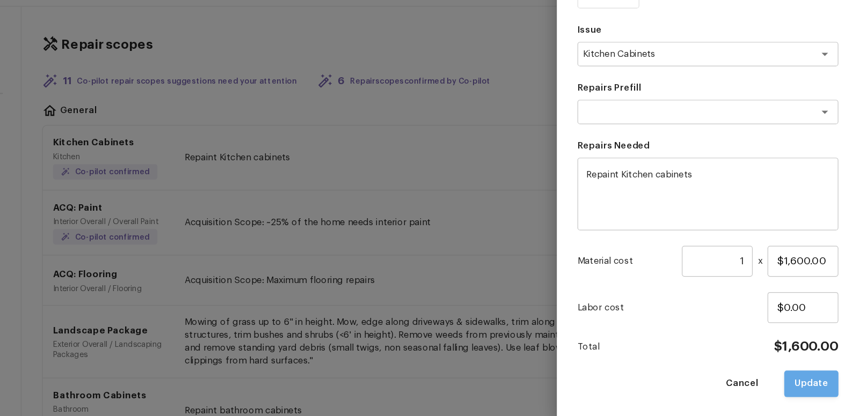
click at [816, 389] on button "Update" at bounding box center [818, 389] width 45 height 22
type input "$1,200.00"
type input "$0.00"
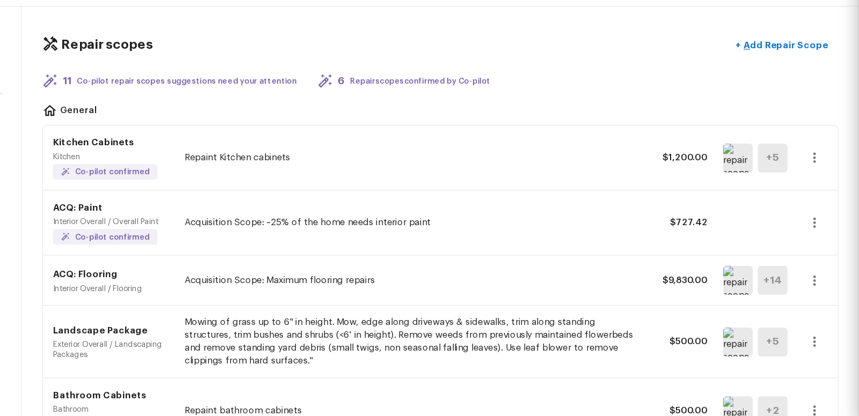
scroll to position [120, 0]
click at [821, 301] on icon "button" at bounding box center [822, 303] width 2 height 9
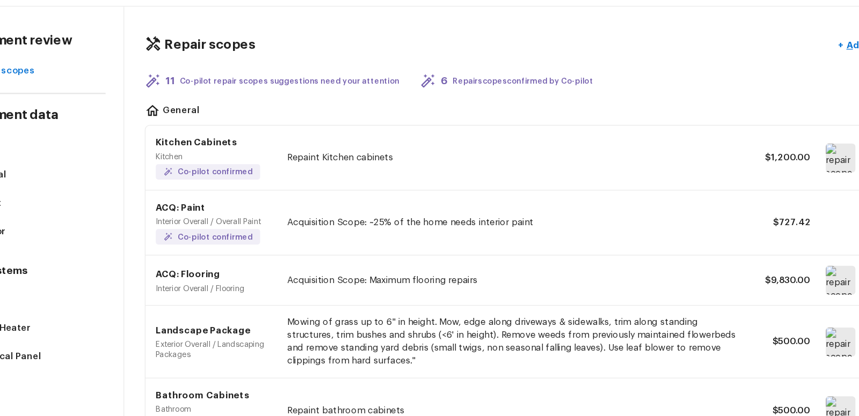
scroll to position [0, 0]
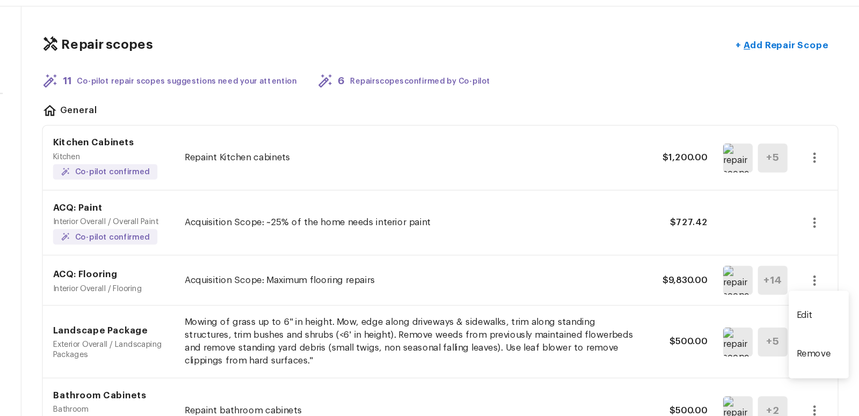
click at [814, 327] on li "Edit" at bounding box center [825, 332] width 50 height 32
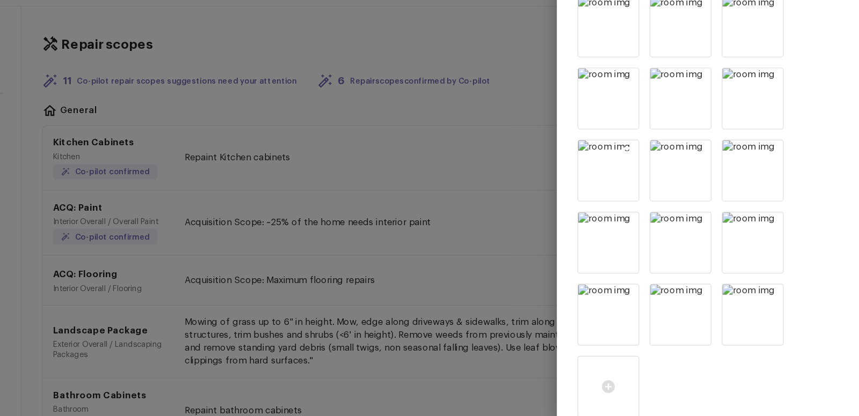
scroll to position [77, 0]
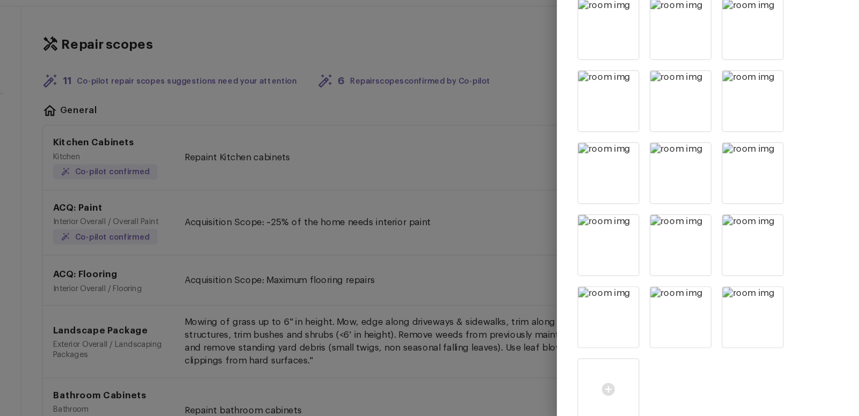
click at [550, 229] on div at bounding box center [429, 208] width 859 height 416
type input "1"
type input "$0.00"
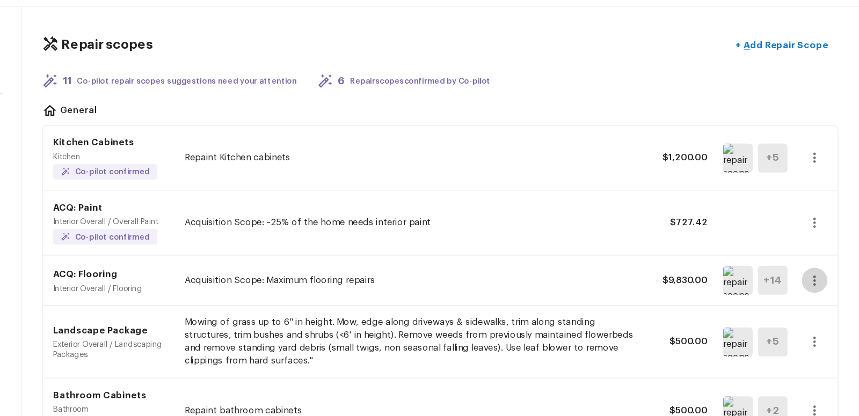
click at [820, 299] on icon "button" at bounding box center [821, 303] width 13 height 13
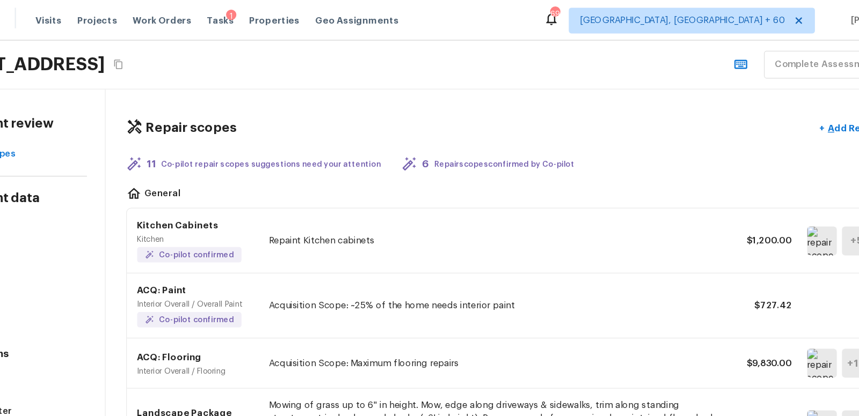
scroll to position [0, 0]
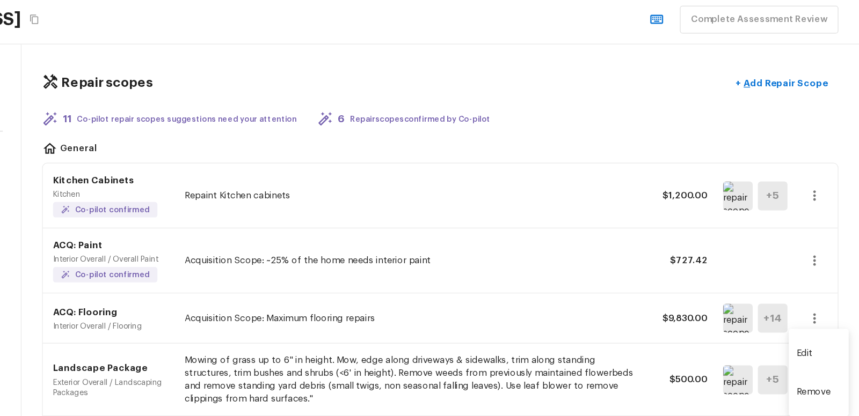
drag, startPoint x: 458, startPoint y: 227, endPoint x: 602, endPoint y: 265, distance: 148.3
click at [602, 265] on div at bounding box center [429, 208] width 859 height 416
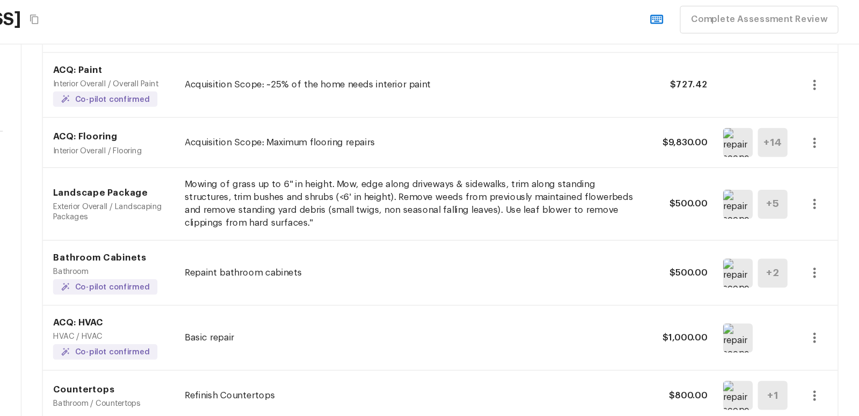
scroll to position [150, 0]
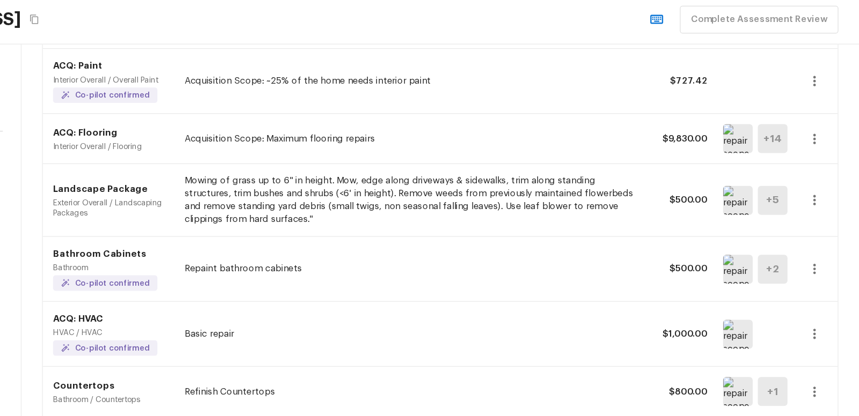
click at [764, 203] on img at bounding box center [757, 205] width 25 height 24
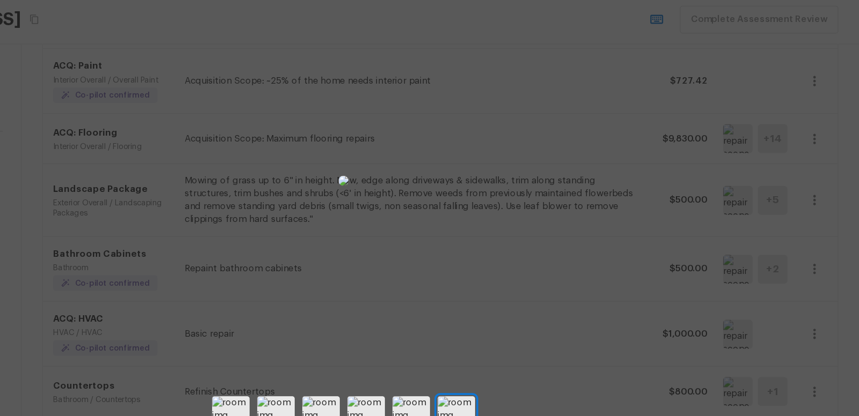
click at [682, 195] on div at bounding box center [429, 188] width 859 height 342
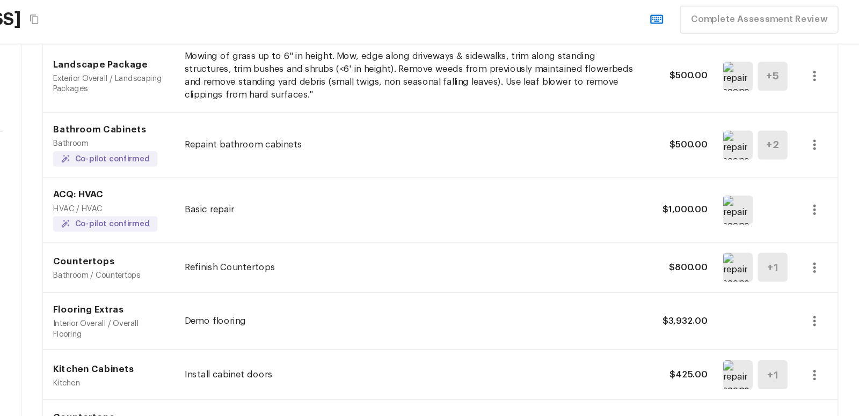
scroll to position [254, 0]
click at [759, 208] on img at bounding box center [757, 212] width 25 height 24
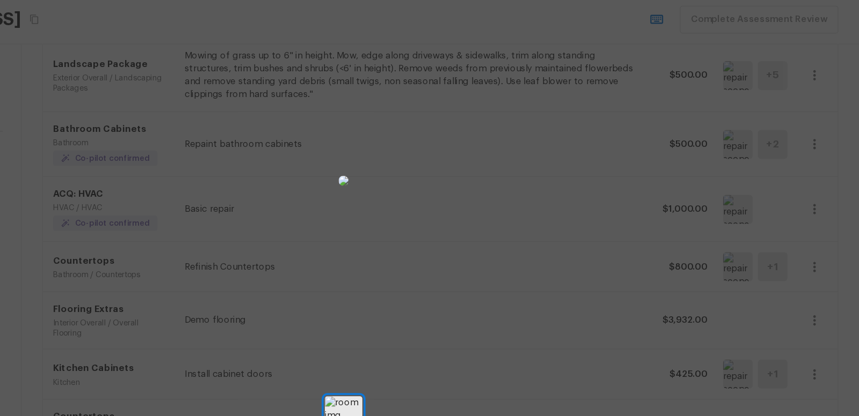
click at [616, 206] on div at bounding box center [429, 188] width 859 height 342
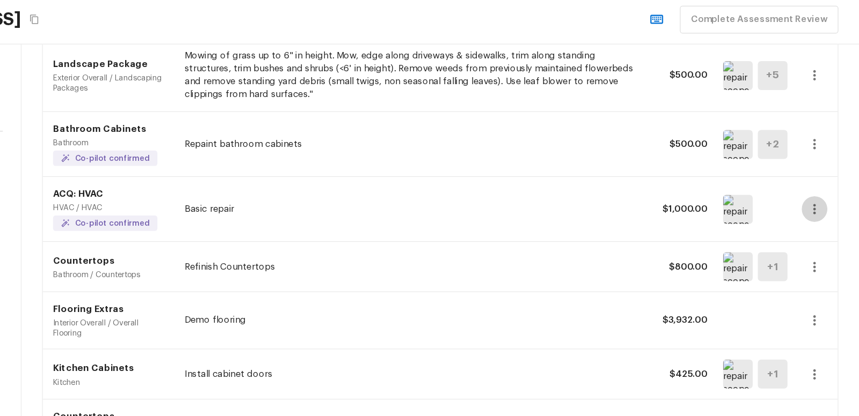
click at [820, 208] on icon "button" at bounding box center [821, 212] width 13 height 13
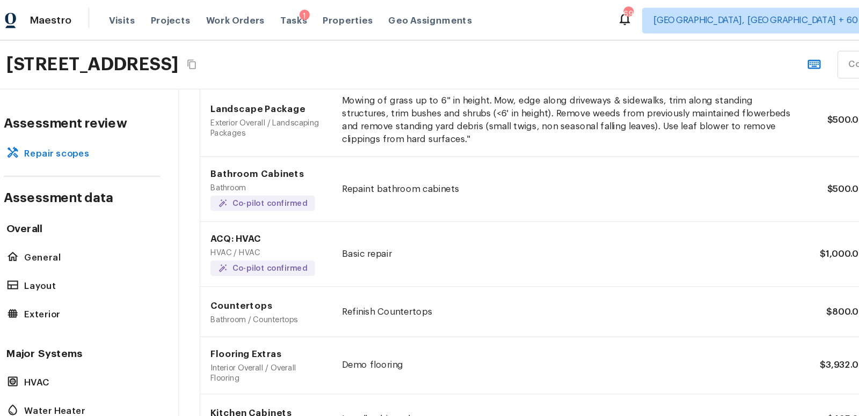
scroll to position [0, 0]
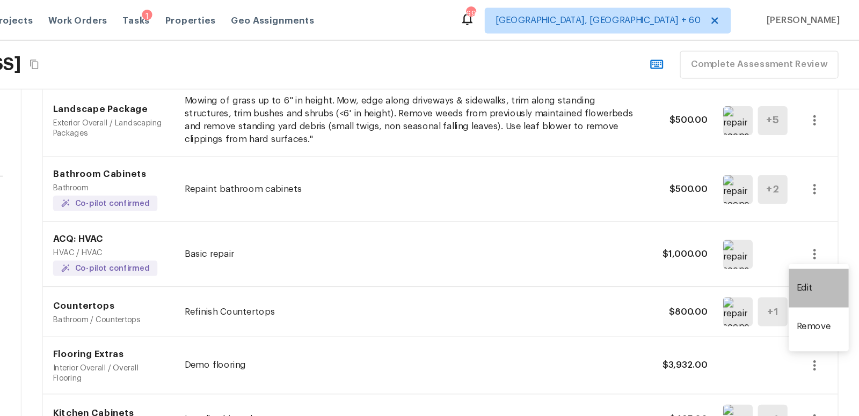
click at [816, 242] on li "Edit" at bounding box center [825, 240] width 50 height 32
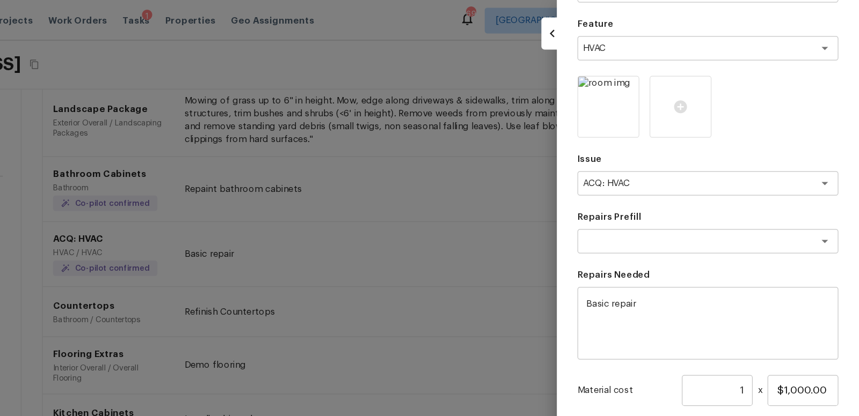
scroll to position [120, 0]
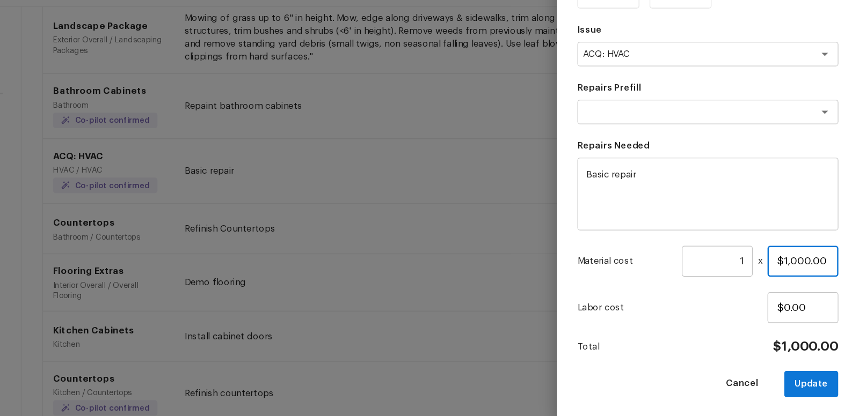
drag, startPoint x: 787, startPoint y: 287, endPoint x: 846, endPoint y: 286, distance: 59.0
click at [846, 286] on div "Update Repair Scope Area HVAC x ​ Feature HVAC x ​ Issue ACQ: HVAC x ​ Repairs …" at bounding box center [733, 208] width 252 height 416
click at [820, 390] on button "Update" at bounding box center [818, 389] width 45 height 22
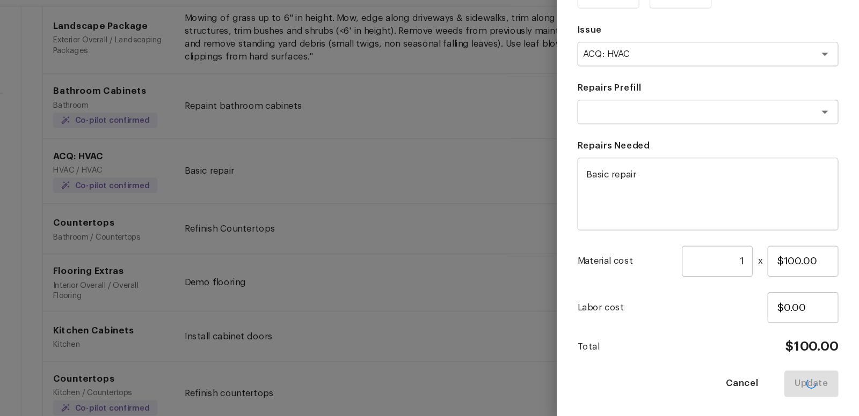
type input "$1,000.00"
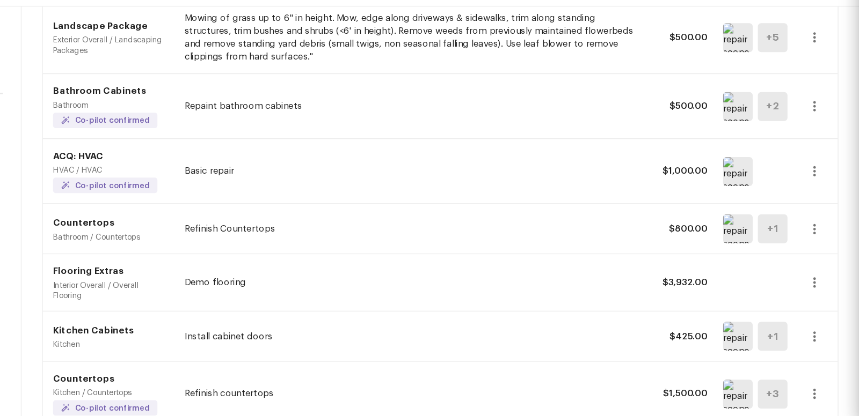
type input "$0.00"
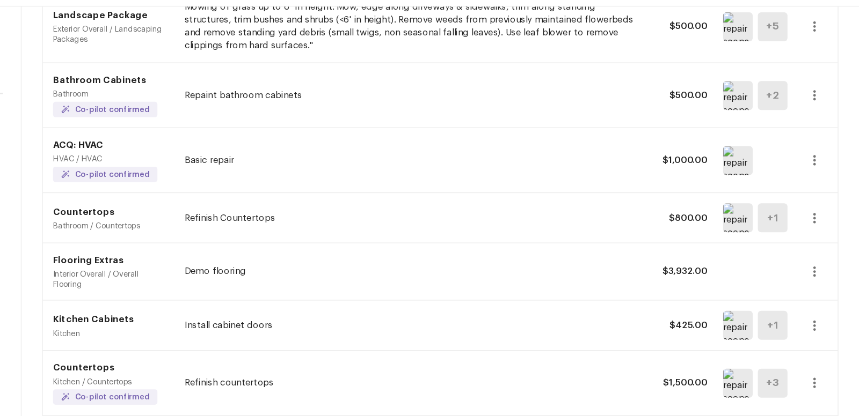
click at [457, 198] on div "ACQ: HVAC HVAC / HVAC Co-pilot confirmed Basic repair $1,000.00" at bounding box center [510, 203] width 662 height 54
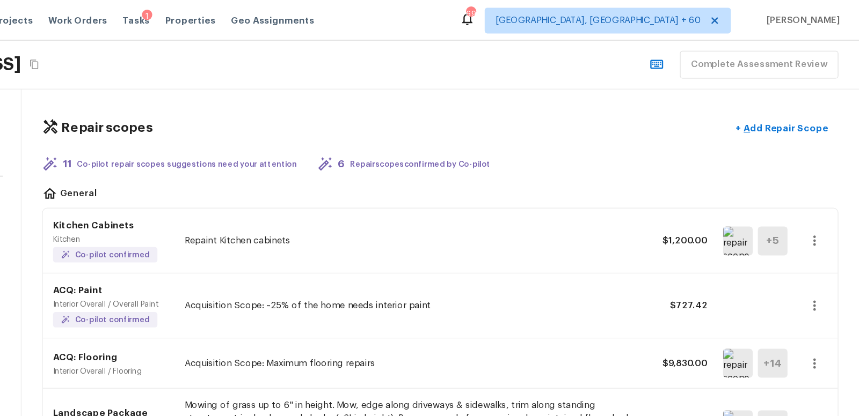
scroll to position [0, 0]
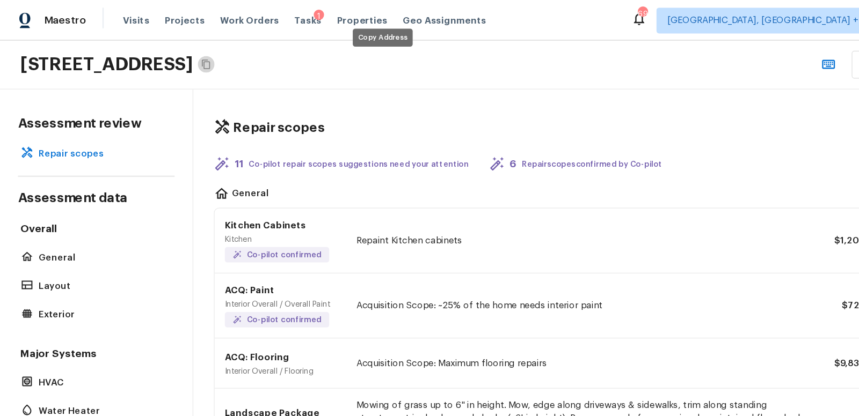
click at [176, 53] on icon "Copy Address" at bounding box center [171, 53] width 9 height 9
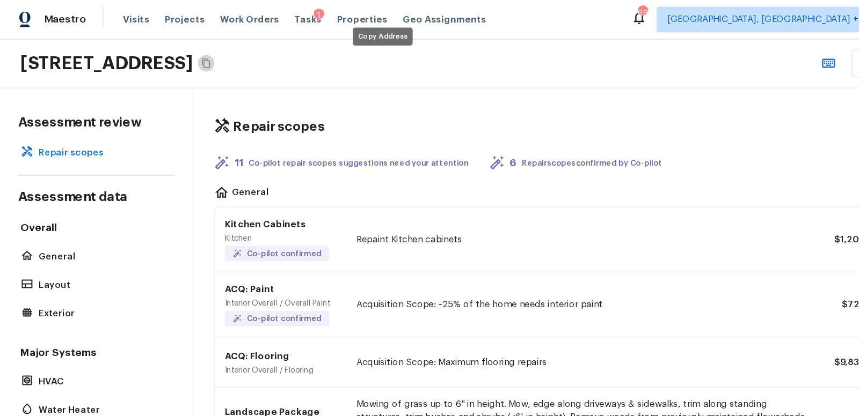
click at [175, 53] on icon "Copy Address" at bounding box center [171, 54] width 7 height 8
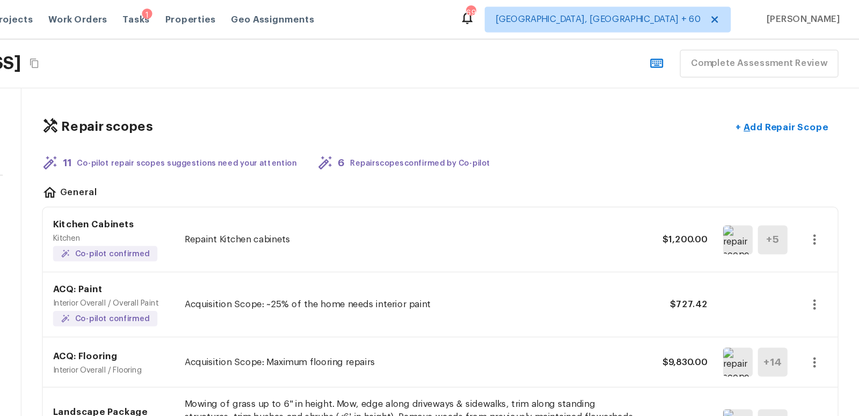
click at [821, 197] on icon "button" at bounding box center [821, 200] width 13 height 13
click at [814, 229] on li "Edit" at bounding box center [825, 231] width 50 height 32
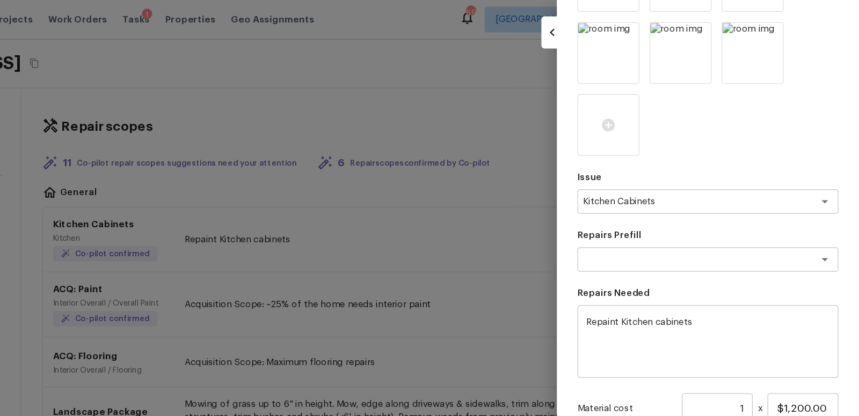
scroll to position [240, 0]
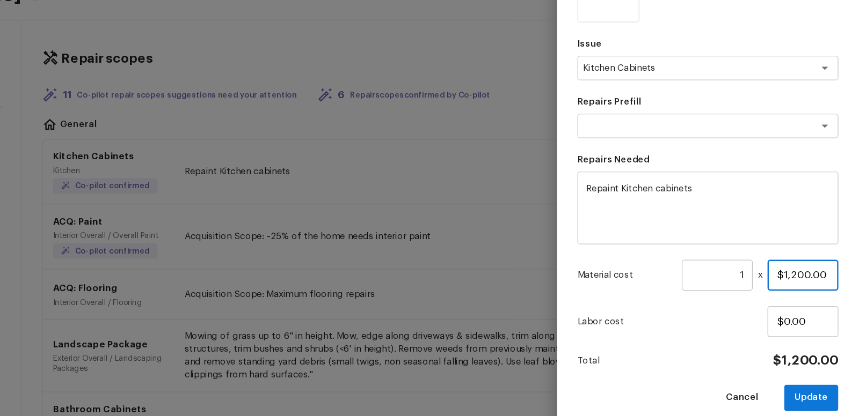
drag, startPoint x: 797, startPoint y: 287, endPoint x: 858, endPoint y: 284, distance: 61.2
click at [858, 284] on div "Update Repair Scope Area Kitchen x ​ Feature x ​ Issue Kitchen Cabinets x ​ Rep…" at bounding box center [733, 208] width 252 height 416
click at [819, 388] on button "Update" at bounding box center [818, 389] width 45 height 22
type input "$1,200.00"
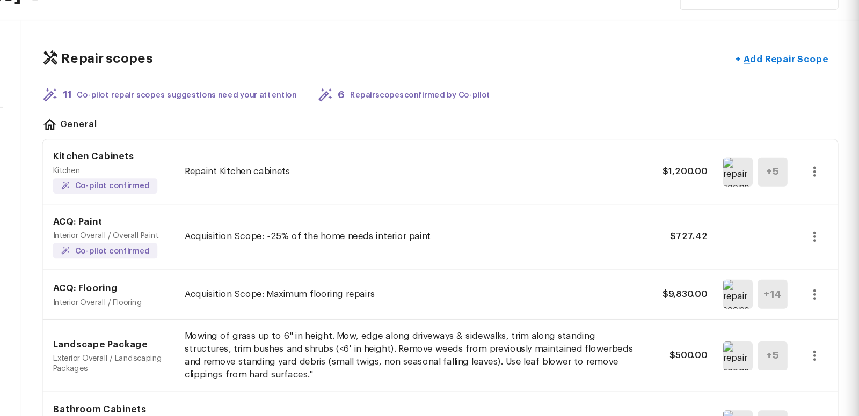
type input "$0.00"
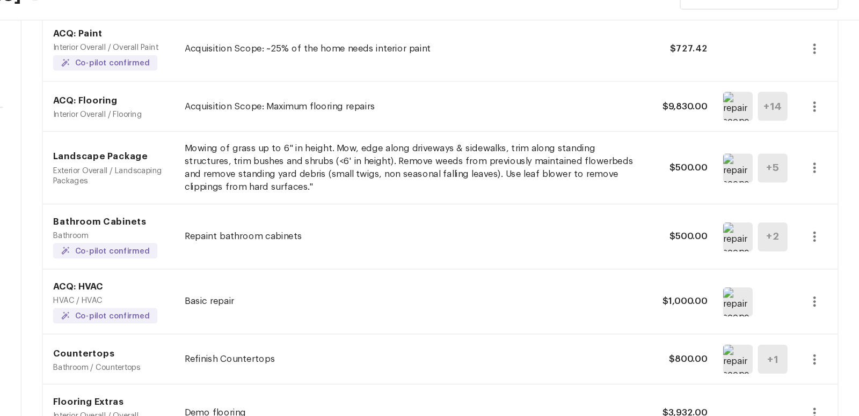
scroll to position [163, 0]
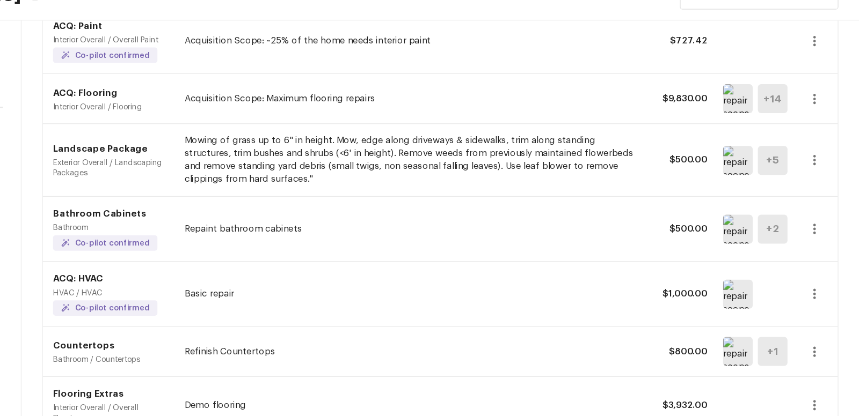
click at [822, 188] on icon "button" at bounding box center [822, 191] width 2 height 9
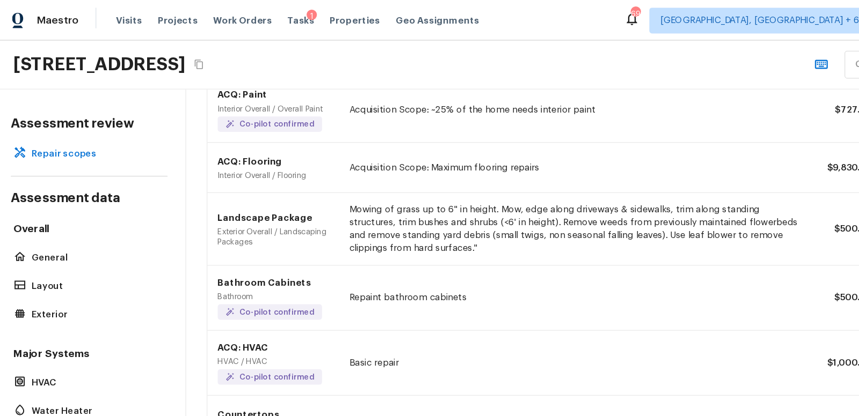
scroll to position [0, 0]
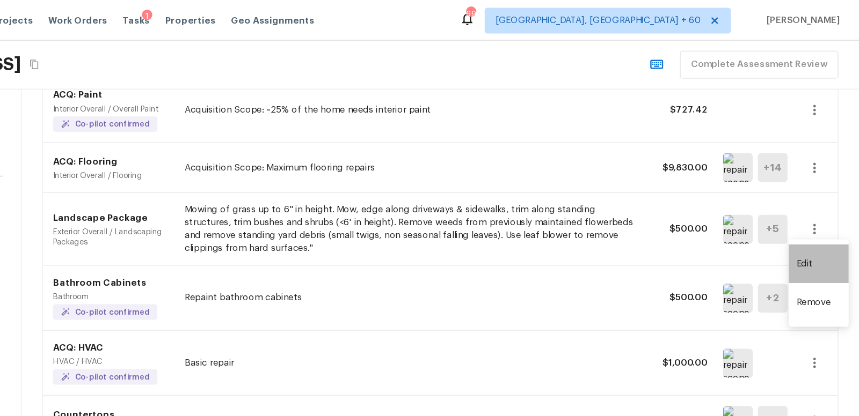
click at [817, 221] on li "Edit" at bounding box center [825, 220] width 50 height 32
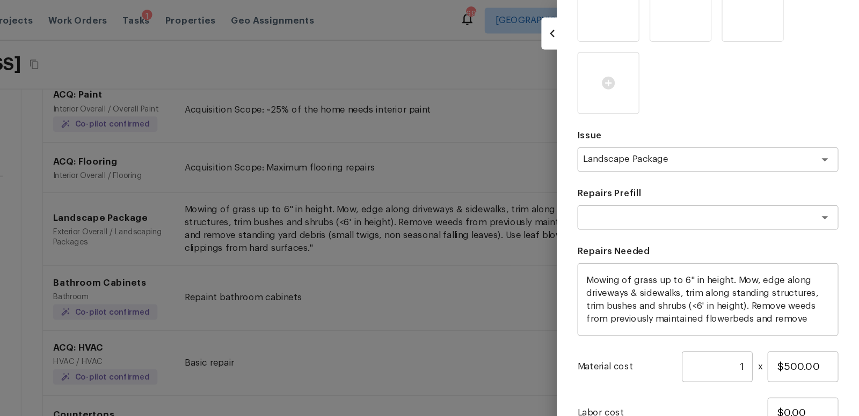
scroll to position [33, 0]
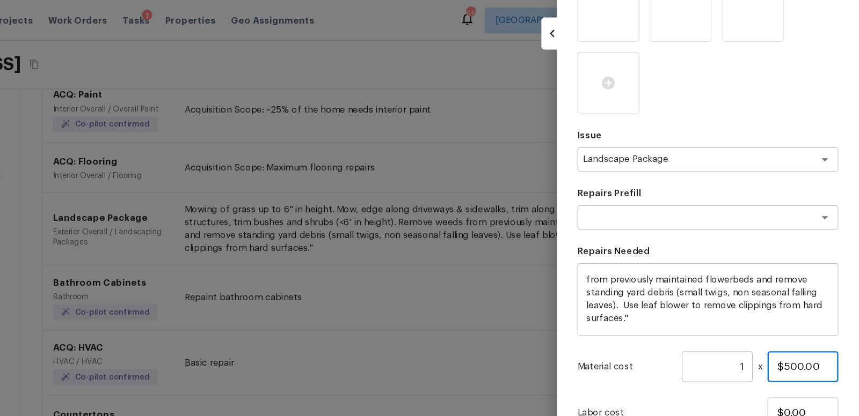
drag, startPoint x: 788, startPoint y: 308, endPoint x: 838, endPoint y: 304, distance: 50.0
click at [838, 304] on input "$500.00" at bounding box center [812, 306] width 59 height 26
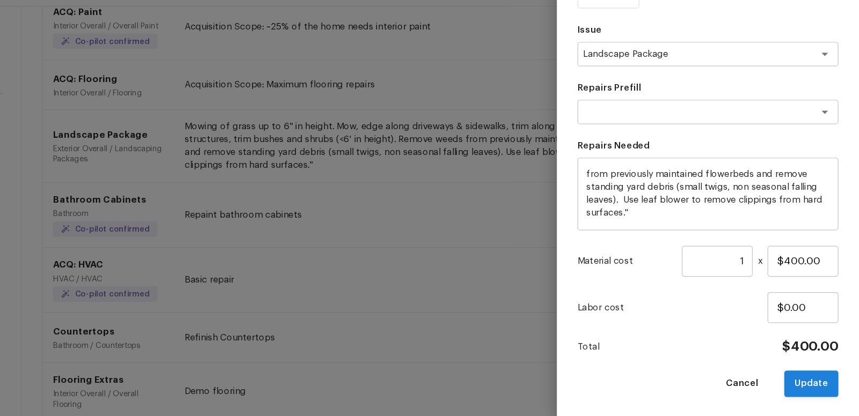
click at [823, 386] on button "Update" at bounding box center [818, 389] width 45 height 22
type input "$500.00"
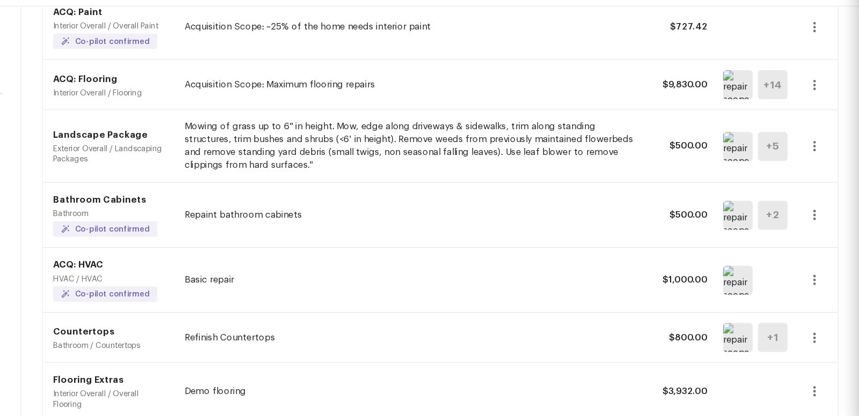
type input "$0.00"
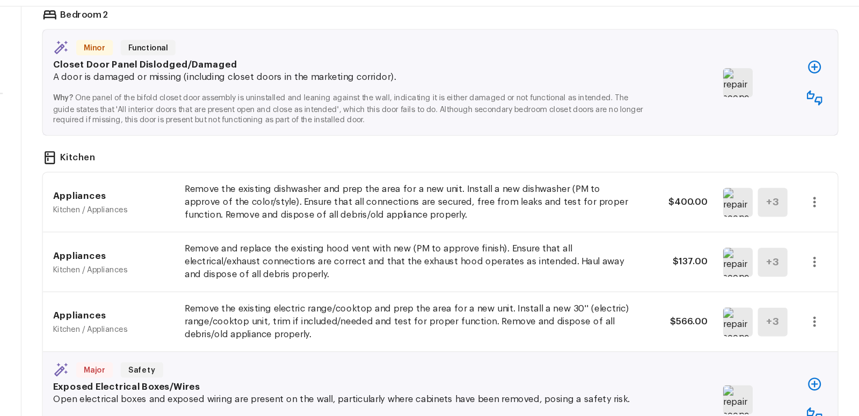
scroll to position [1469, 0]
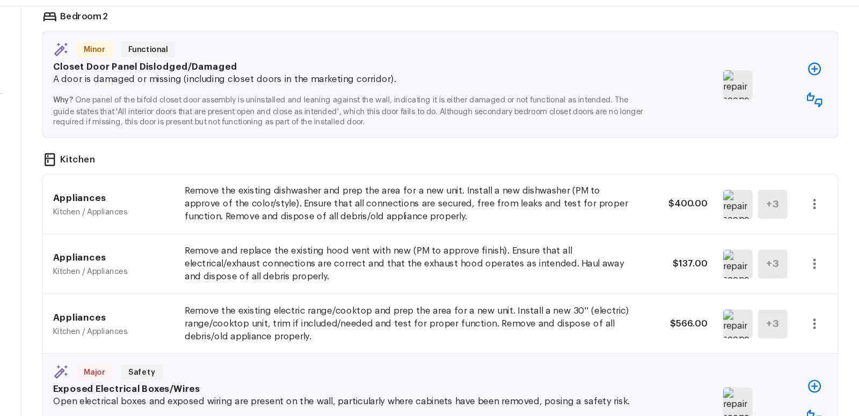
click at [824, 233] on icon "button" at bounding box center [821, 239] width 13 height 13
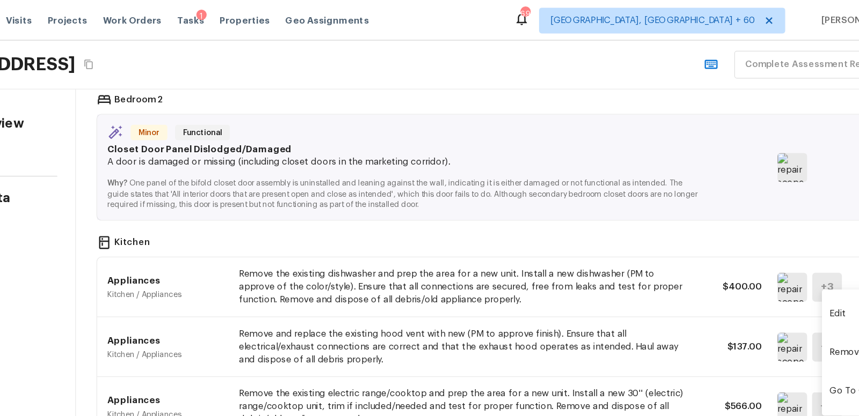
scroll to position [0, 0]
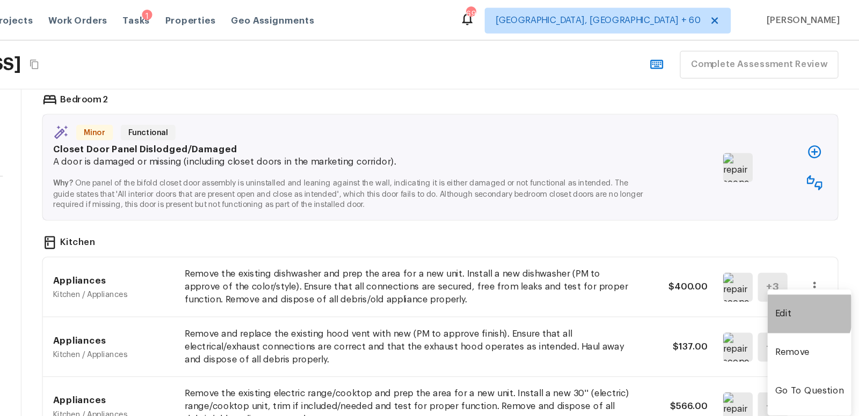
click at [799, 260] on li "Edit" at bounding box center [818, 262] width 70 height 32
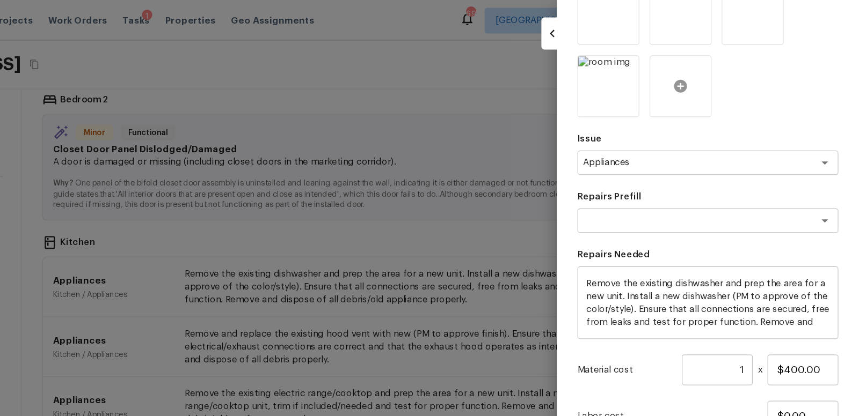
scroll to position [180, 0]
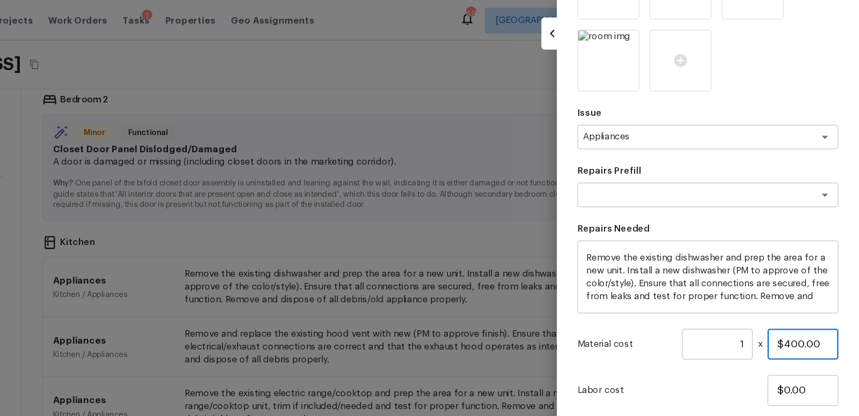
drag, startPoint x: 790, startPoint y: 288, endPoint x: 848, endPoint y: 284, distance: 58.6
click at [848, 284] on div "Update Repair Scope Area Kitchen x ​ Feature Appliances x ​ Issue Appliances x …" at bounding box center [733, 208] width 252 height 416
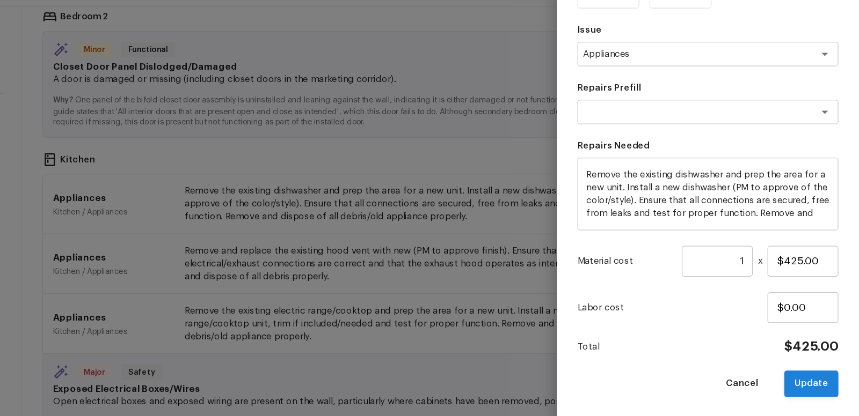
click at [825, 386] on button "Update" at bounding box center [818, 389] width 45 height 22
type input "$400.00"
type input "$0.00"
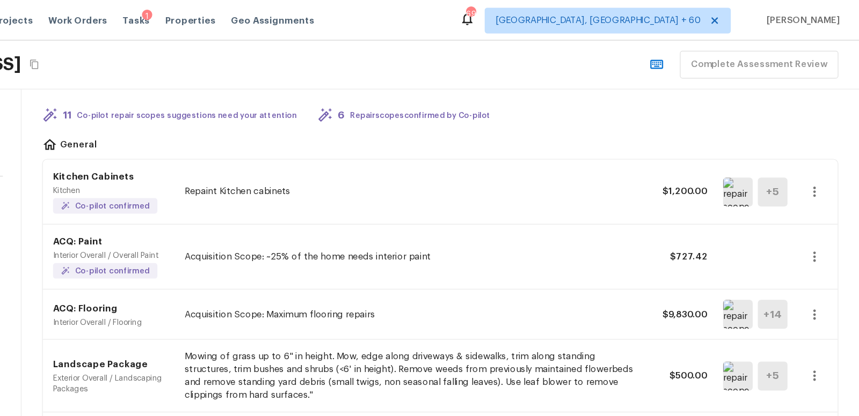
scroll to position [0, 0]
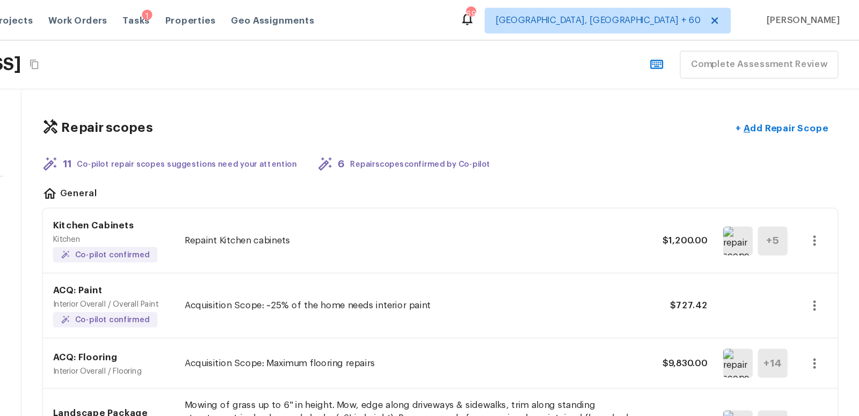
click at [237, 187] on p "Kitchen Cabinets" at bounding box center [230, 187] width 87 height 11
drag, startPoint x: 220, startPoint y: 213, endPoint x: 276, endPoint y: 208, distance: 56.5
click at [222, 213] on p "Co-pilot confirmed" at bounding box center [237, 212] width 62 height 9
drag, startPoint x: 294, startPoint y: 204, endPoint x: 313, endPoint y: 202, distance: 20.0
click at [299, 204] on div "Kitchen Cabinets Kitchen Co-pilot confirmed Repaint Kitchen cabinets $1,200.00 …" at bounding box center [510, 201] width 662 height 54
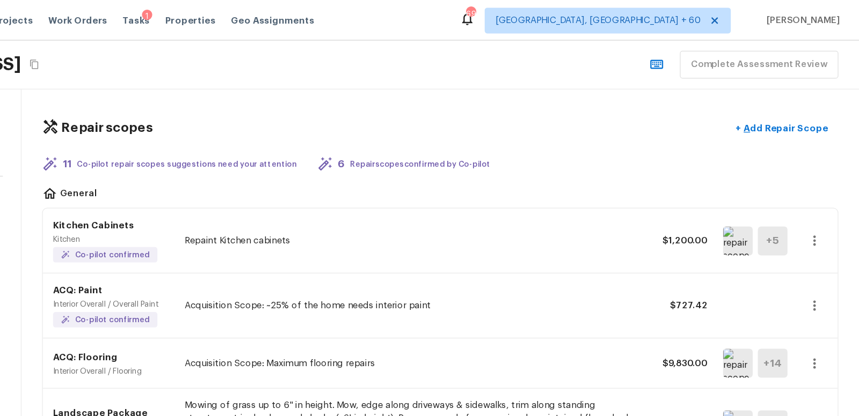
drag, startPoint x: 347, startPoint y: 199, endPoint x: 371, endPoint y: 200, distance: 24.2
click at [363, 200] on p "Repaint Kitchen cabinets" at bounding box center [484, 200] width 375 height 11
drag, startPoint x: 383, startPoint y: 201, endPoint x: 448, endPoint y: 201, distance: 64.4
click at [398, 201] on p "Repaint Kitchen cabinets" at bounding box center [484, 200] width 375 height 11
drag, startPoint x: 671, startPoint y: 193, endPoint x: 719, endPoint y: 196, distance: 47.8
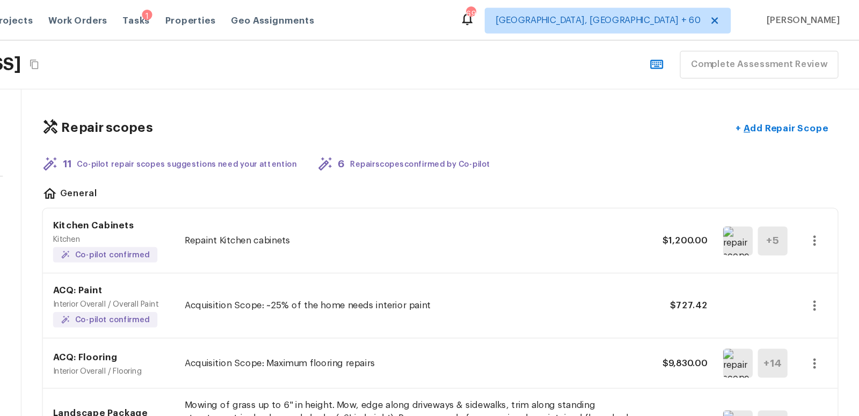
click at [673, 194] on div "Kitchen Cabinets Kitchen Co-pilot confirmed Repaint Kitchen cabinets $1,200.00 …" at bounding box center [510, 201] width 662 height 54
drag, startPoint x: 726, startPoint y: 198, endPoint x: 732, endPoint y: 199, distance: 5.6
click at [729, 199] on p "$1,200.00" at bounding box center [708, 200] width 48 height 11
click at [787, 203] on h5 "+ 5" at bounding box center [786, 201] width 11 height 12
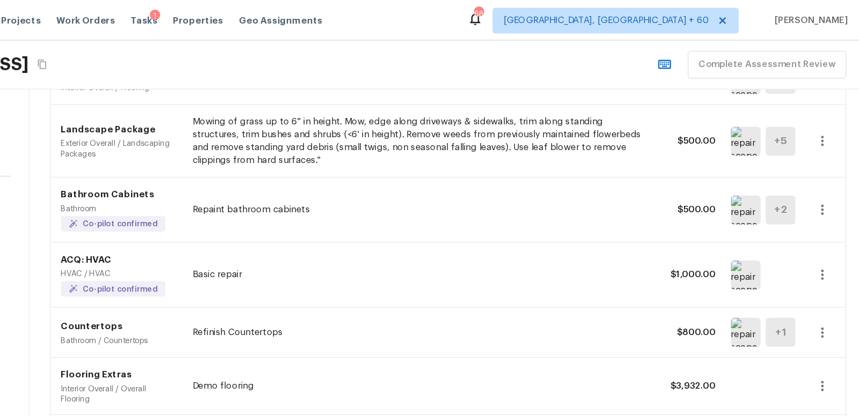
scroll to position [242, 0]
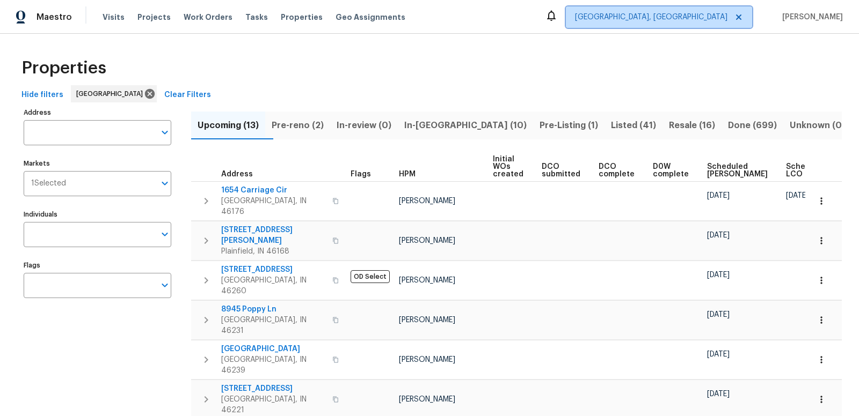
click at [688, 18] on span "[GEOGRAPHIC_DATA], [GEOGRAPHIC_DATA]" at bounding box center [651, 17] width 152 height 11
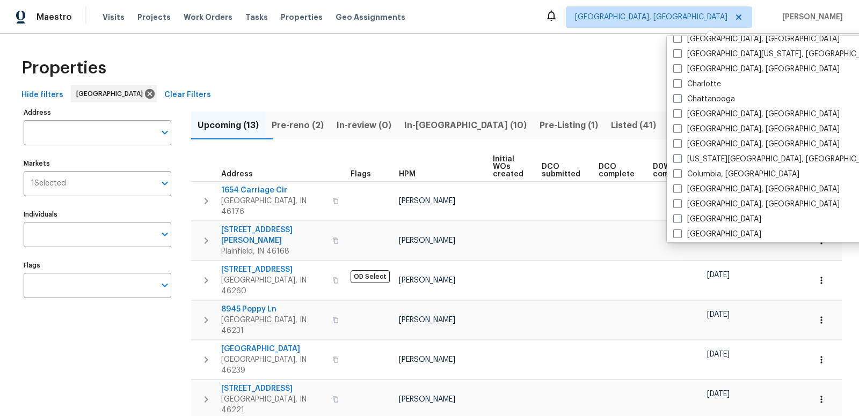
scroll to position [128, 0]
click at [677, 129] on span at bounding box center [677, 130] width 9 height 9
click at [677, 129] on input "[GEOGRAPHIC_DATA], [GEOGRAPHIC_DATA]" at bounding box center [676, 128] width 7 height 7
checkbox input "true"
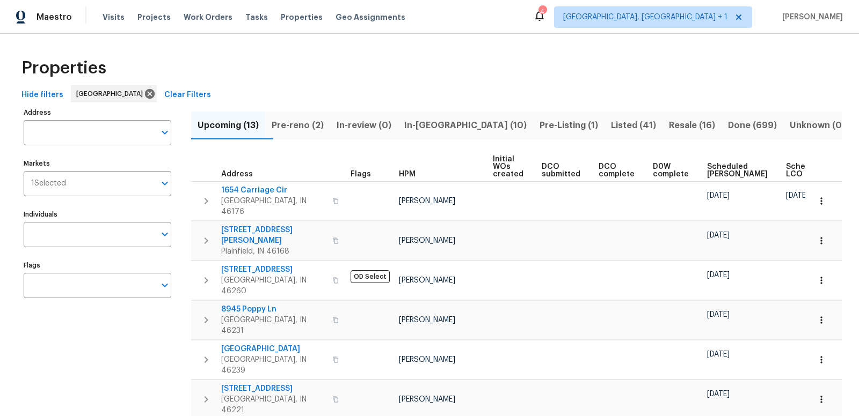
click at [581, 71] on div "Properties" at bounding box center [429, 68] width 824 height 34
click at [245, 14] on span "Tasks" at bounding box center [256, 17] width 23 height 8
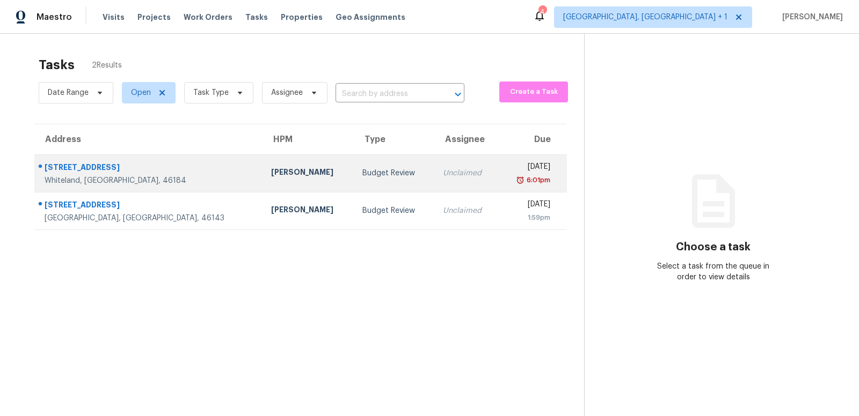
click at [151, 171] on div "[STREET_ADDRESS]" at bounding box center [149, 168] width 209 height 13
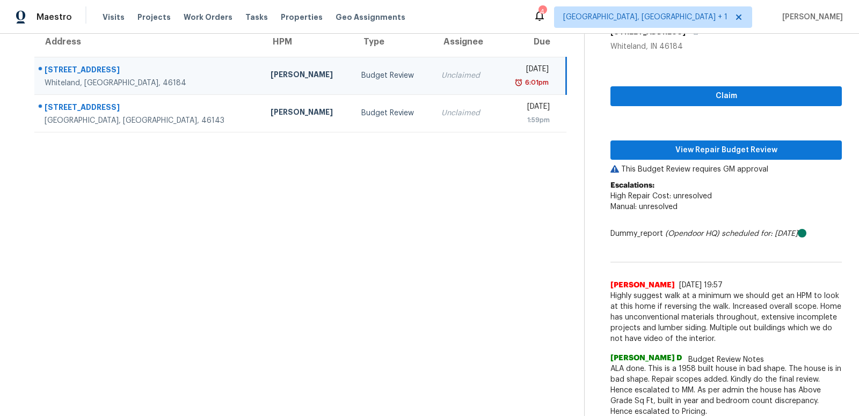
scroll to position [104, 0]
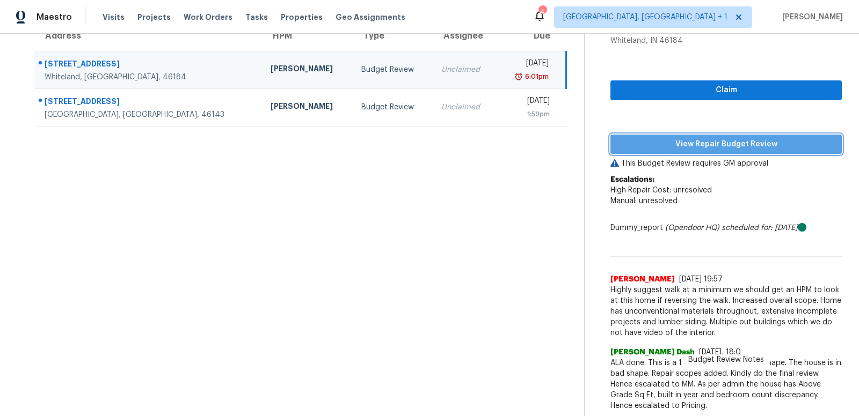
click at [700, 142] on span "View Repair Budget Review" at bounding box center [726, 144] width 214 height 13
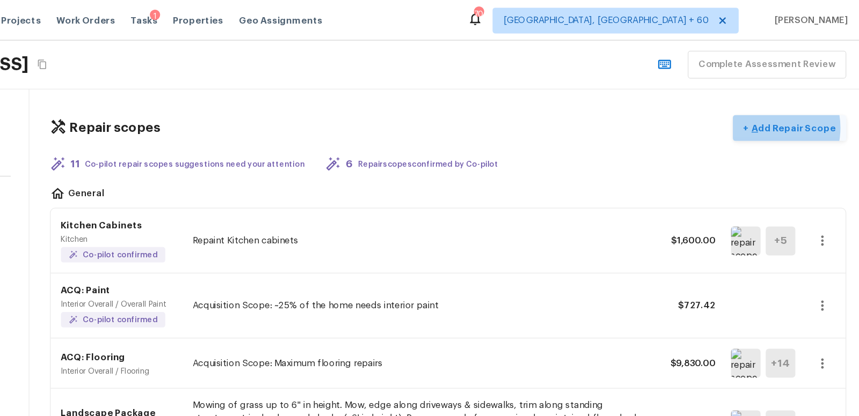
click at [778, 106] on p "Add Repair Scope" at bounding box center [797, 106] width 72 height 11
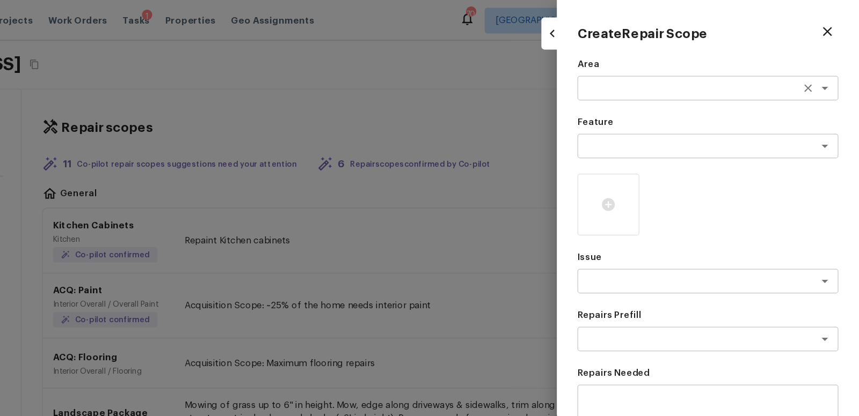
click at [658, 77] on textarea at bounding box center [718, 73] width 178 height 11
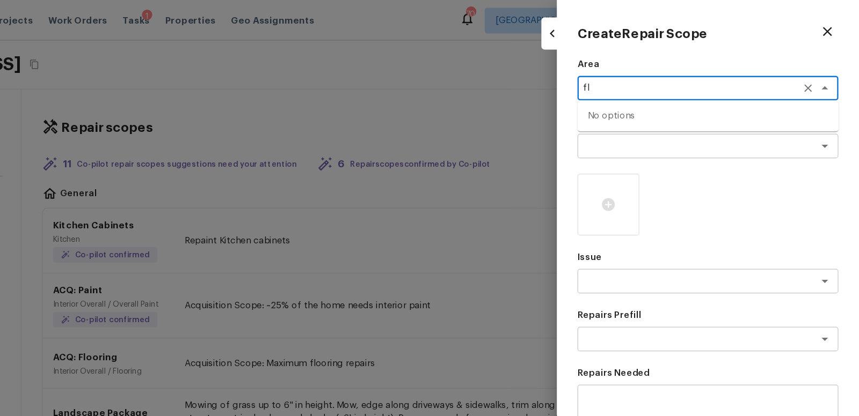
type textarea "f"
type textarea "a"
click at [644, 115] on li "Interior Overall" at bounding box center [732, 113] width 217 height 17
type textarea "Interior Overall"
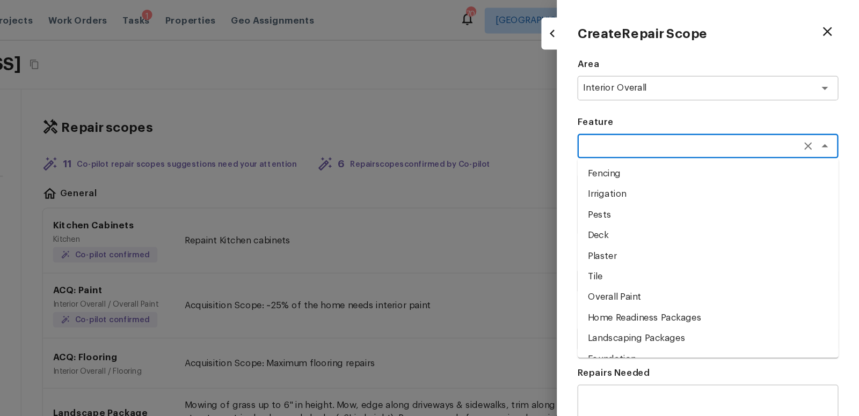
click at [644, 122] on textarea at bounding box center [718, 121] width 178 height 11
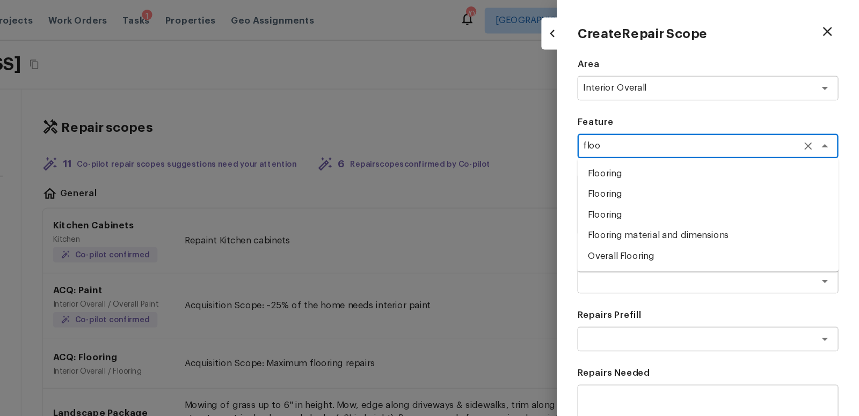
click at [652, 214] on li "Overall Flooring" at bounding box center [732, 213] width 217 height 17
type textarea "Overall Flooring"
click at [647, 237] on textarea at bounding box center [718, 234] width 178 height 11
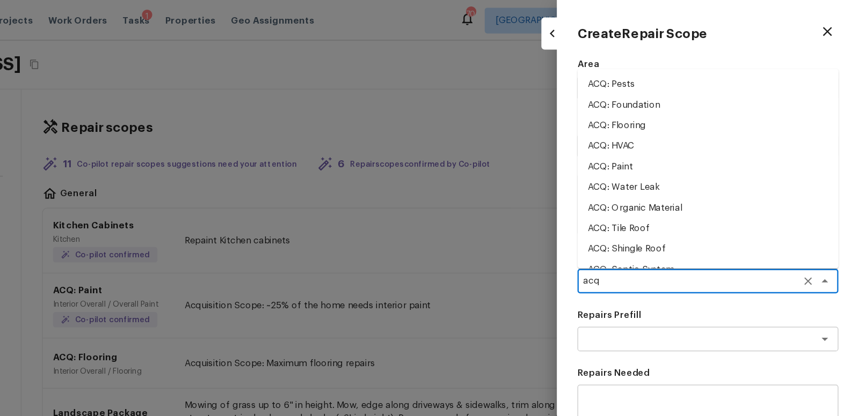
click at [654, 103] on li "ACQ: Flooring" at bounding box center [732, 104] width 217 height 17
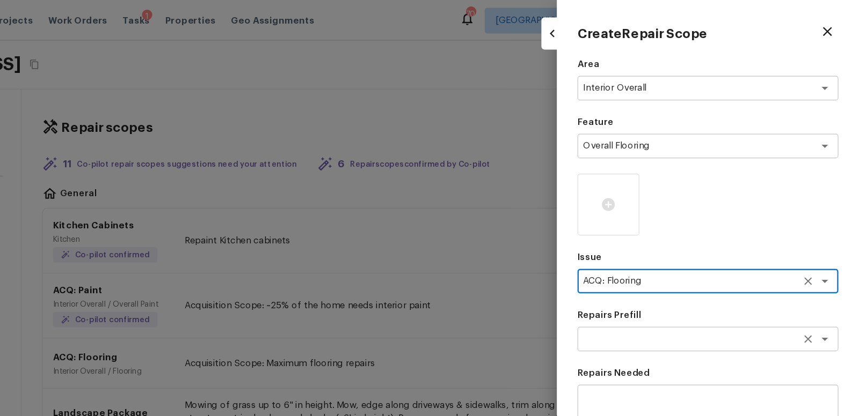
type textarea "ACQ: Flooring"
click at [659, 279] on textarea at bounding box center [718, 282] width 178 height 11
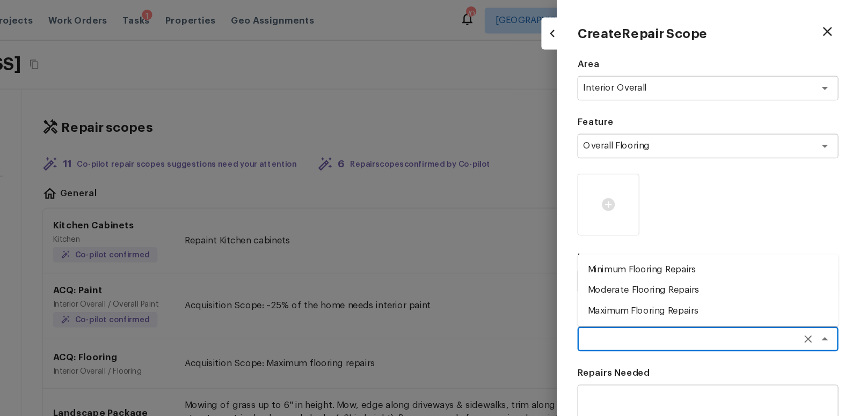
click at [658, 257] on li "Maximum Flooring Repairs" at bounding box center [732, 259] width 217 height 17
type textarea "Maximum Flooring Repairs"
type textarea "Acquisition Scope: Maximum flooring repairs"
type input "$1.50"
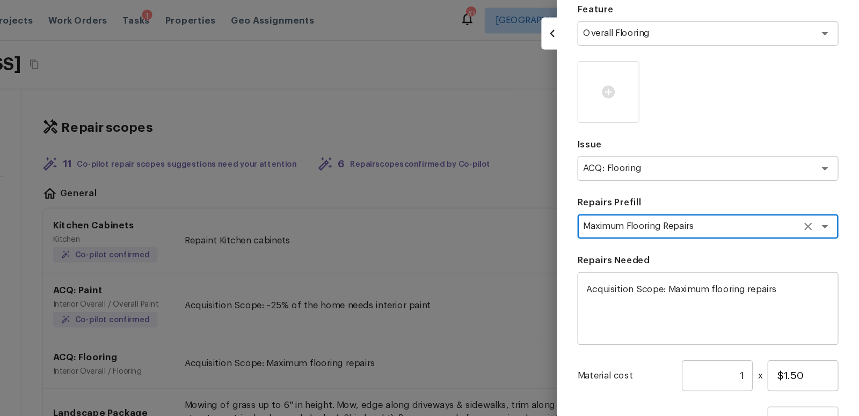
scroll to position [120, 0]
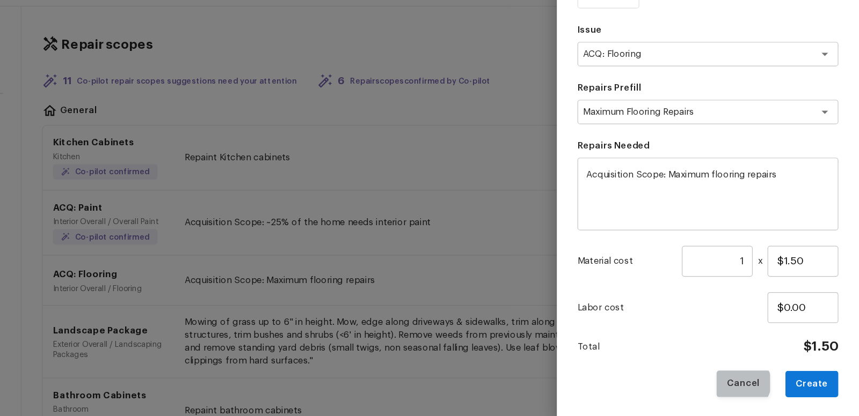
click at [765, 388] on button "Cancel" at bounding box center [762, 389] width 45 height 22
type input "$0.00"
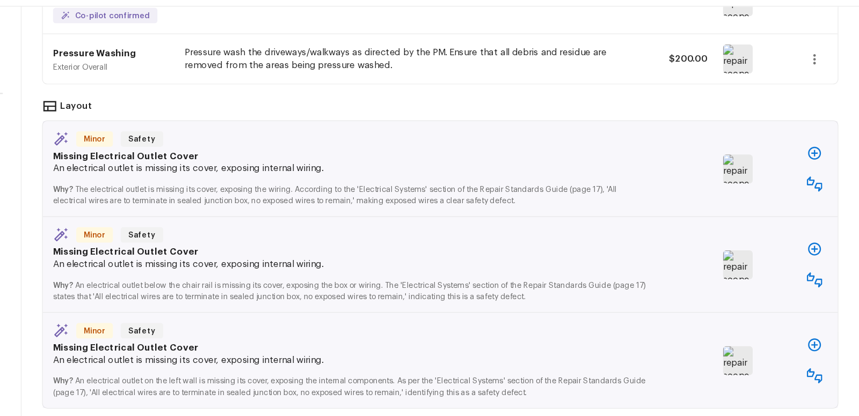
scroll to position [0, 0]
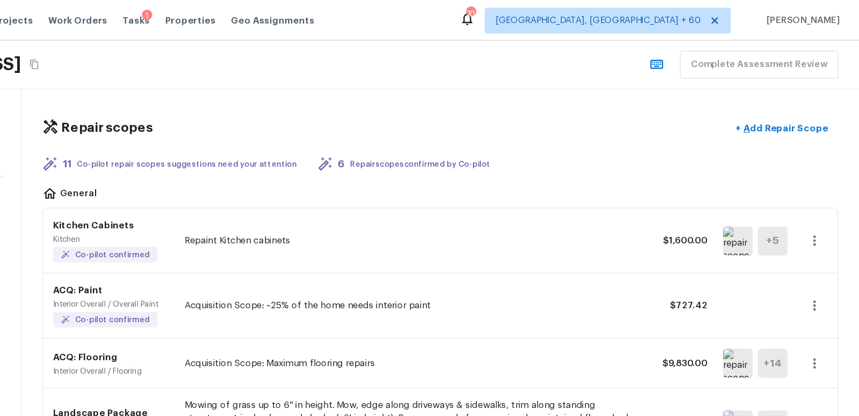
click at [662, 121] on div "Repair scopes + Add Repair Scope 11 Co-pilot repair scopes suggestions need you…" at bounding box center [510, 246] width 698 height 342
click at [513, 58] on div "1135 S Longwood Loop, Mesa, AZ 85208 Complete Assessment Review" at bounding box center [429, 54] width 859 height 41
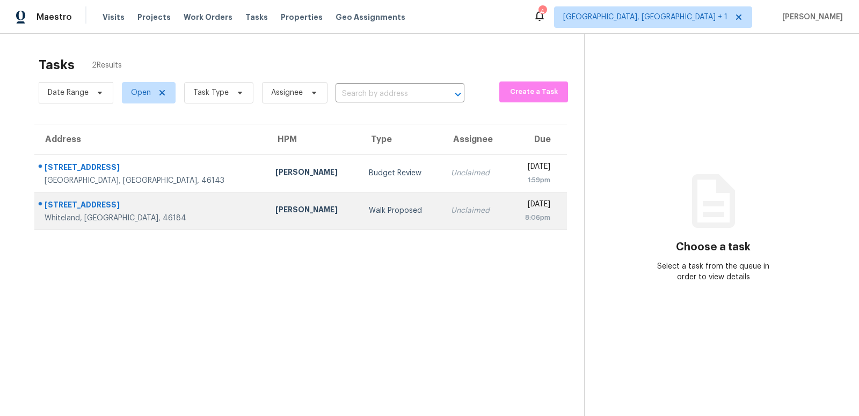
click at [516, 213] on div "8:06pm" at bounding box center [533, 218] width 34 height 11
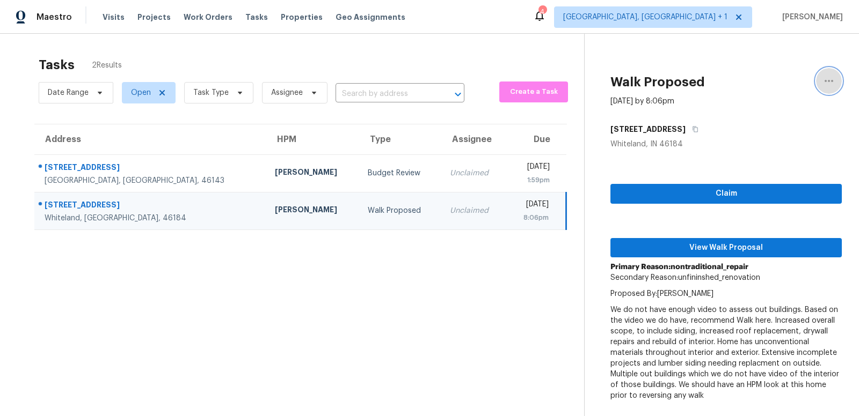
click at [829, 77] on icon "button" at bounding box center [828, 81] width 13 height 13
click at [756, 82] on div "Cancel this task" at bounding box center [768, 83] width 84 height 11
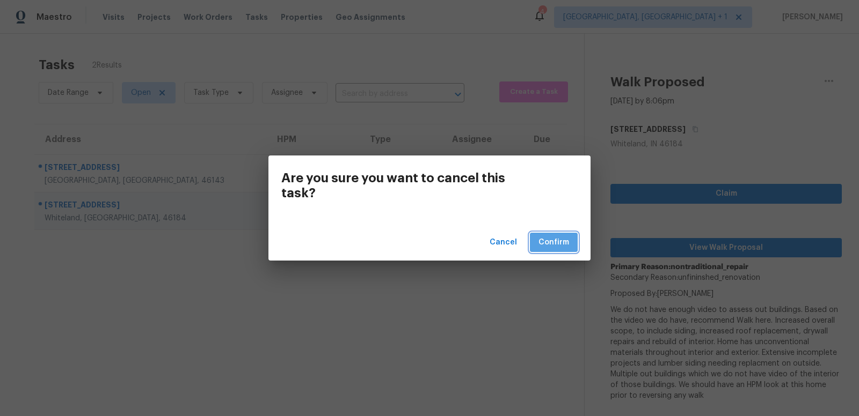
click at [557, 242] on span "Confirm" at bounding box center [553, 242] width 31 height 13
